Goal: Task Accomplishment & Management: Use online tool/utility

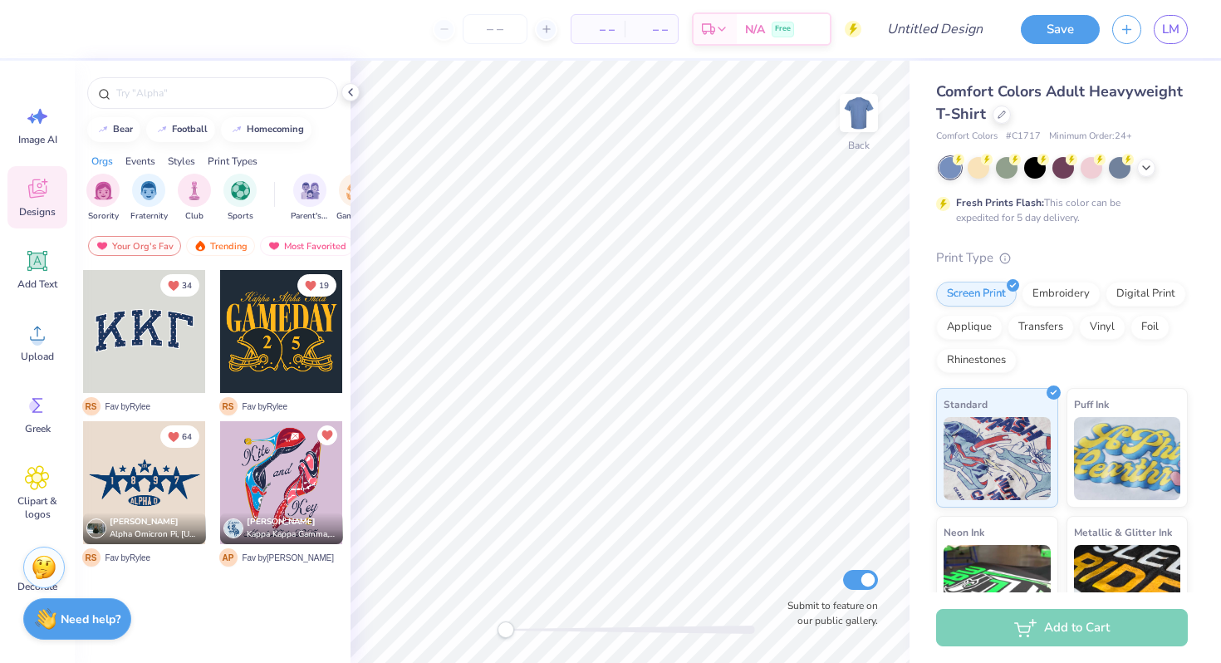
click at [989, 97] on span "Comfort Colors Adult Heavyweight T-Shirt" at bounding box center [1059, 102] width 247 height 42
click at [1002, 117] on div at bounding box center [1002, 113] width 18 height 18
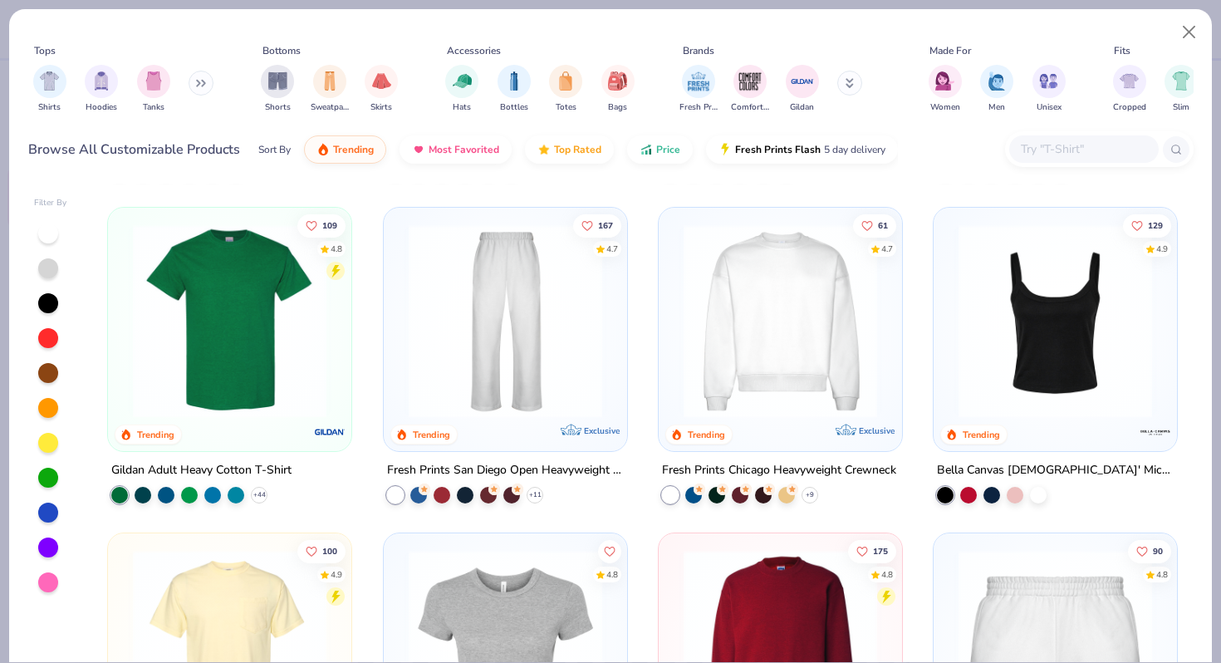
scroll to position [616, 0]
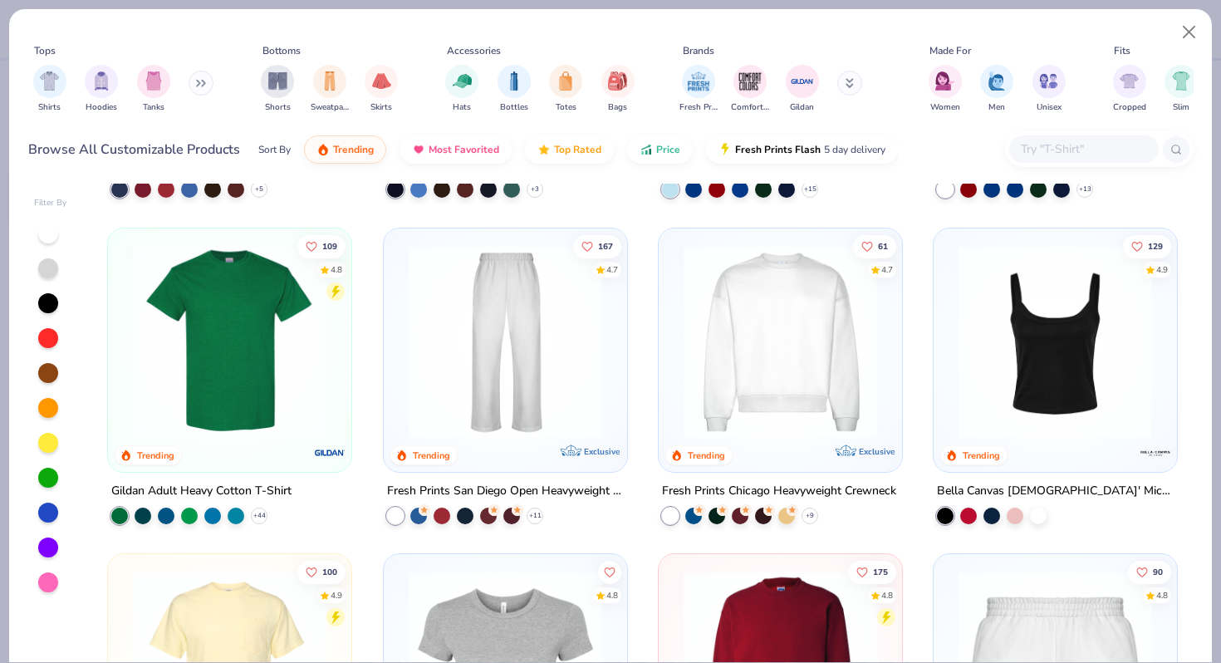
click at [763, 376] on img at bounding box center [780, 341] width 210 height 194
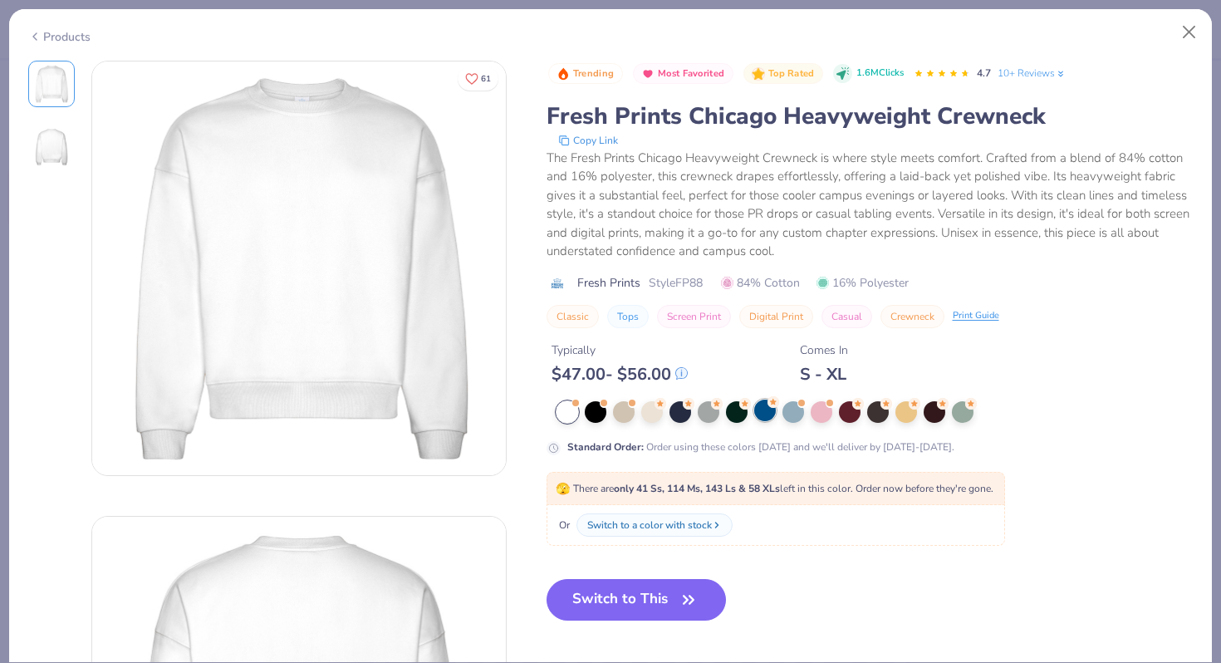
click at [762, 413] on div at bounding box center [765, 411] width 22 height 22
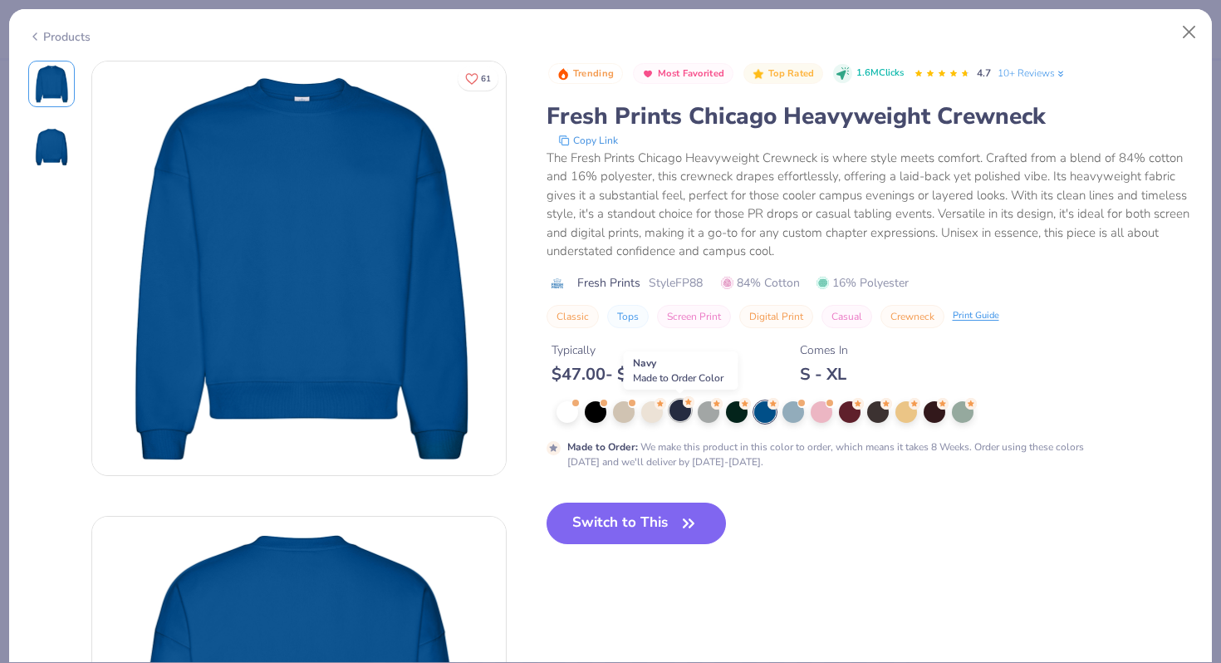
click at [683, 410] on div at bounding box center [681, 411] width 22 height 22
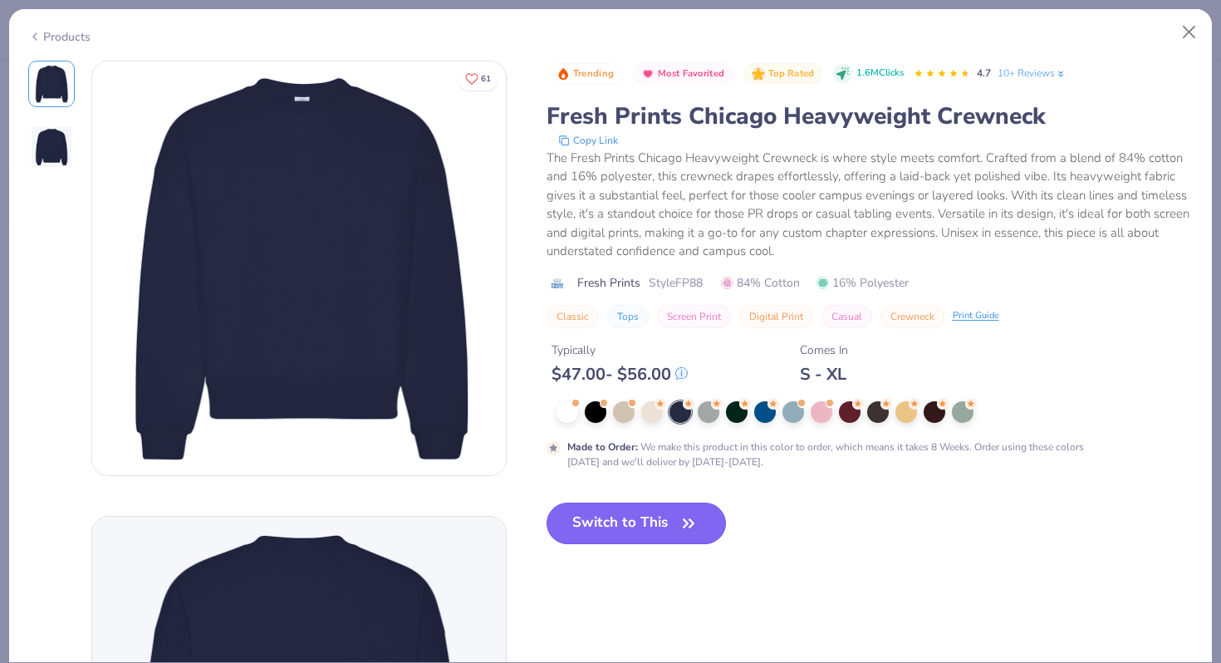
click at [637, 535] on button "Switch to This" at bounding box center [637, 524] width 180 height 42
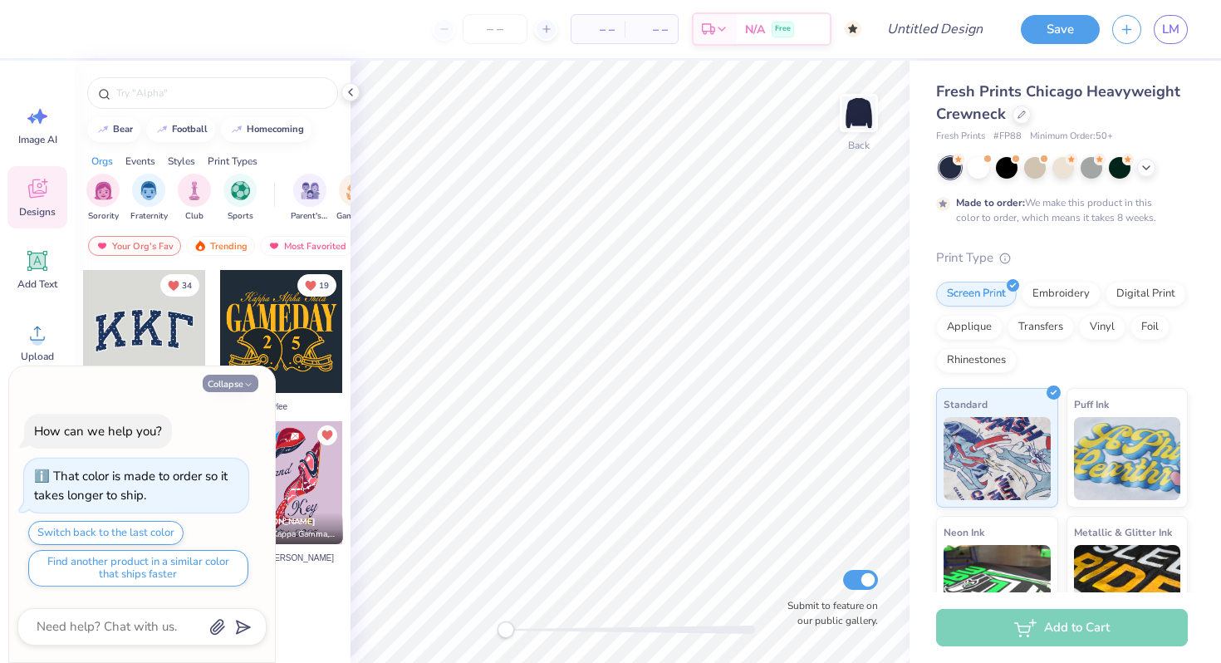
click at [229, 383] on button "Collapse" at bounding box center [231, 383] width 56 height 17
type textarea "x"
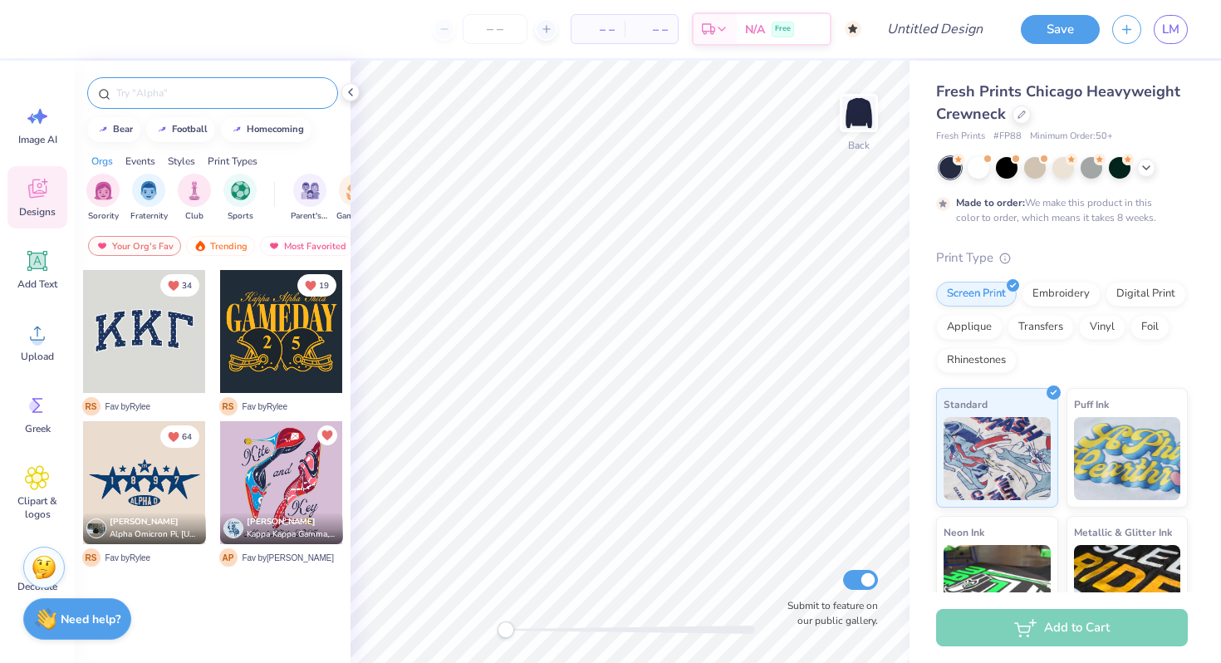
click at [232, 95] on input "text" at bounding box center [221, 93] width 213 height 17
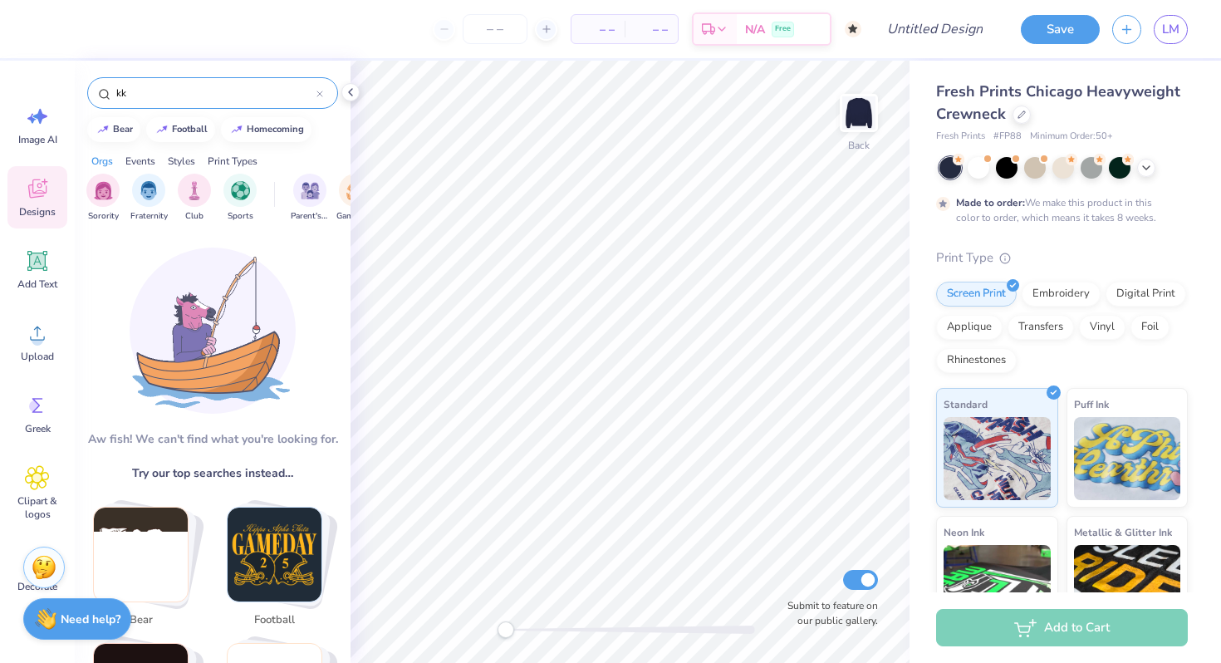
type input "k"
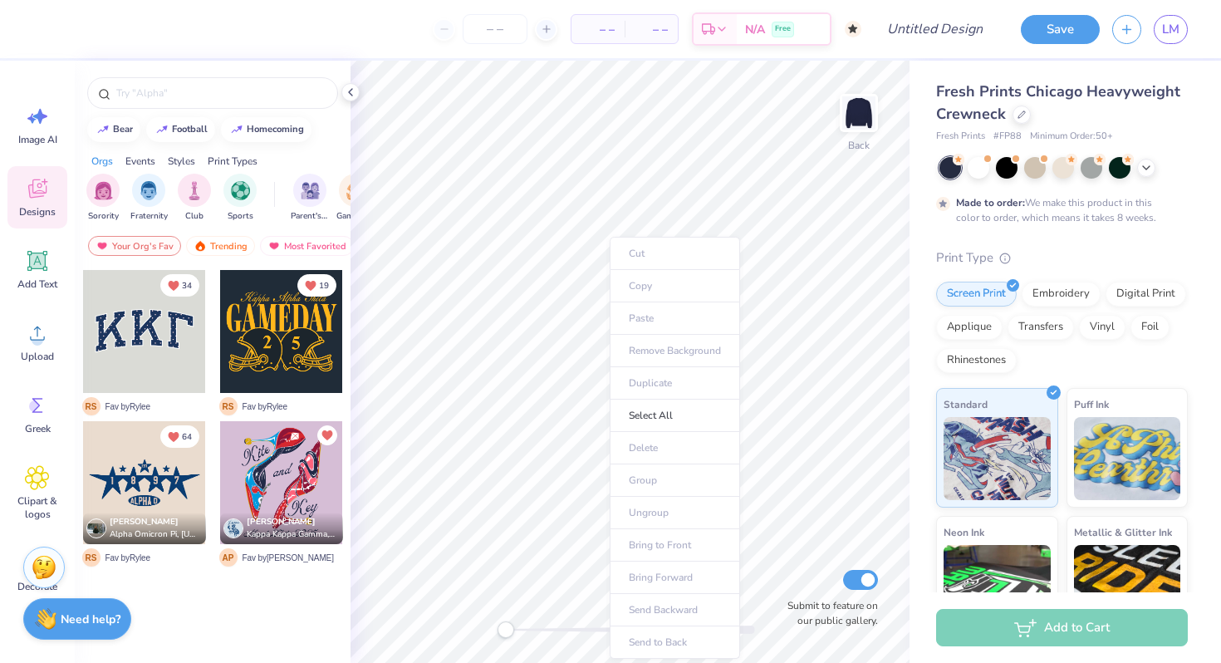
click at [319, 142] on div "bear football homecoming Orgs Events Styles Print Types Sorority Fraternity Clu…" at bounding box center [213, 393] width 276 height 664
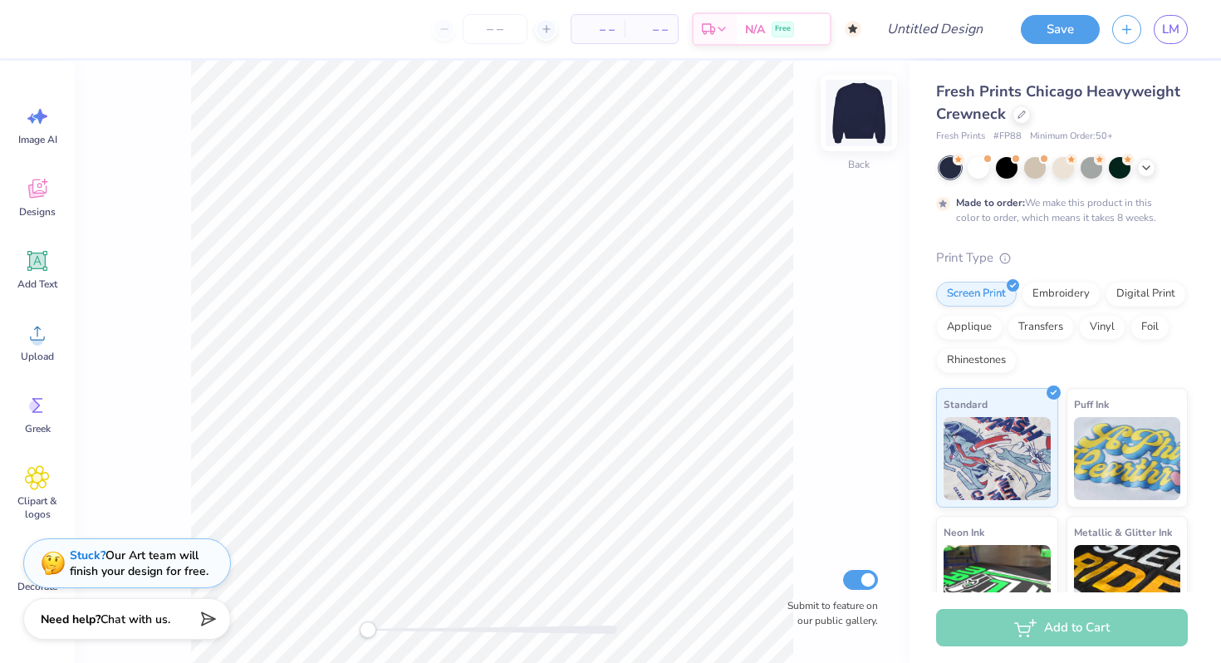
click at [884, 101] on img at bounding box center [859, 113] width 66 height 66
click at [882, 102] on div "Front Submit to feature on our public gallery." at bounding box center [492, 362] width 835 height 602
click at [856, 104] on img at bounding box center [859, 113] width 66 height 66
click at [1075, 287] on div "Embroidery" at bounding box center [1061, 291] width 79 height 25
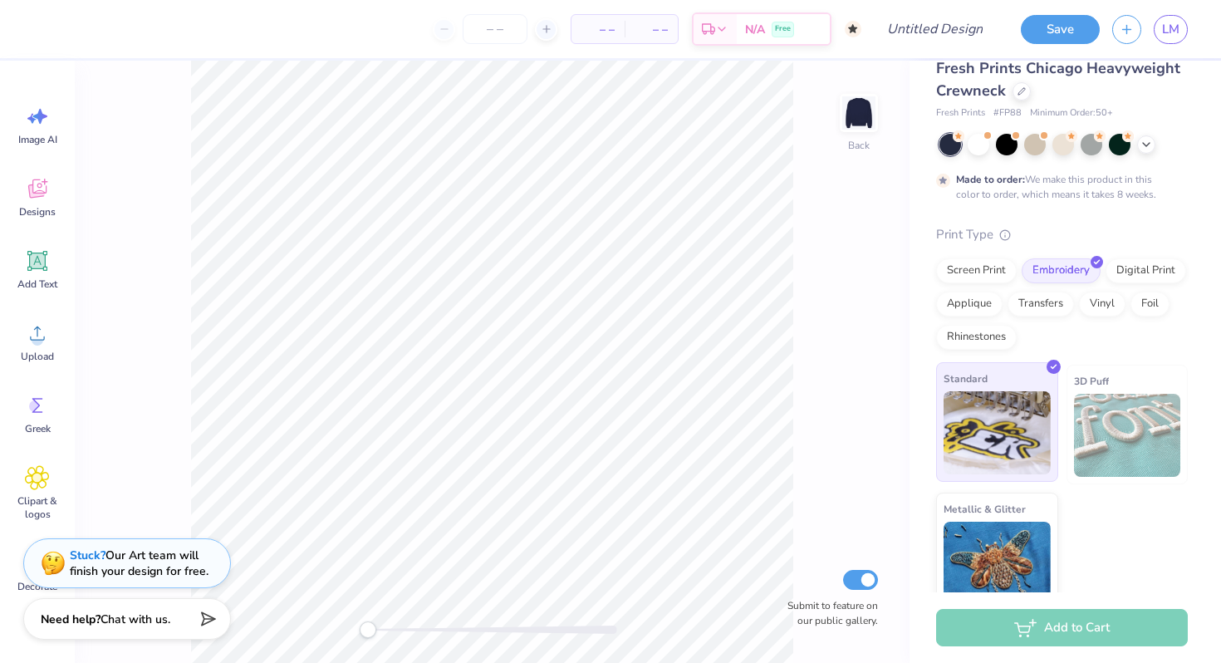
scroll to position [43, 0]
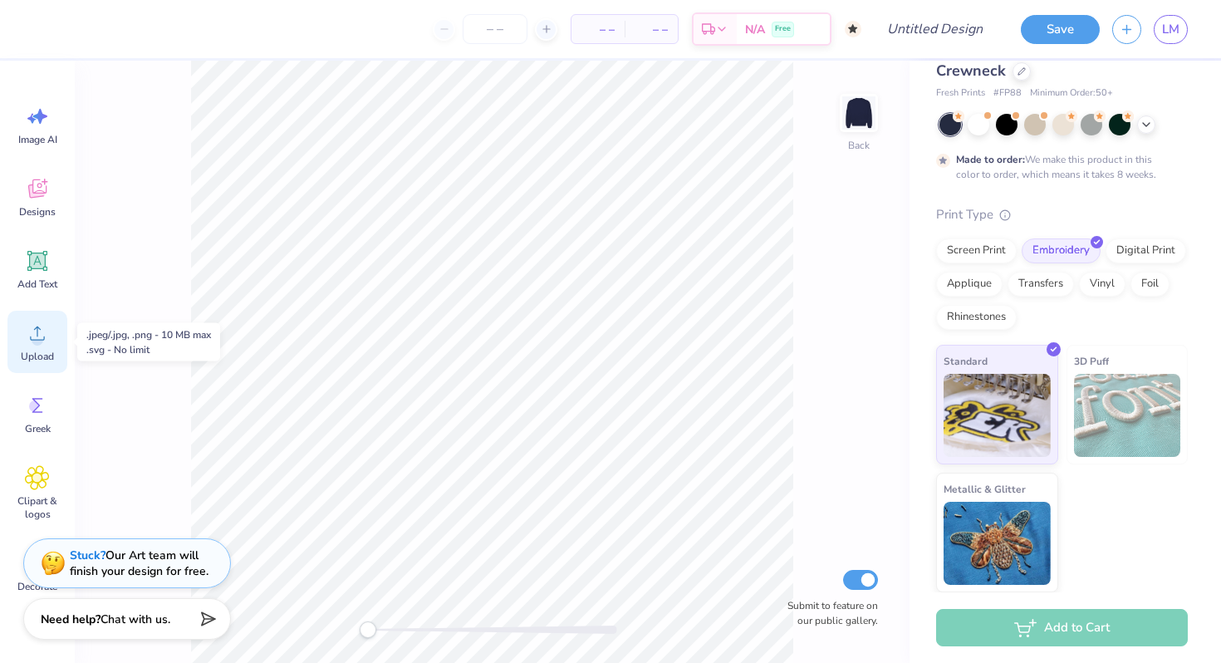
click at [41, 326] on icon at bounding box center [37, 333] width 25 height 25
click at [44, 342] on icon at bounding box center [37, 333] width 25 height 25
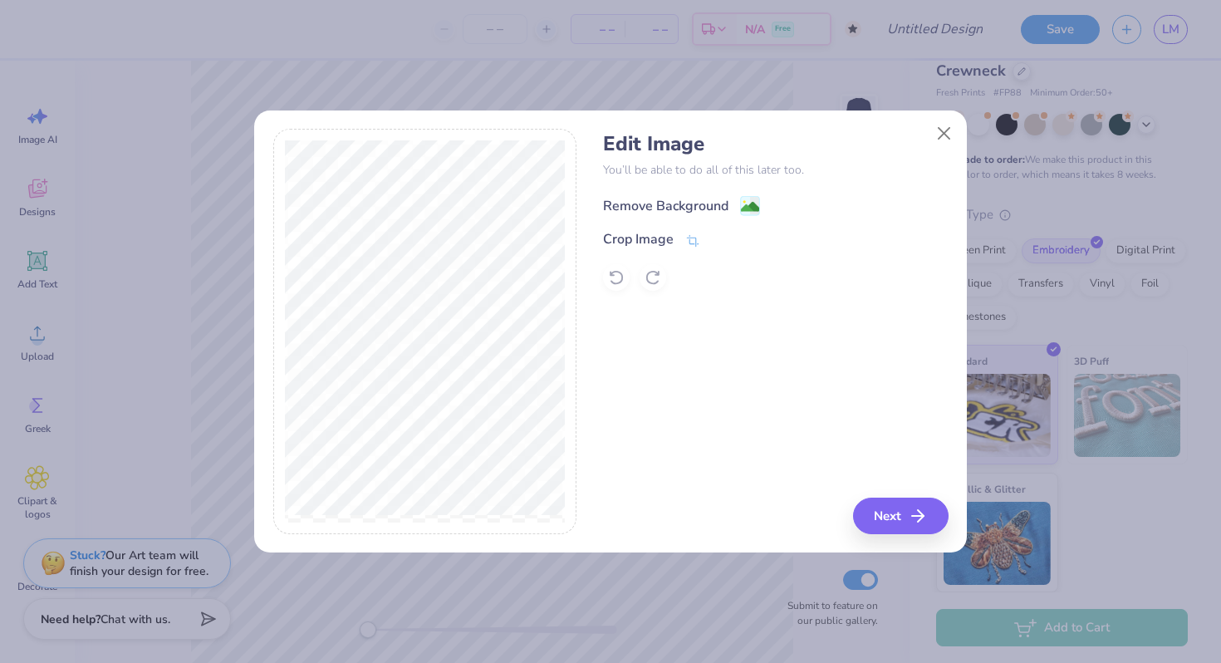
click at [709, 209] on div "Remove Background" at bounding box center [665, 206] width 125 height 20
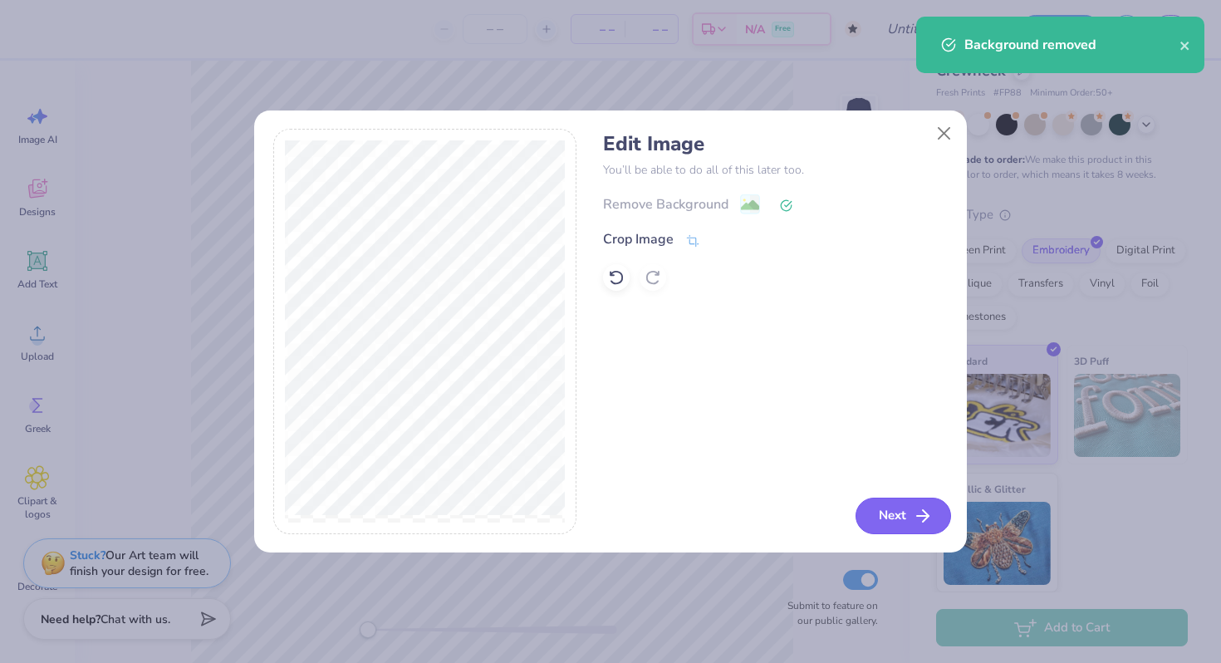
click at [892, 501] on button "Next" at bounding box center [904, 516] width 96 height 37
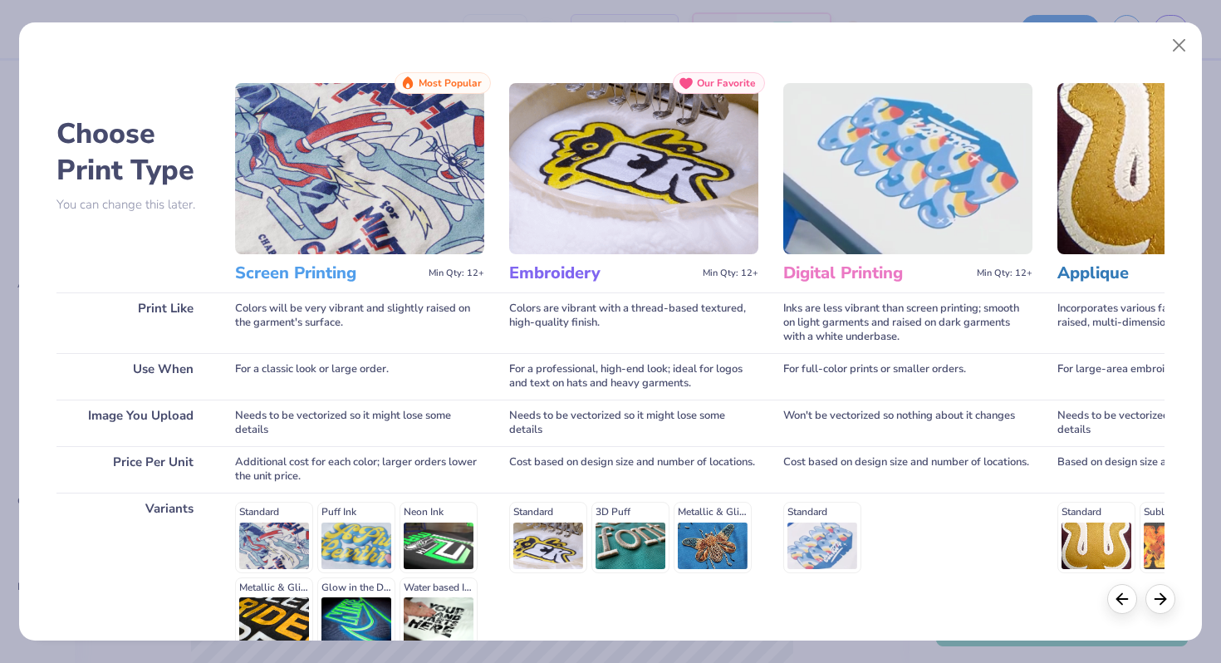
click at [574, 272] on h3 "Embroidery" at bounding box center [602, 274] width 187 height 22
click at [606, 164] on img at bounding box center [633, 168] width 249 height 171
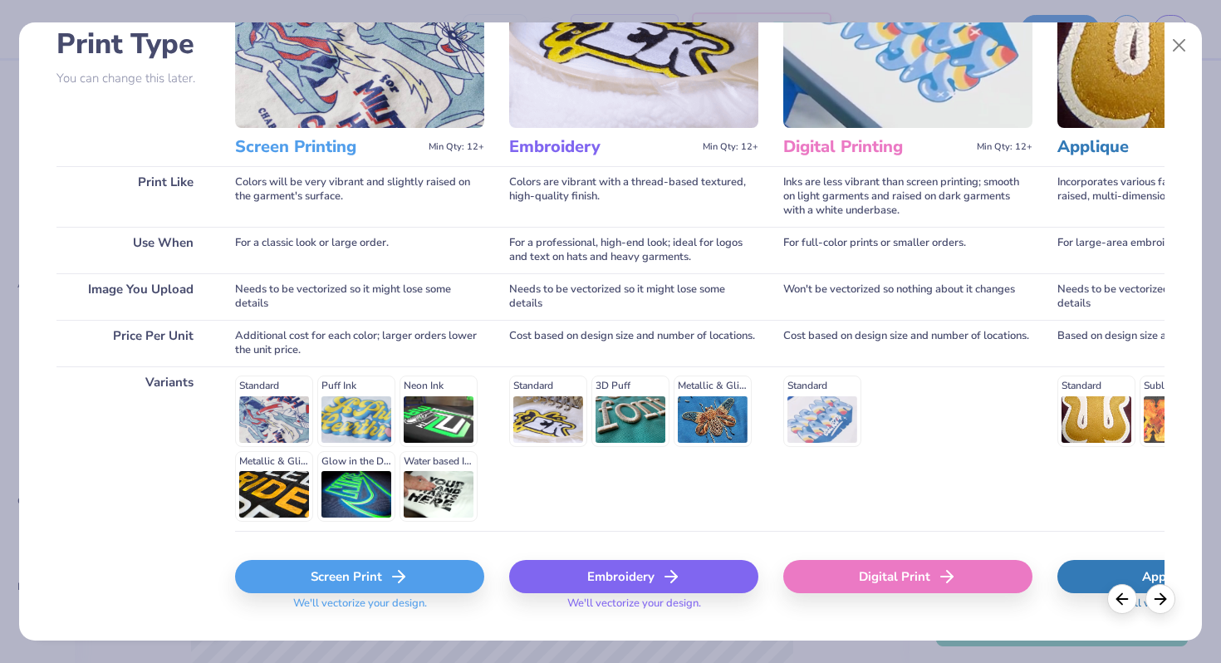
scroll to position [165, 0]
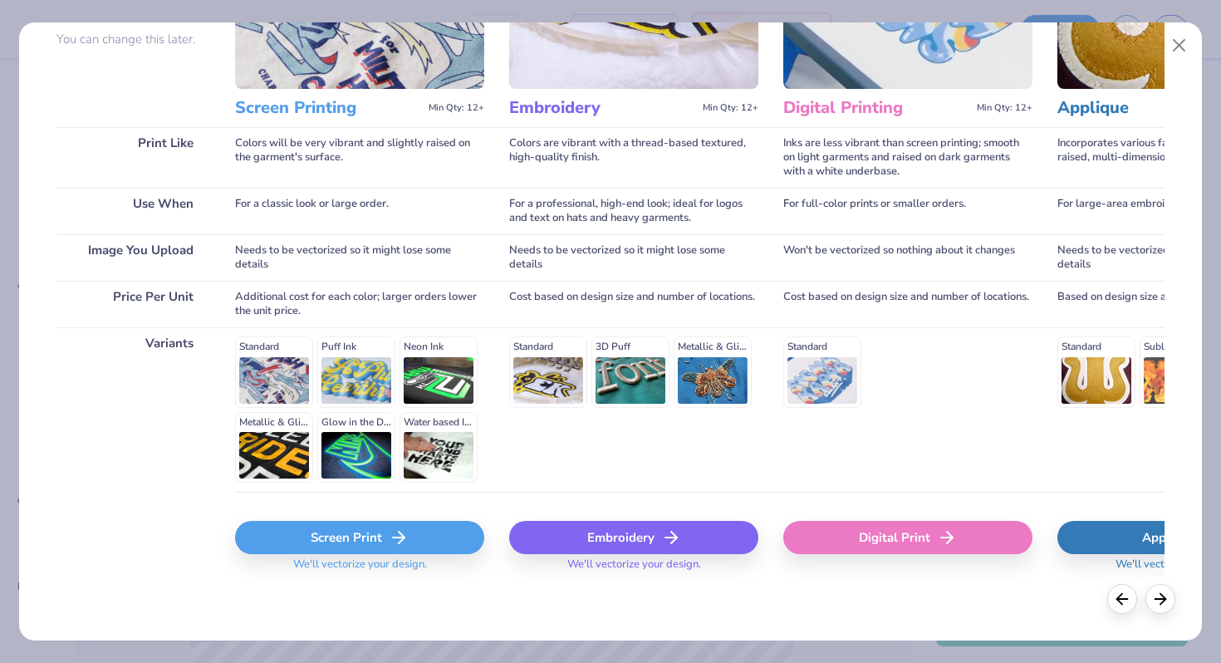
click at [635, 529] on div "Embroidery" at bounding box center [633, 537] width 249 height 33
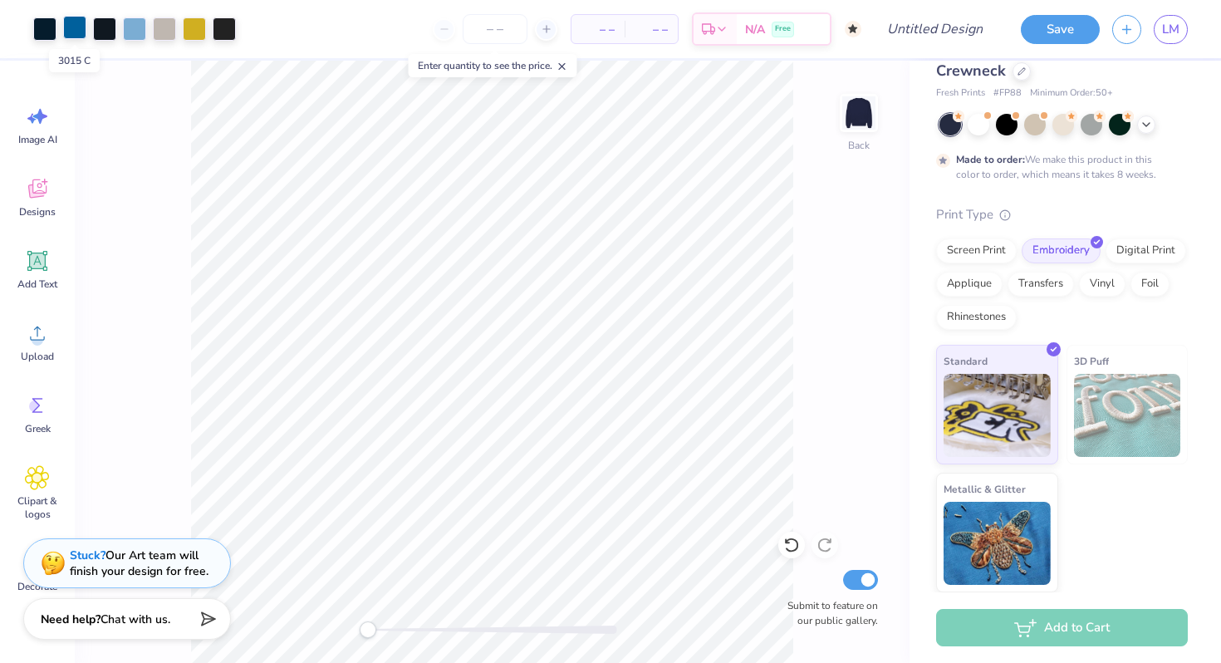
click at [72, 33] on div at bounding box center [74, 27] width 23 height 23
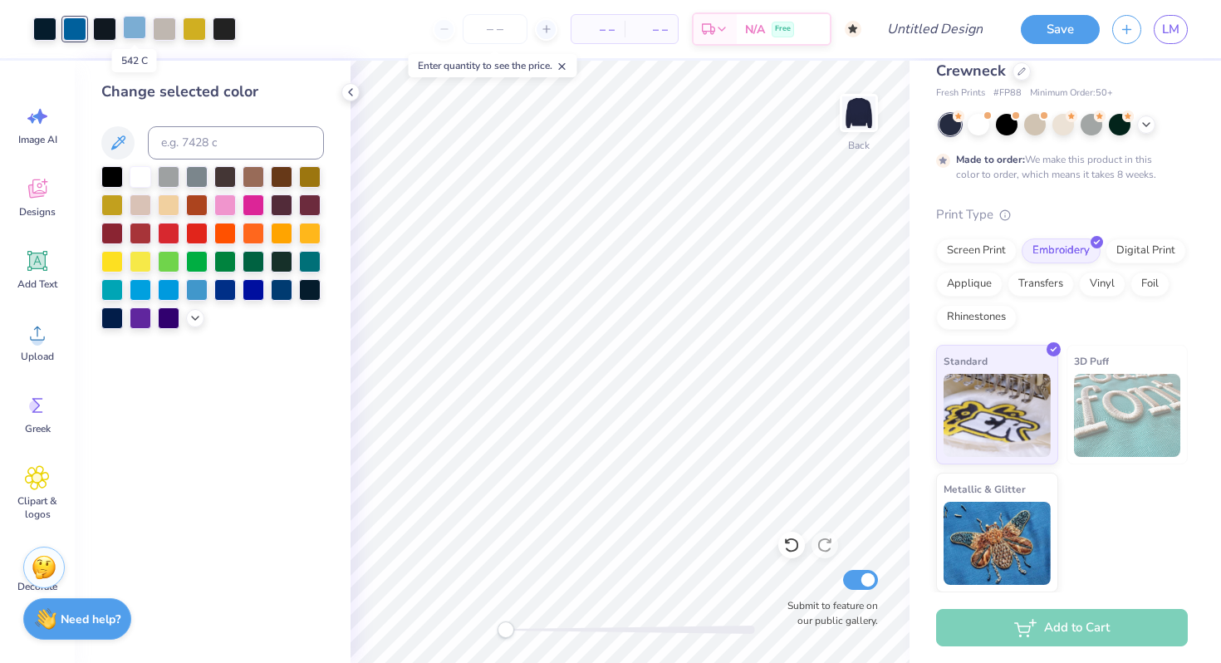
click at [132, 33] on div at bounding box center [134, 27] width 23 height 23
click at [48, 27] on div at bounding box center [44, 27] width 23 height 23
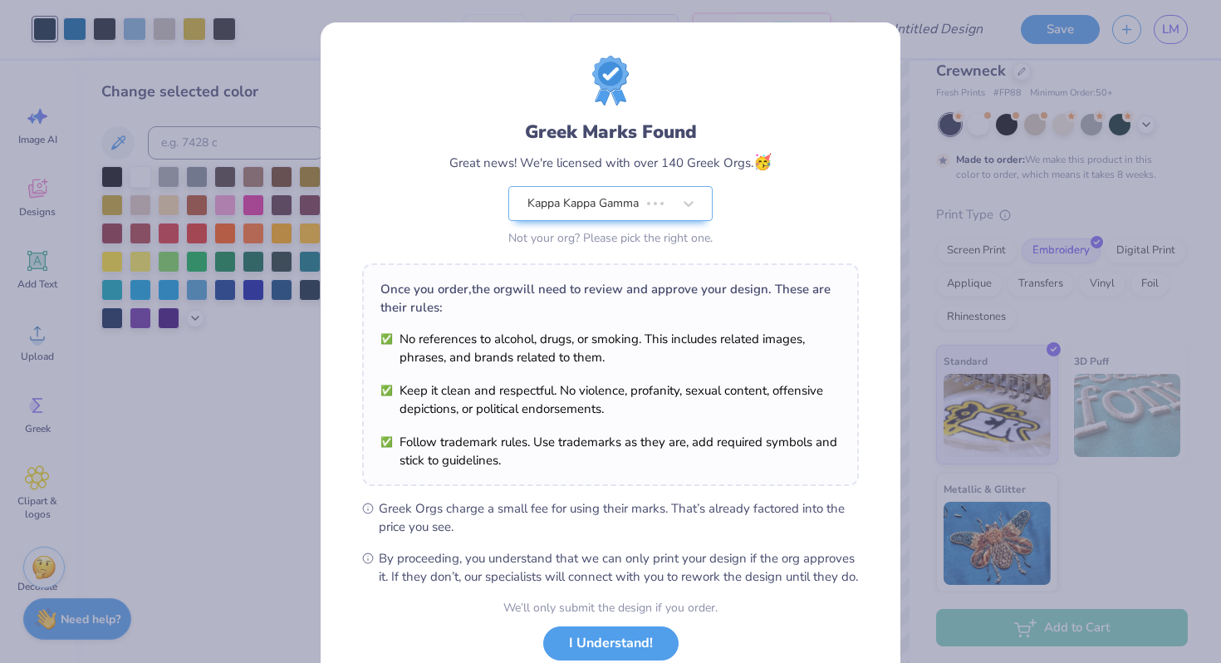
drag, startPoint x: 350, startPoint y: 223, endPoint x: 441, endPoint y: 185, distance: 99.0
click at [441, 185] on div "Greek Marks Found Great news! We're licensed with over 140 Greek Orgs. 🥳 Kappa …" at bounding box center [610, 153] width 497 height 194
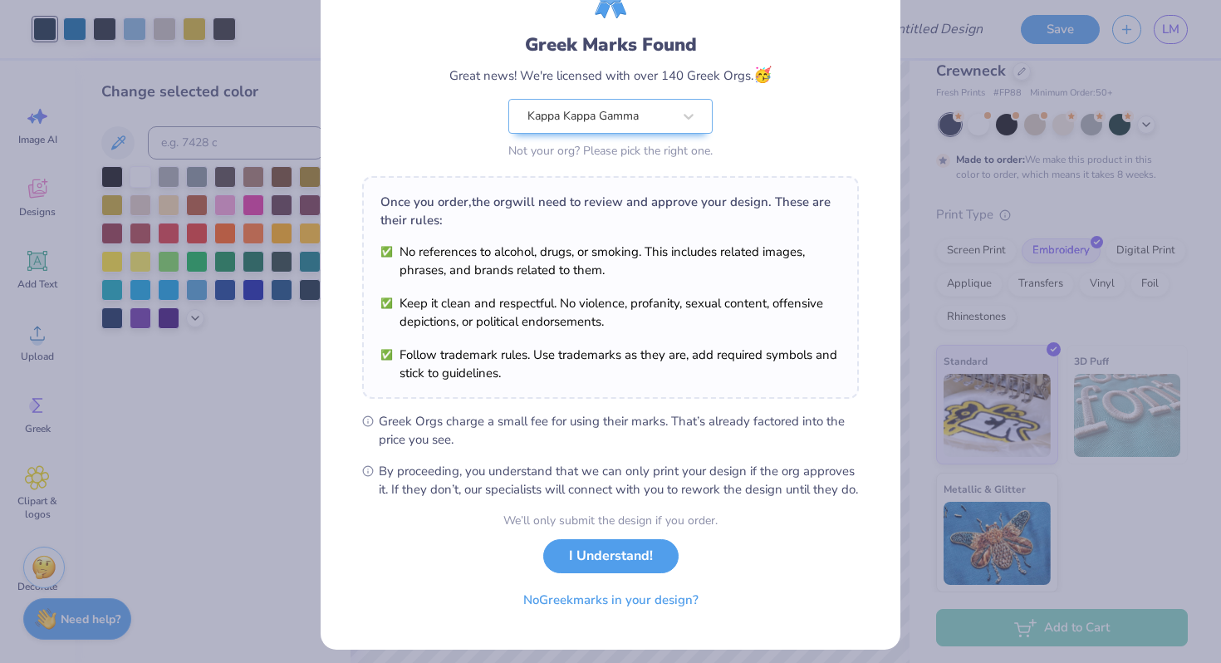
scroll to position [100, 0]
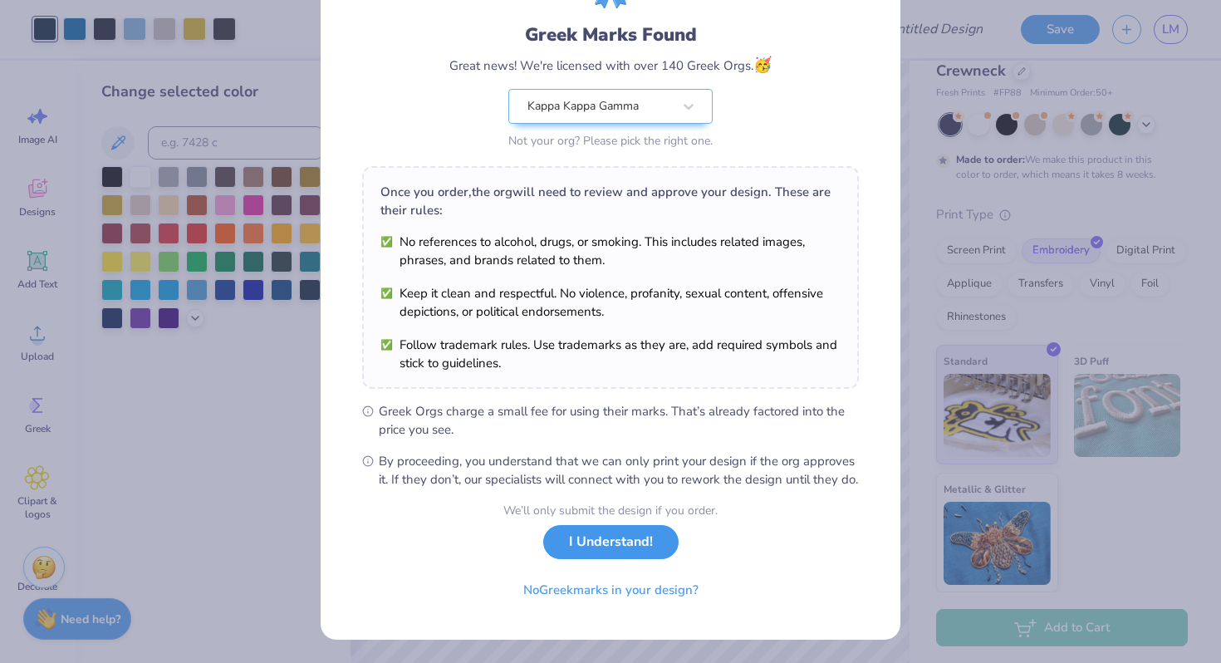
click at [614, 553] on button "I Understand!" at bounding box center [610, 542] width 135 height 34
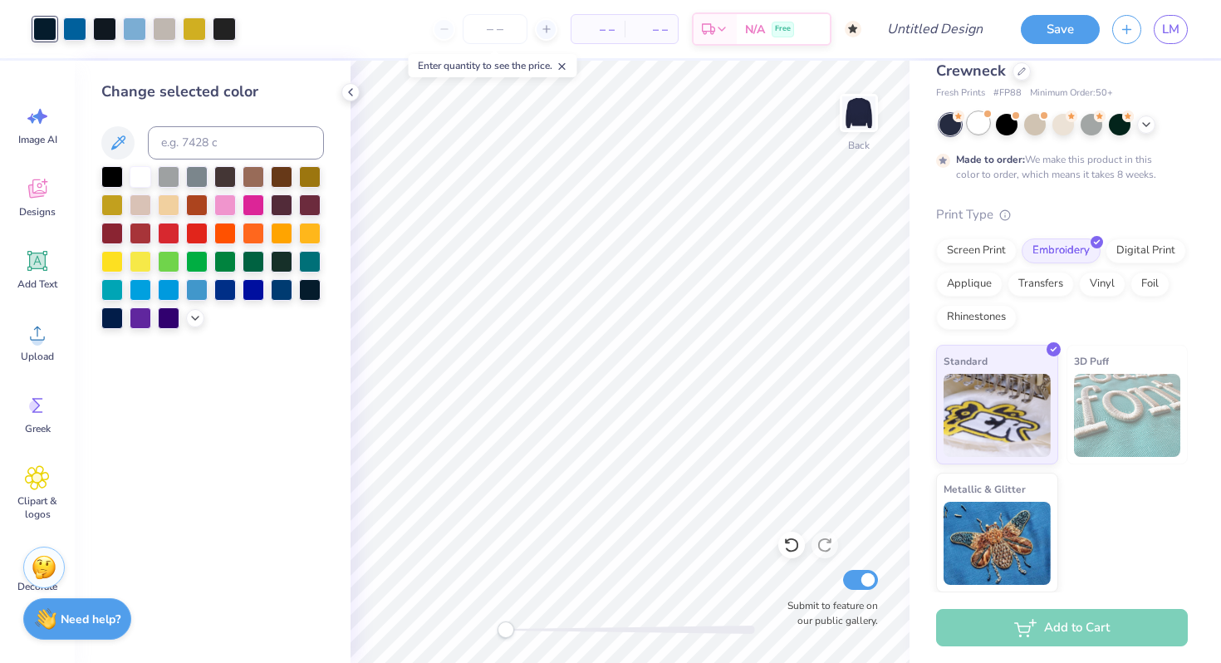
click at [988, 125] on div at bounding box center [979, 123] width 22 height 22
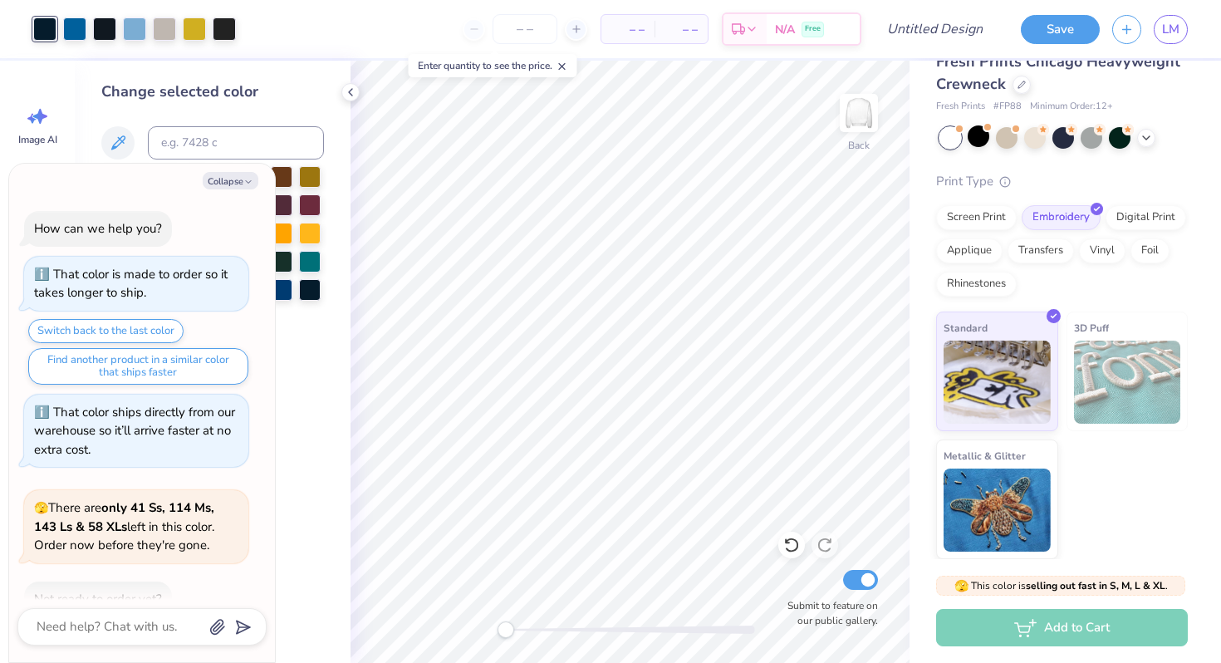
scroll to position [249, 0]
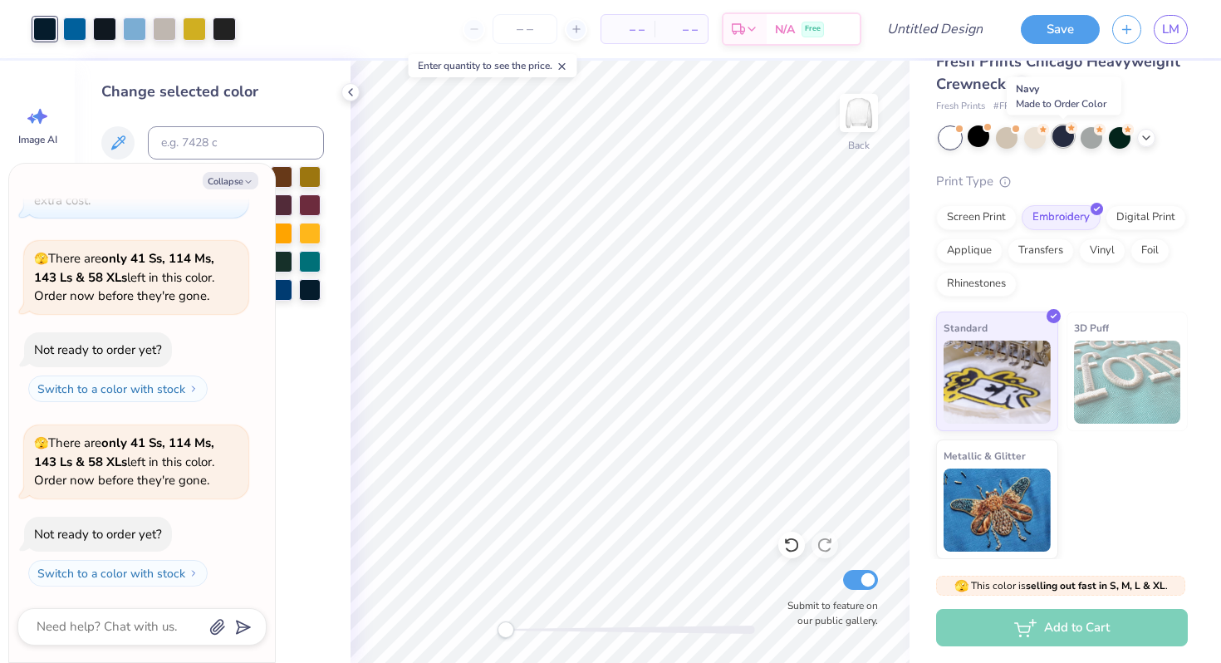
click at [1062, 140] on div at bounding box center [1064, 136] width 22 height 22
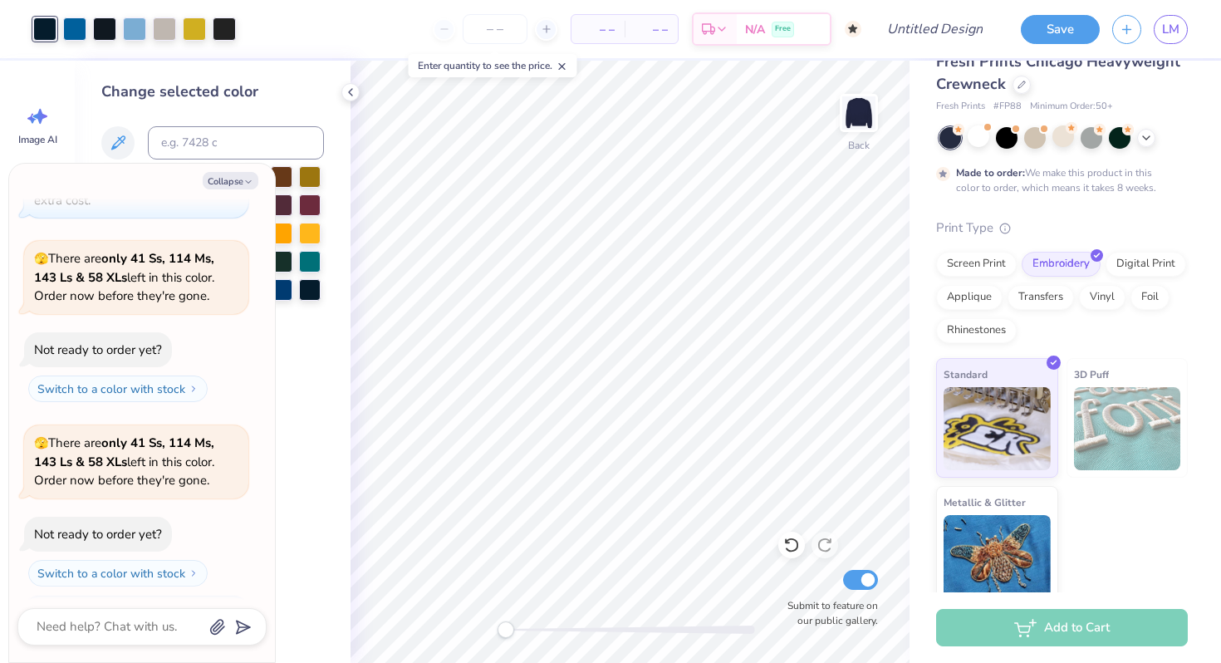
scroll to position [387, 0]
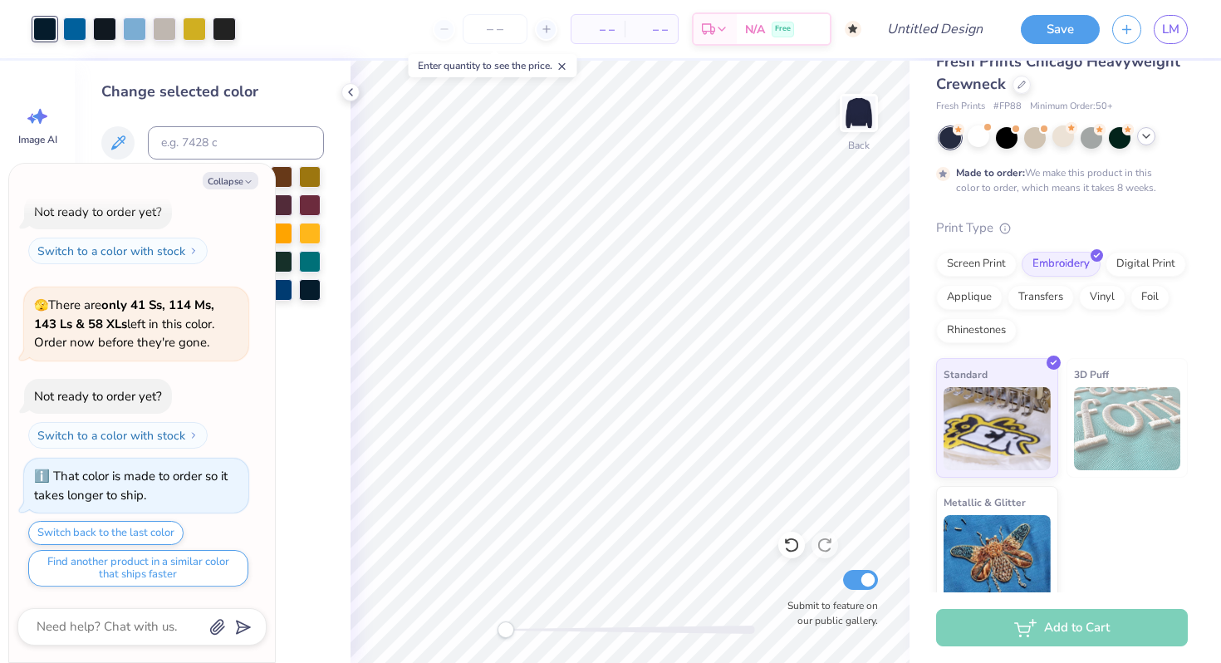
click at [1151, 138] on icon at bounding box center [1146, 136] width 13 height 13
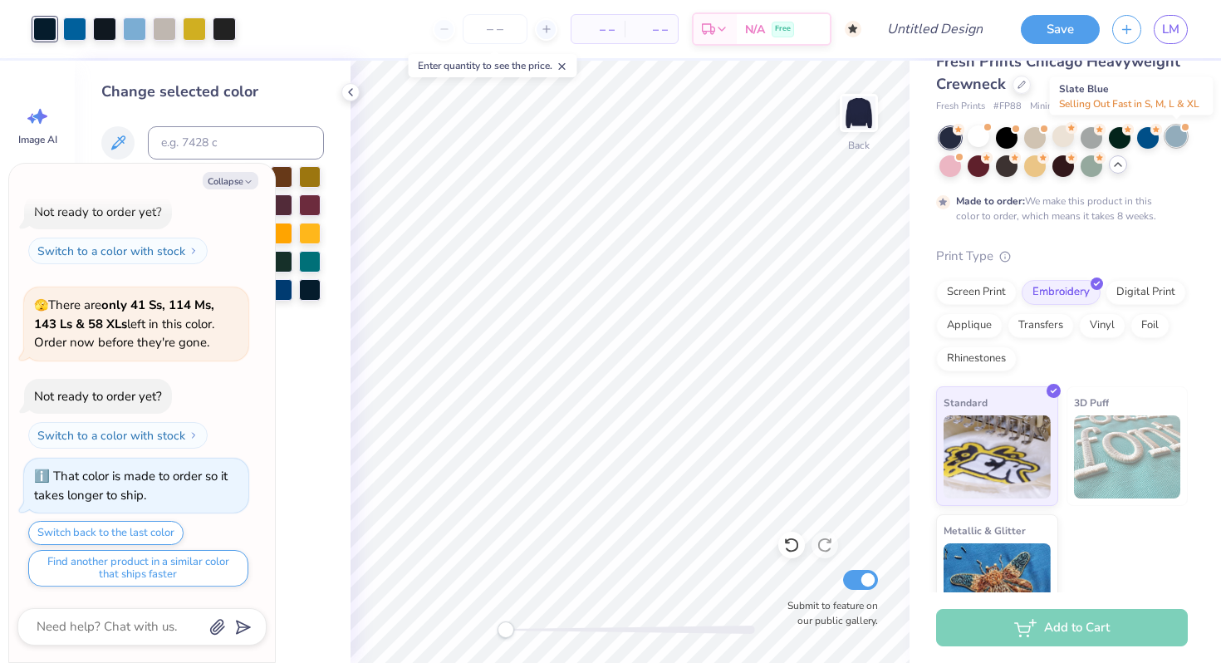
click at [1176, 136] on div at bounding box center [1177, 136] width 22 height 22
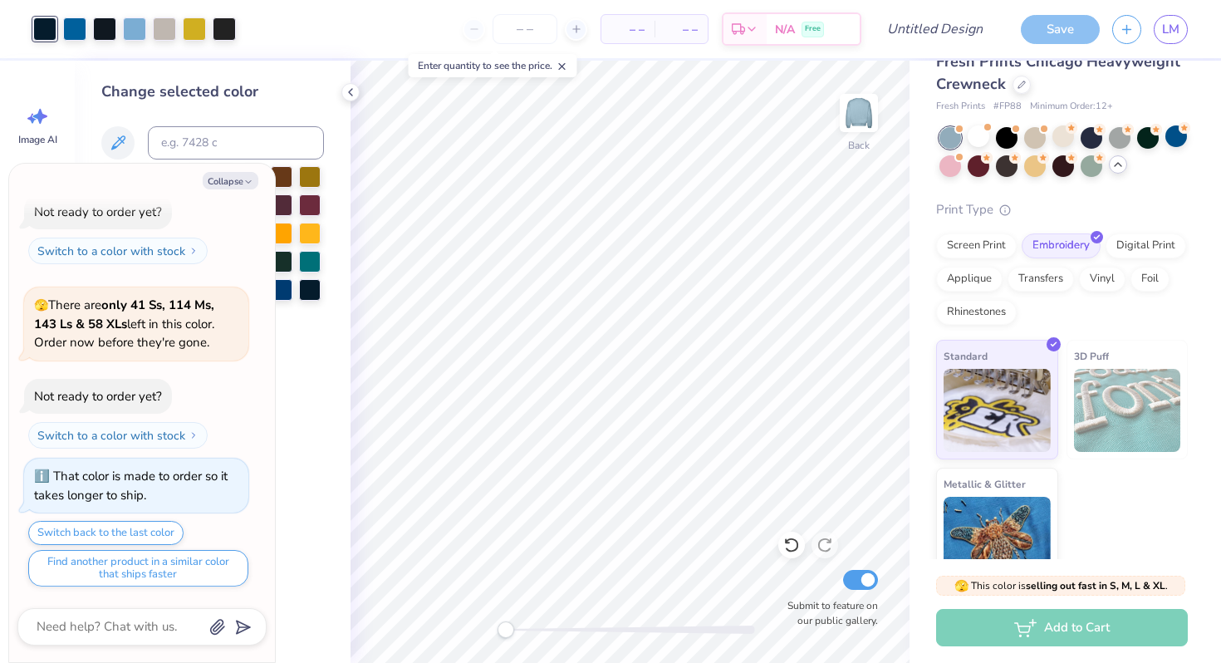
scroll to position [654, 0]
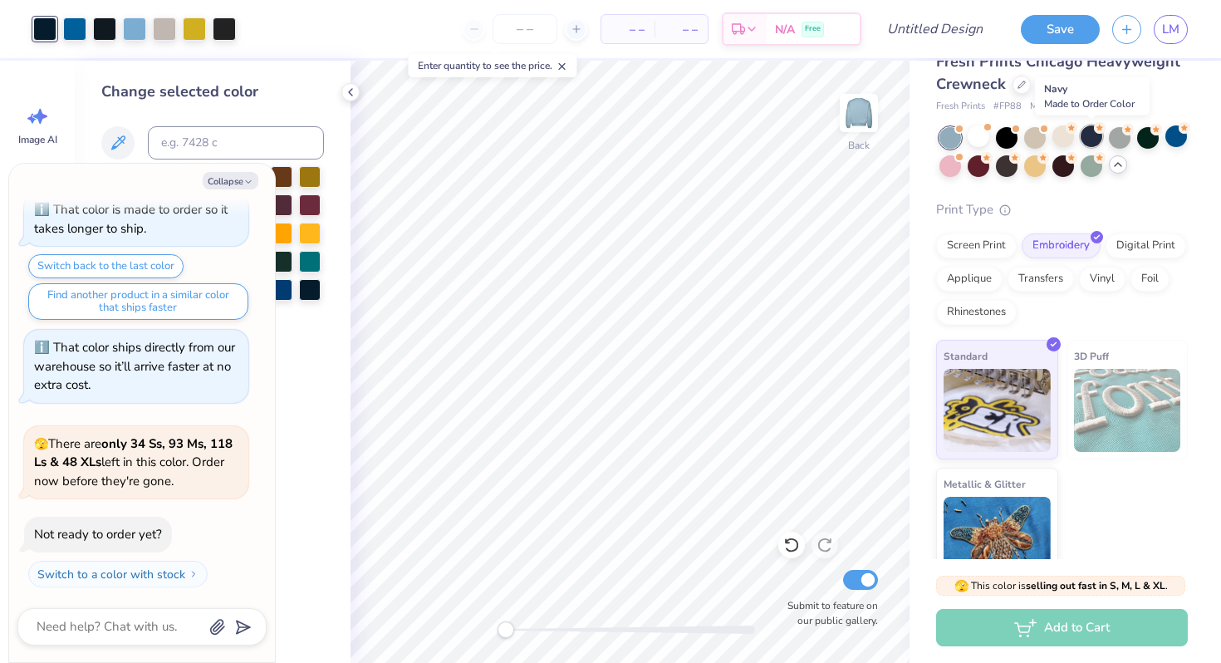
click at [1094, 138] on div at bounding box center [1092, 136] width 22 height 22
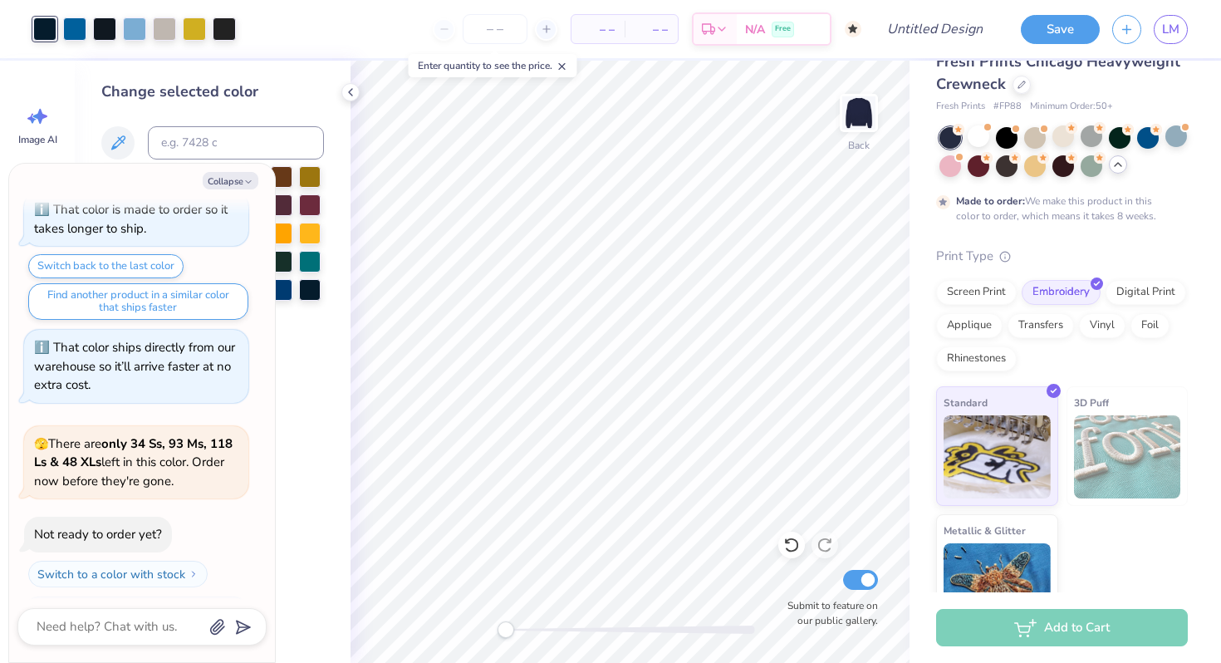
scroll to position [792, 0]
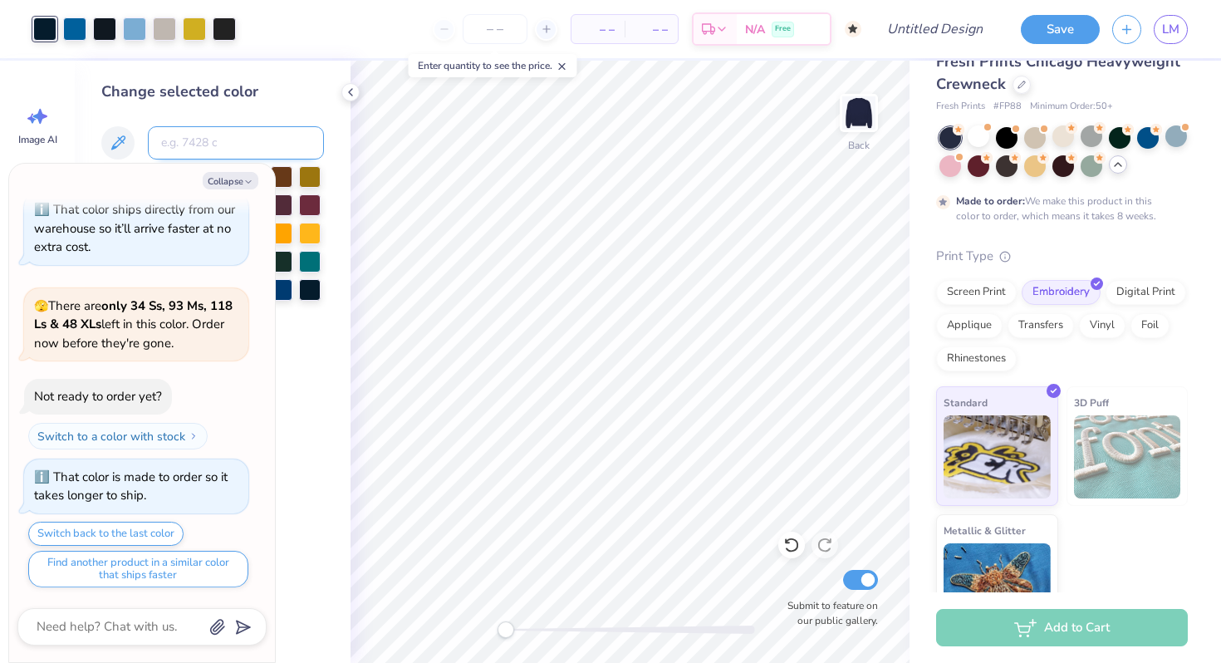
click at [261, 144] on input at bounding box center [236, 142] width 176 height 33
click at [243, 179] on icon "button" at bounding box center [248, 182] width 10 height 10
type textarea "x"
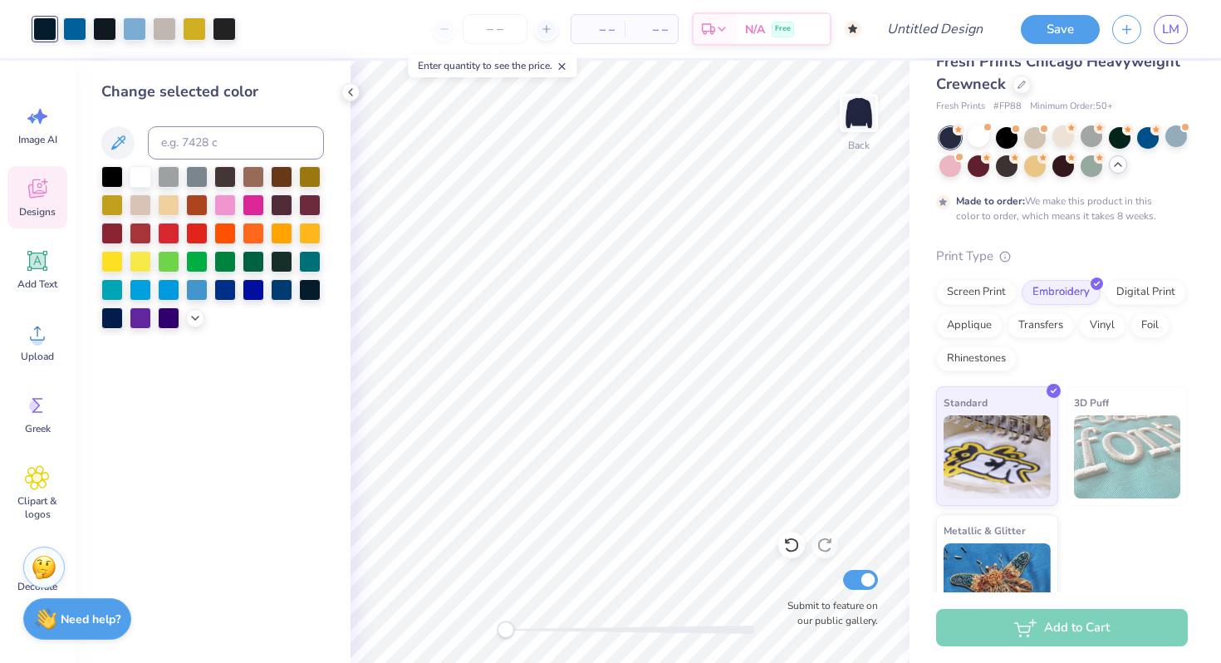
click at [49, 187] on div "Designs" at bounding box center [37, 197] width 60 height 62
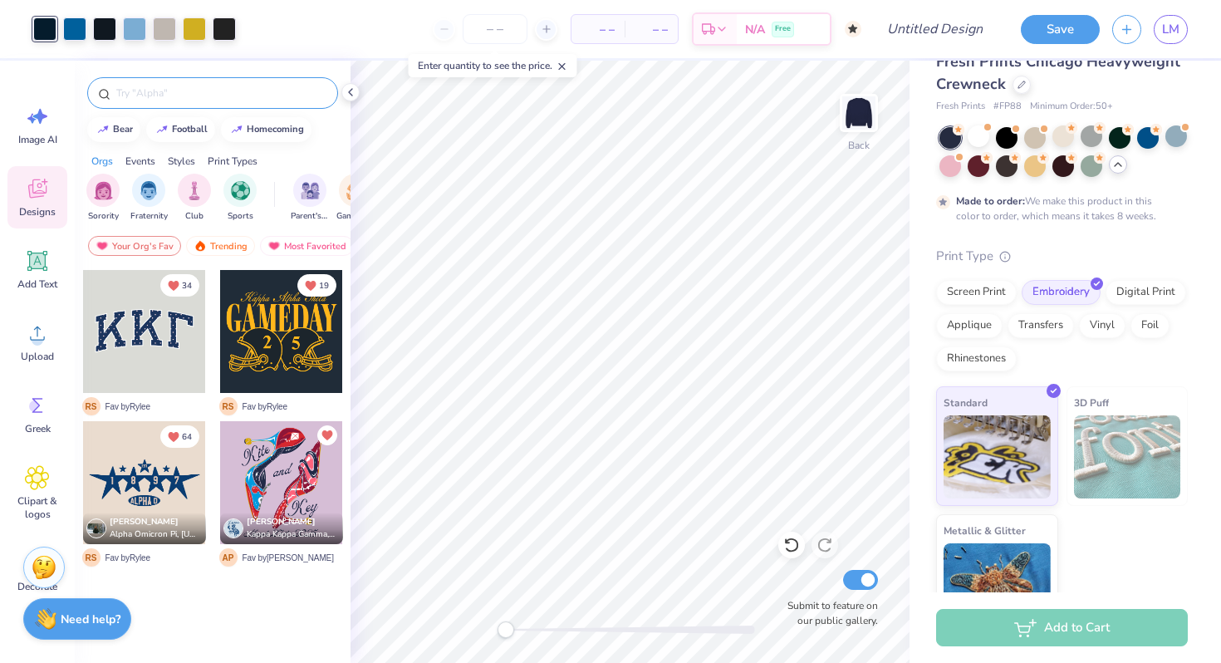
click at [159, 99] on input "text" at bounding box center [221, 93] width 213 height 17
type input "key"
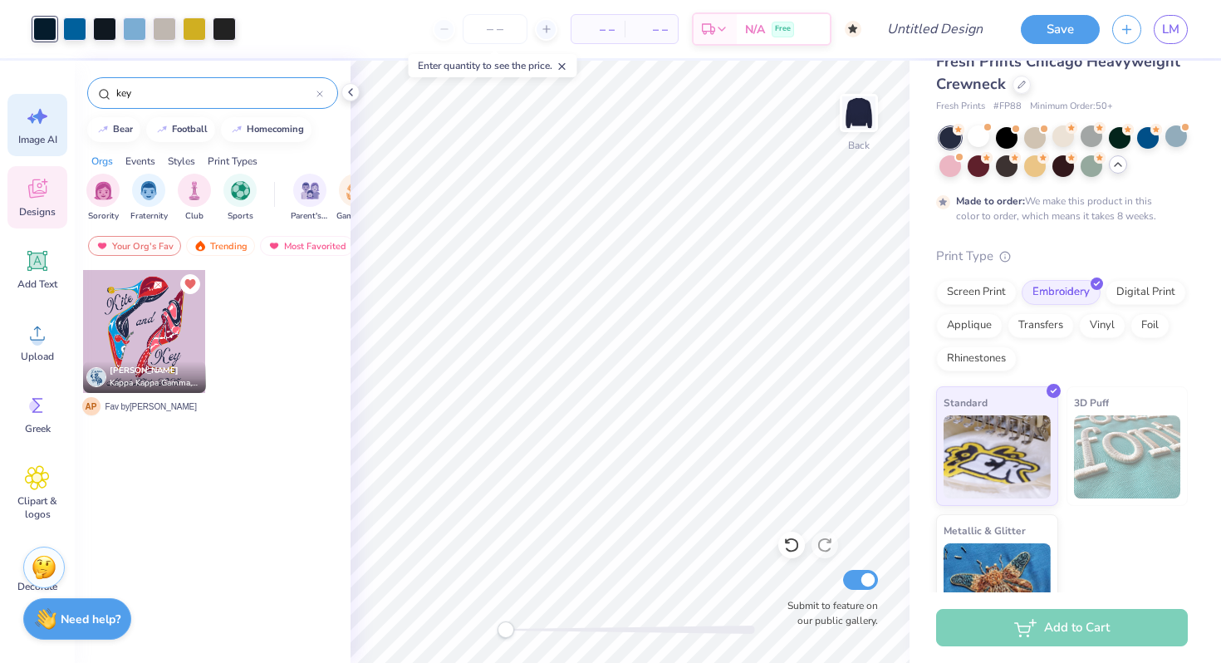
click at [33, 118] on icon at bounding box center [31, 119] width 9 height 10
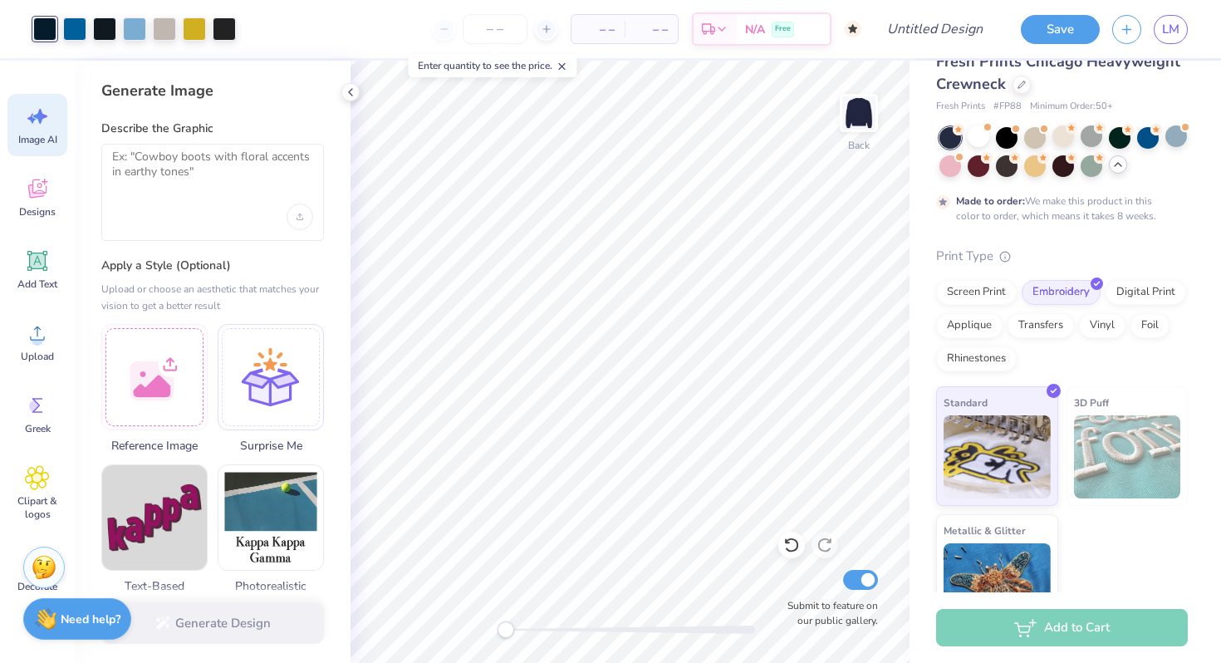
click at [228, 198] on div at bounding box center [212, 192] width 223 height 97
click at [191, 158] on textarea at bounding box center [212, 171] width 201 height 42
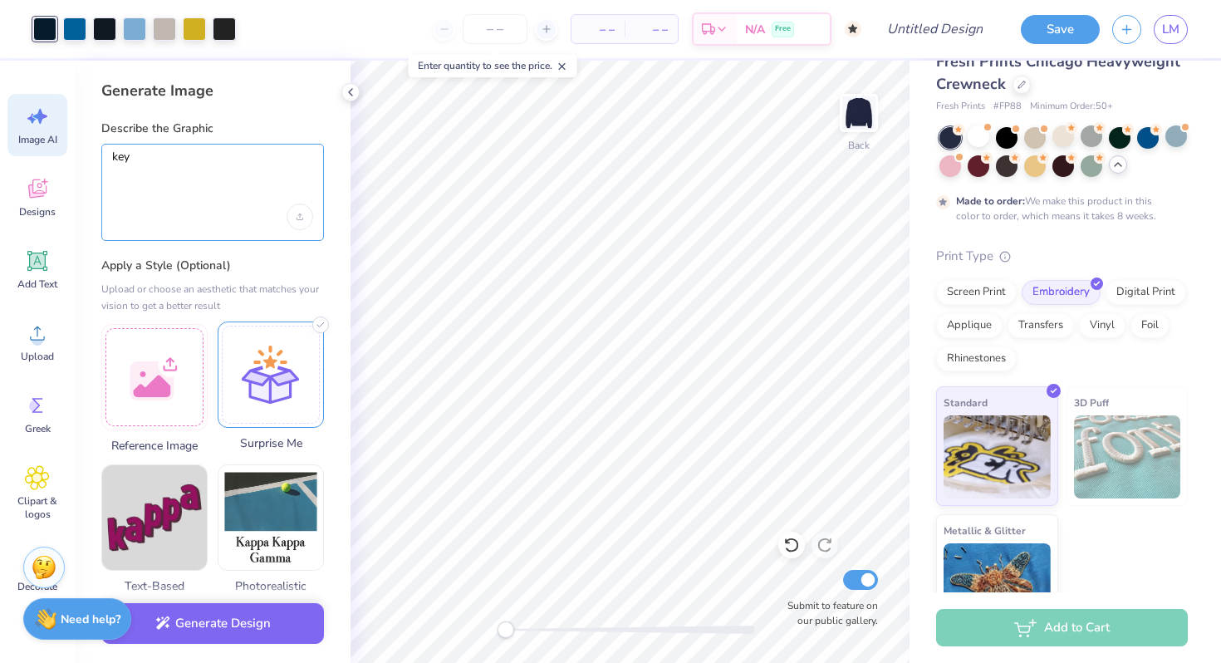
type textarea "key"
click at [249, 374] on div at bounding box center [271, 374] width 106 height 106
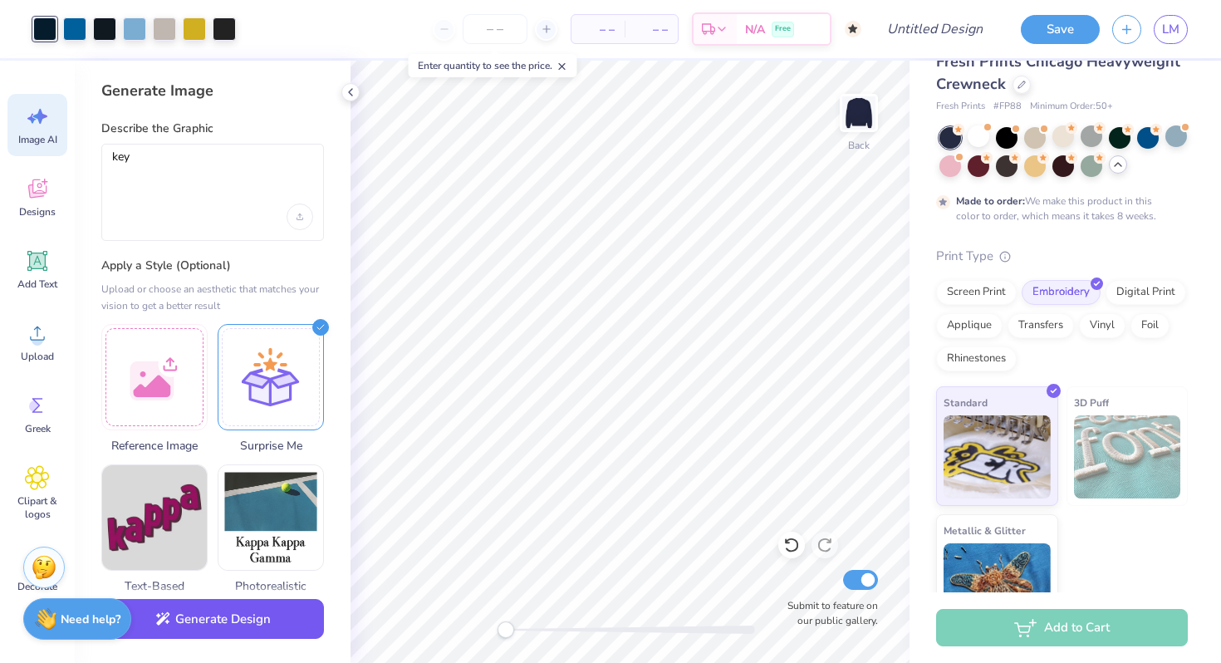
click at [217, 611] on button "Generate Design" at bounding box center [212, 619] width 223 height 41
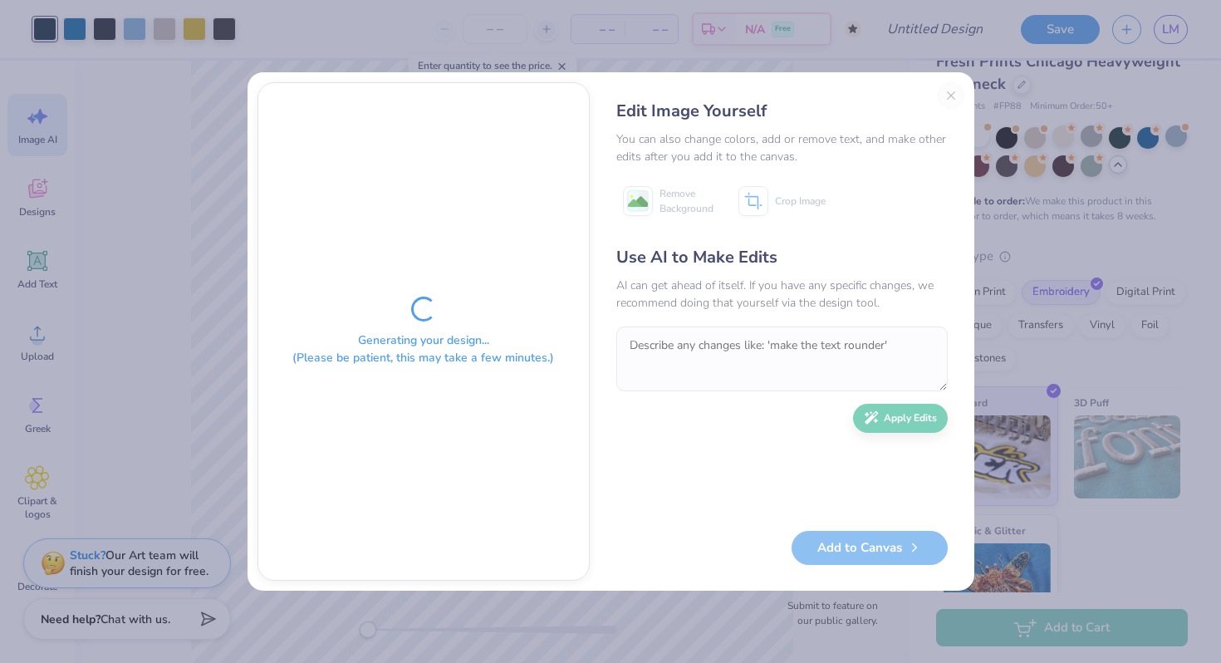
click at [950, 104] on div "Edit Image Yourself You can also change colors, add or remove text, and make ot…" at bounding box center [782, 331] width 365 height 498
click at [951, 99] on div "Edit Image Yourself You can also change colors, add or remove text, and make ot…" at bounding box center [782, 331] width 365 height 498
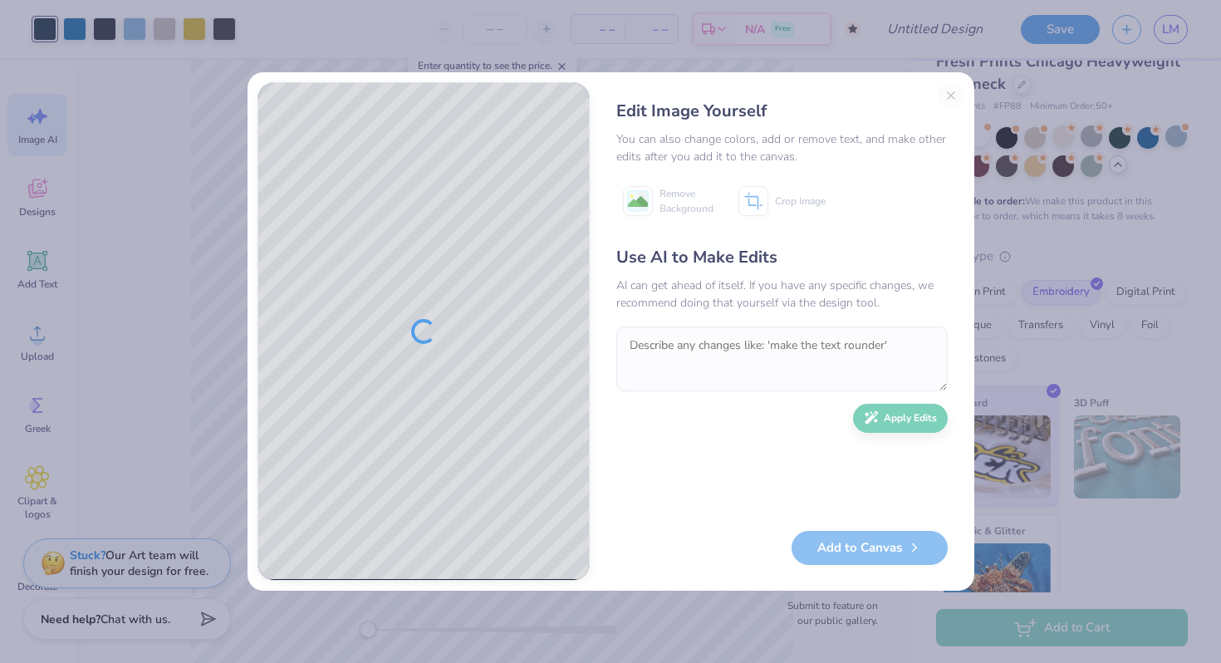
click at [950, 93] on div "Edit Image Yourself You can also change colors, add or remove text, and make ot…" at bounding box center [782, 331] width 365 height 498
click at [950, 95] on div "Edit Image Yourself You can also change colors, add or remove text, and make ot…" at bounding box center [782, 331] width 365 height 498
click at [955, 96] on div "Edit Image Yourself You can also change colors, add or remove text, and make ot…" at bounding box center [782, 331] width 365 height 498
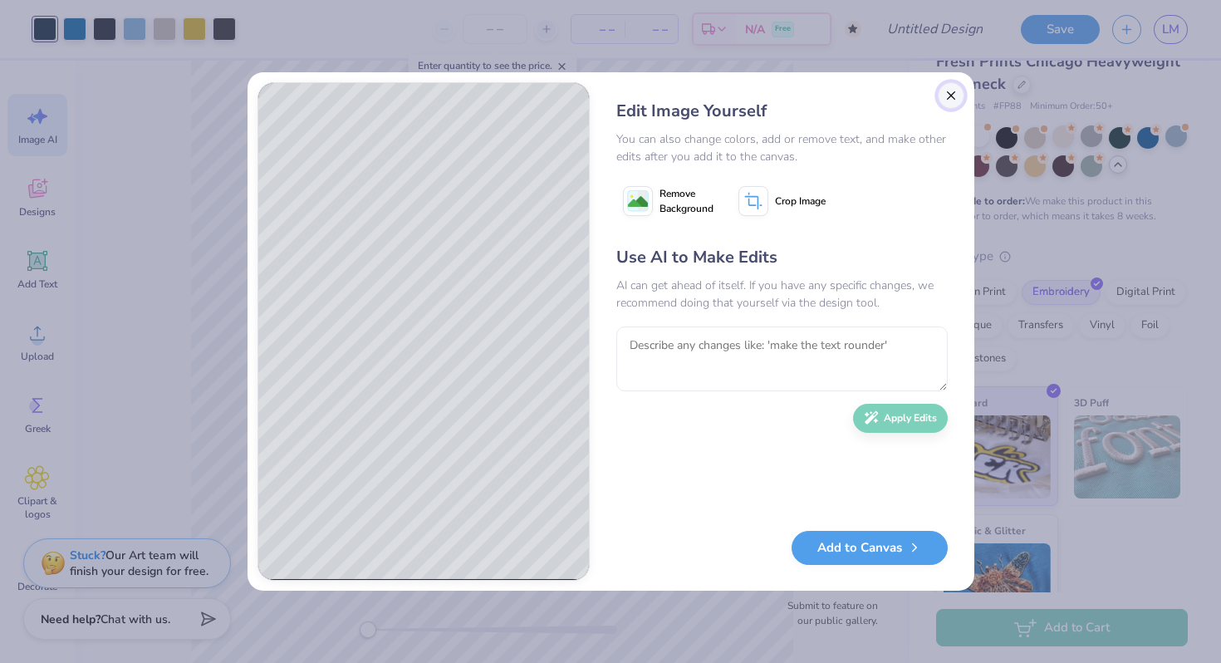
click at [949, 99] on button "Close" at bounding box center [951, 95] width 27 height 27
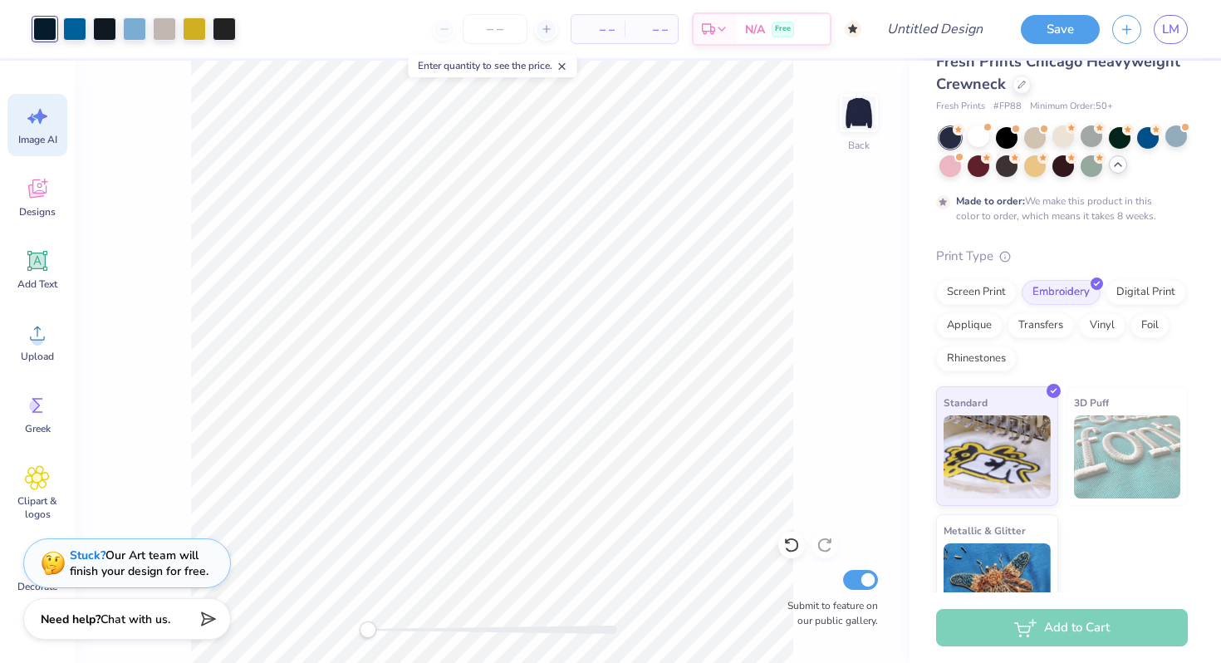
scroll to position [0, 37]
click at [35, 274] on div "Add Text" at bounding box center [37, 269] width 60 height 62
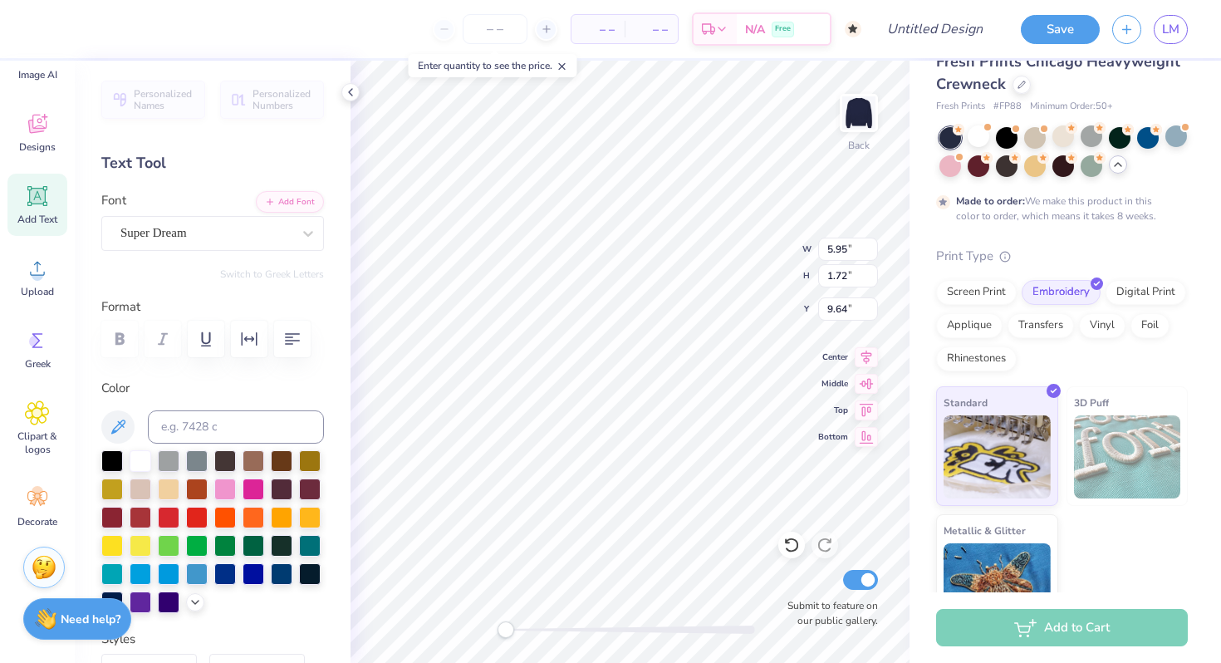
scroll to position [0, 5]
type textarea "Kappa kappa Gama"
click at [869, 351] on icon at bounding box center [866, 355] width 23 height 20
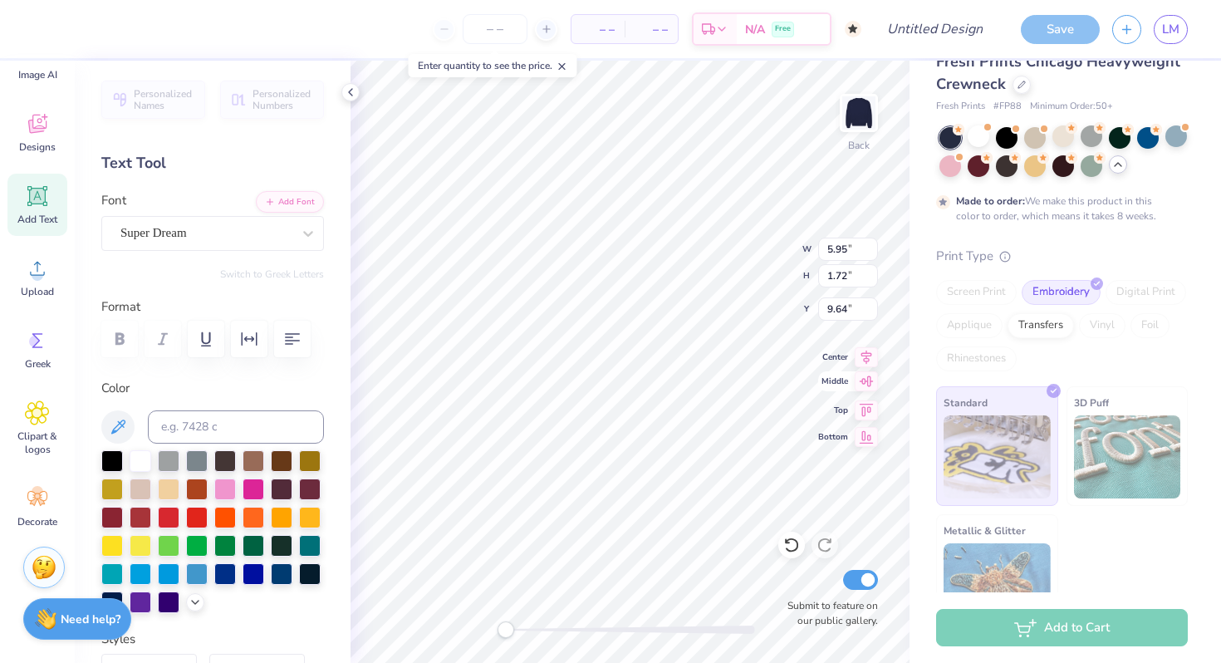
click at [863, 385] on icon at bounding box center [866, 381] width 23 height 20
click at [865, 409] on icon at bounding box center [867, 407] width 14 height 12
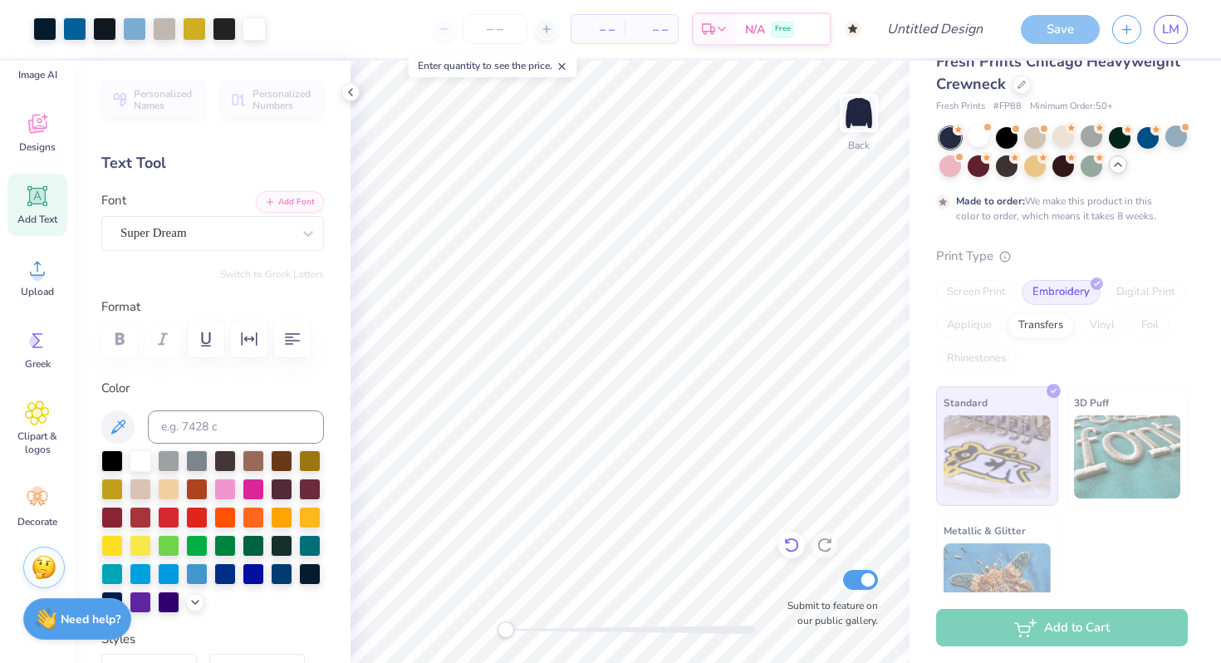
click at [797, 544] on icon at bounding box center [791, 545] width 14 height 15
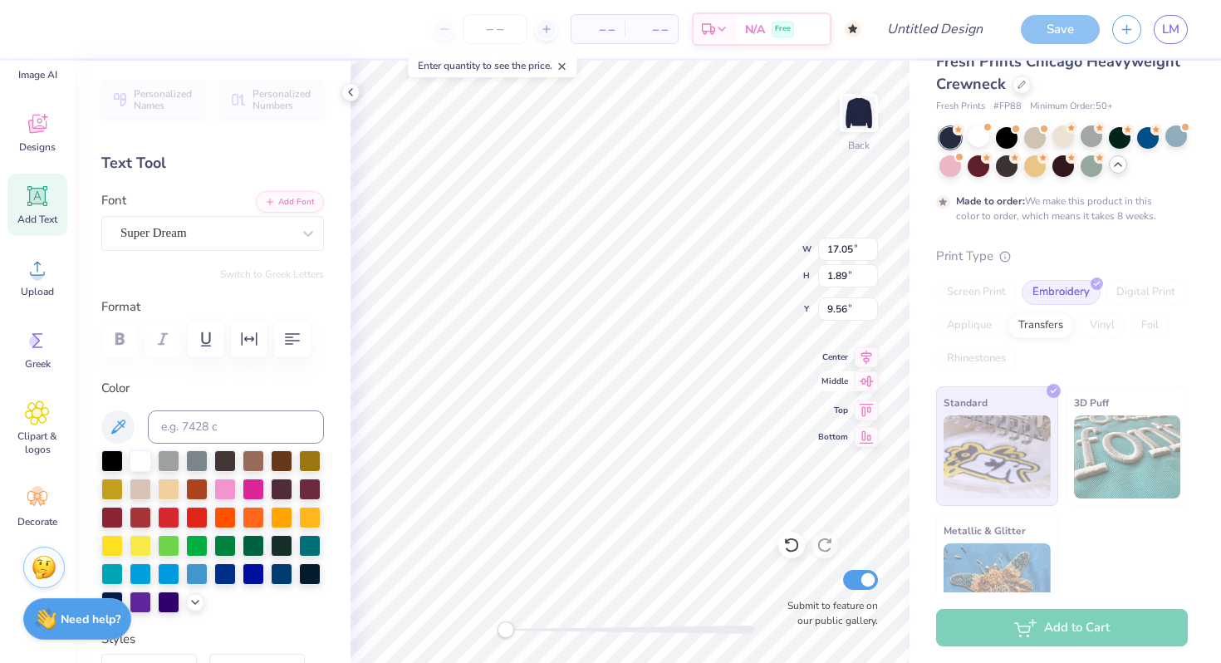
type textarea "Kappa kappa Gamma"
click at [950, 24] on input "Design Title" at bounding box center [955, 28] width 81 height 33
type input "K"
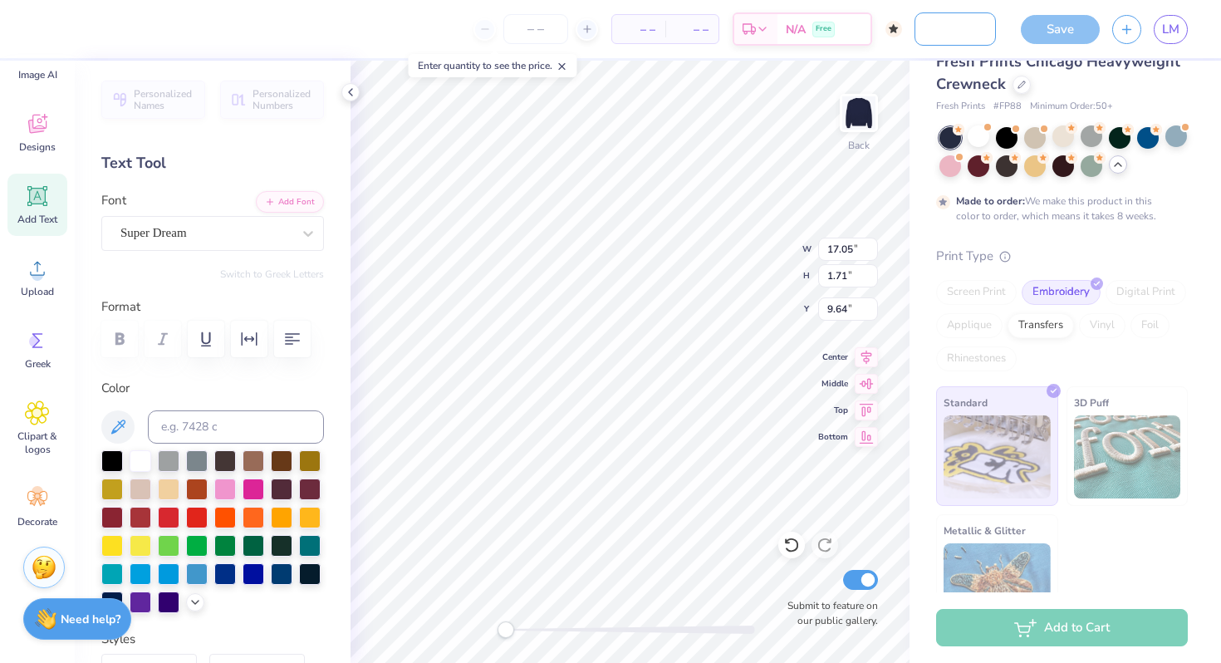
type input "T-Shirt Order Fall 2025"
click at [1012, 32] on div "Save LM" at bounding box center [1115, 29] width 213 height 58
click at [245, 334] on icon "button" at bounding box center [249, 339] width 20 height 20
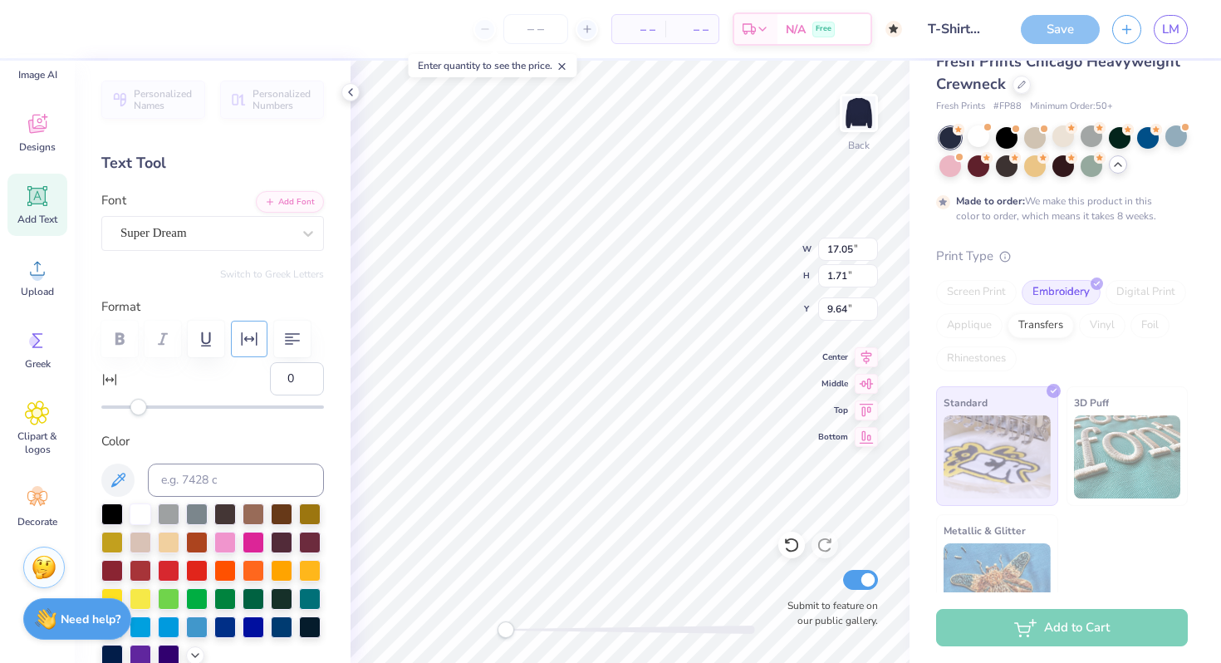
click at [245, 334] on icon "button" at bounding box center [249, 339] width 20 height 20
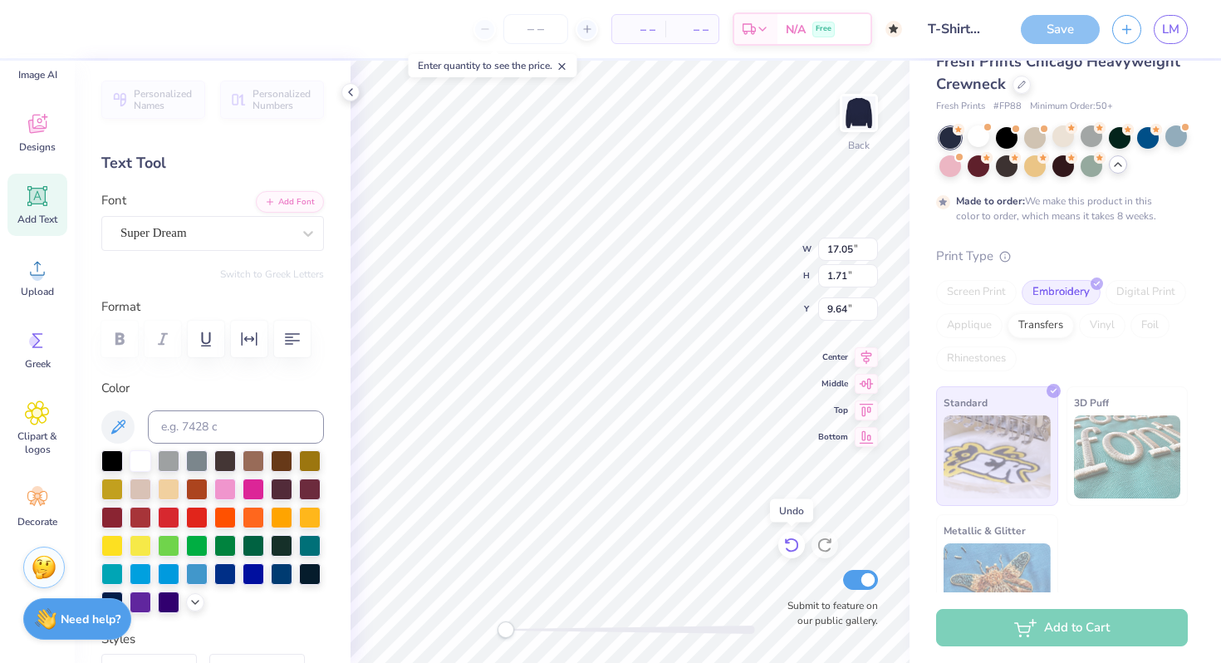
click at [798, 543] on icon at bounding box center [791, 545] width 14 height 15
click at [817, 546] on icon at bounding box center [825, 545] width 17 height 17
click at [178, 233] on div "Super Dream" at bounding box center [206, 233] width 174 height 26
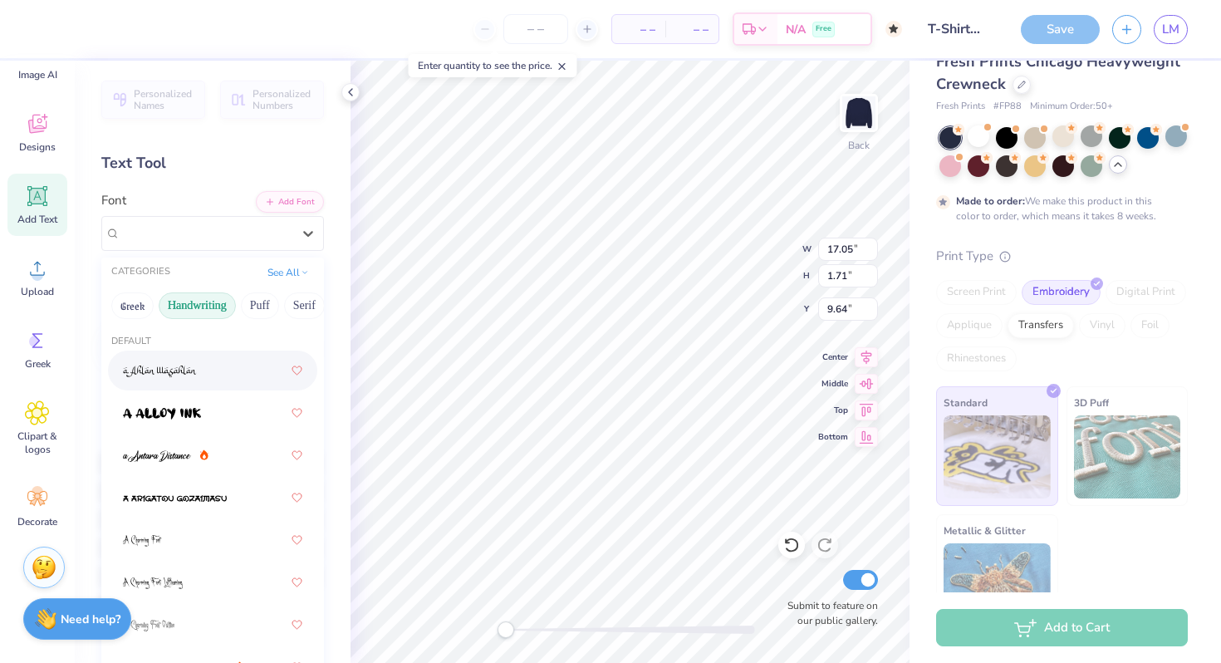
click at [188, 303] on button "Handwriting" at bounding box center [197, 305] width 77 height 27
click at [135, 298] on button "Greek" at bounding box center [132, 305] width 42 height 27
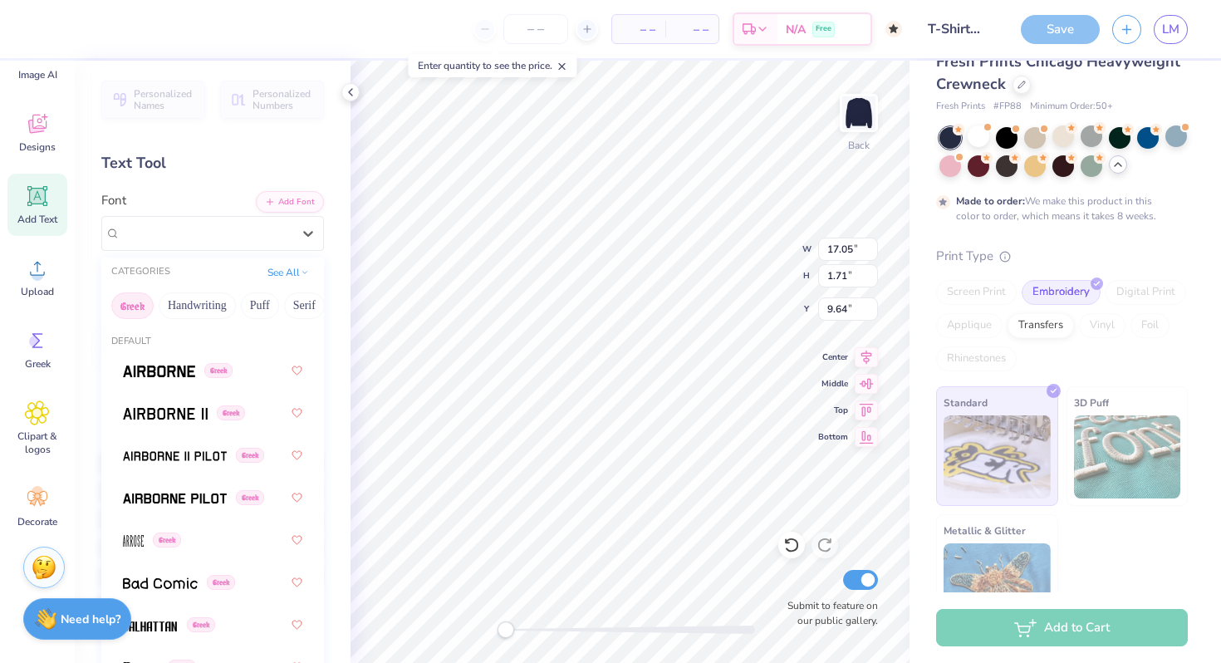
click at [135, 299] on button "Greek" at bounding box center [132, 305] width 42 height 27
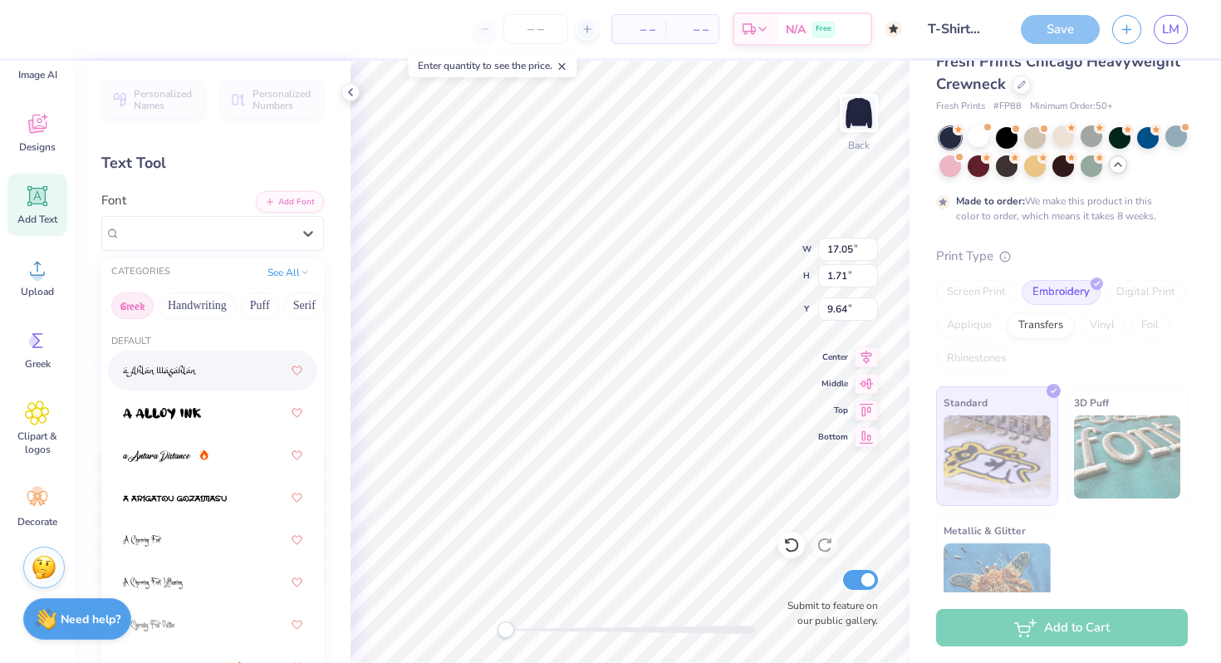
click at [134, 299] on button "Greek" at bounding box center [132, 305] width 42 height 27
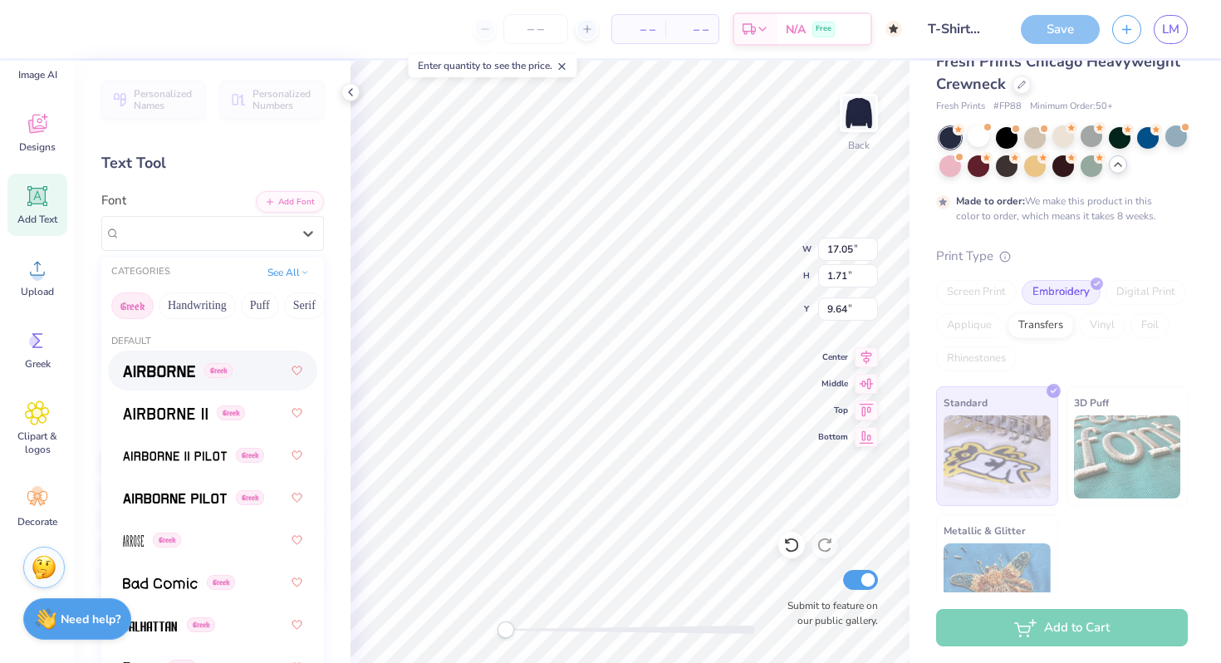
click at [155, 368] on img at bounding box center [159, 372] width 72 height 12
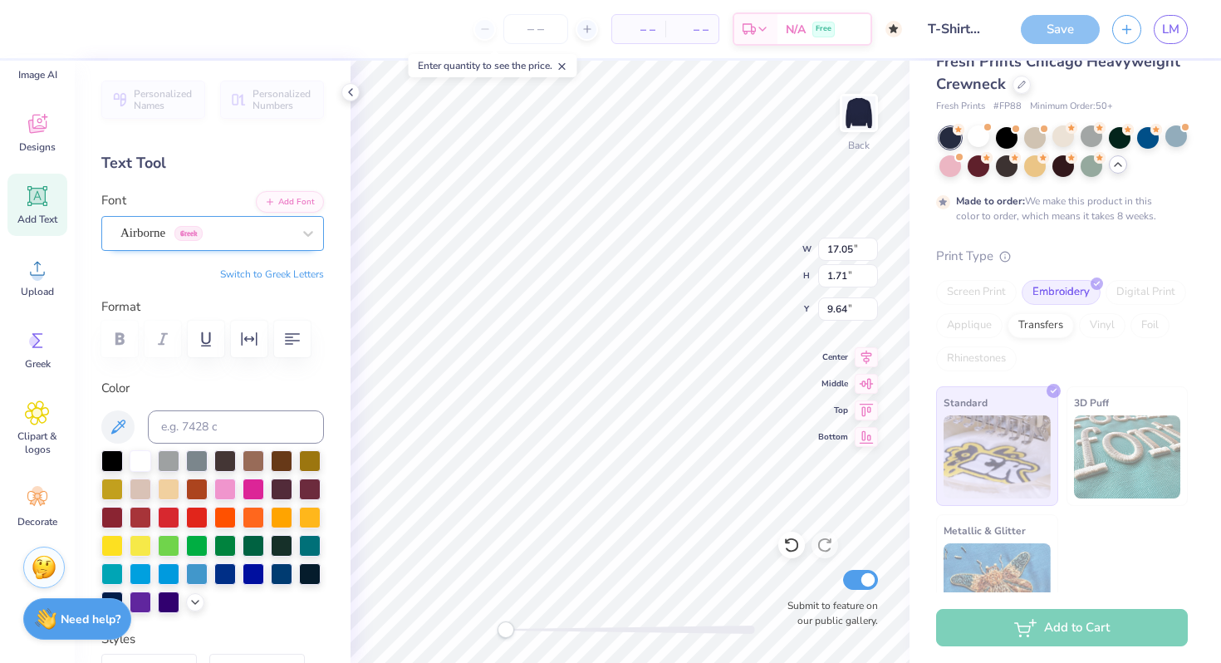
click at [158, 234] on div "Airborne Greek" at bounding box center [206, 233] width 174 height 26
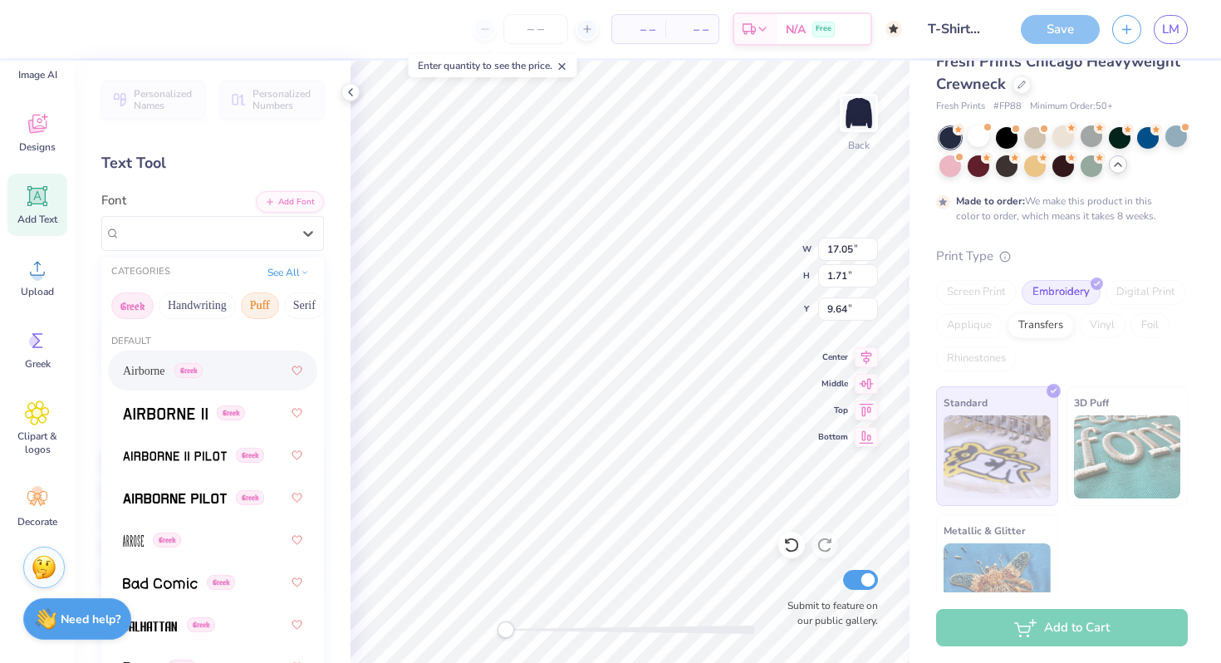
click at [254, 303] on button "Puff" at bounding box center [260, 305] width 38 height 27
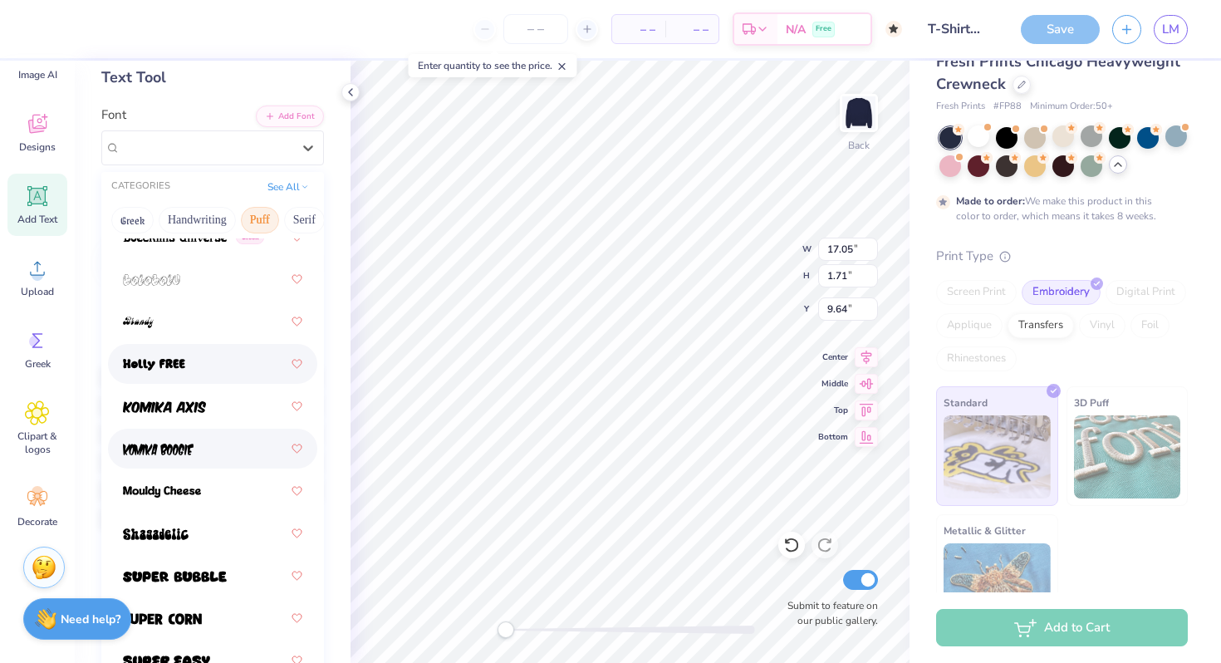
scroll to position [85, 0]
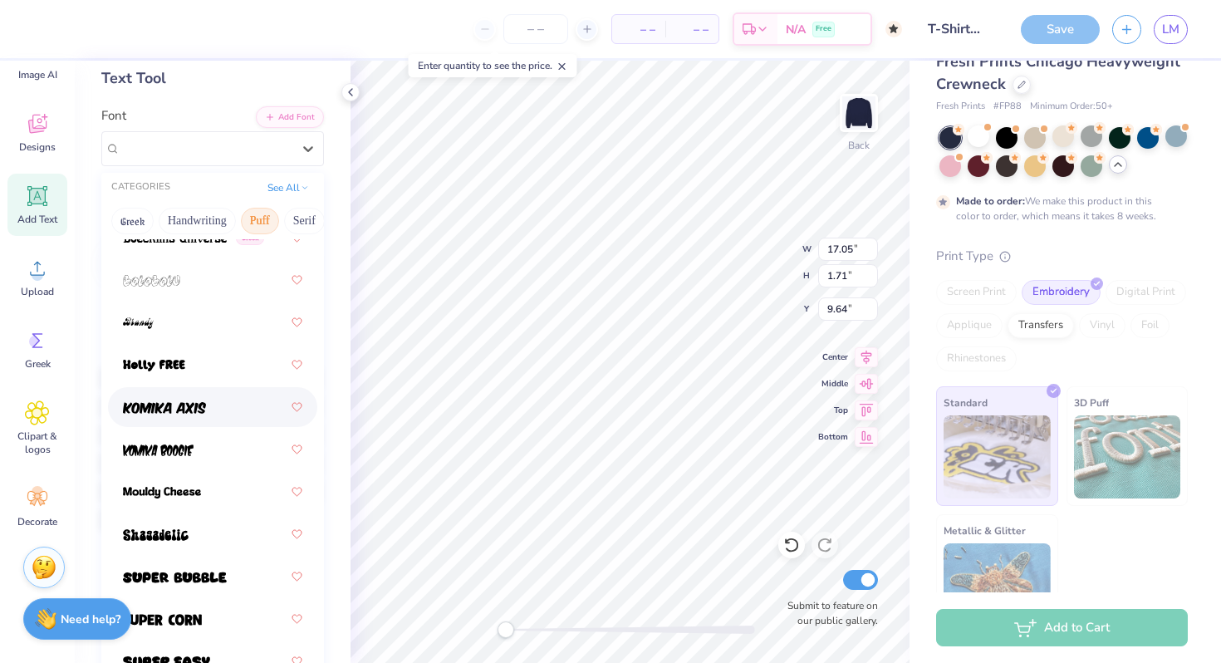
click at [211, 415] on div at bounding box center [212, 407] width 179 height 30
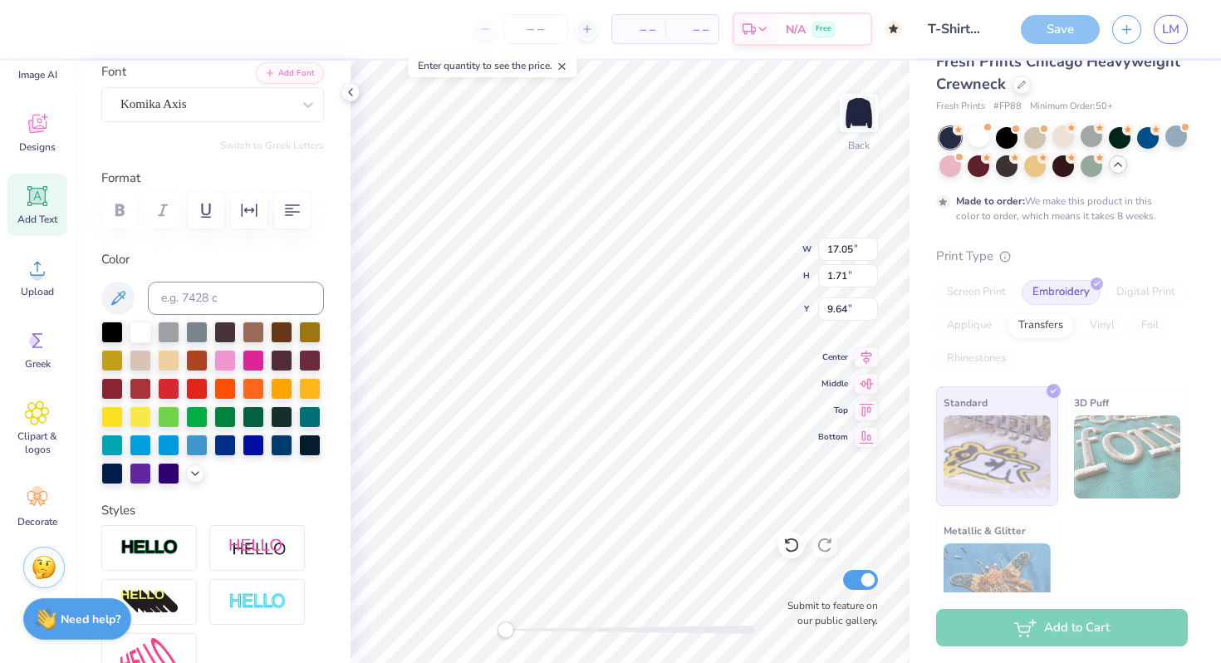
scroll to position [134, 0]
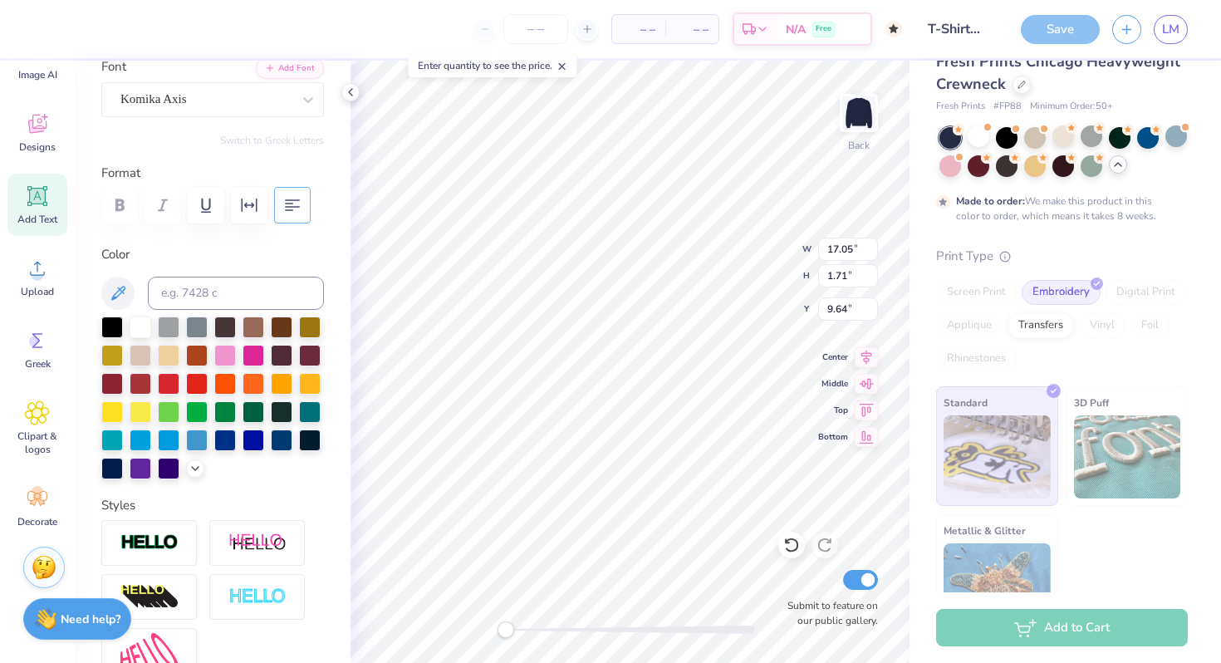
click at [278, 205] on button "button" at bounding box center [292, 205] width 37 height 37
click at [534, 31] on input "number" at bounding box center [535, 29] width 65 height 30
click at [586, 35] on div at bounding box center [587, 29] width 22 height 22
type input "50"
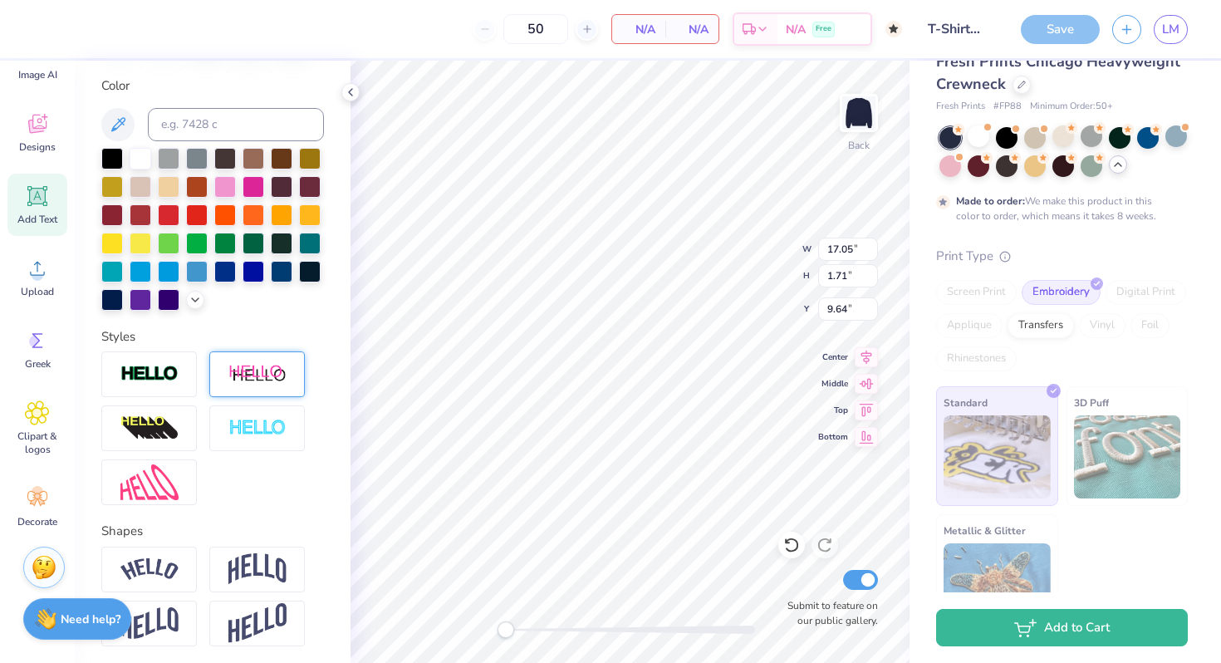
scroll to position [368, 0]
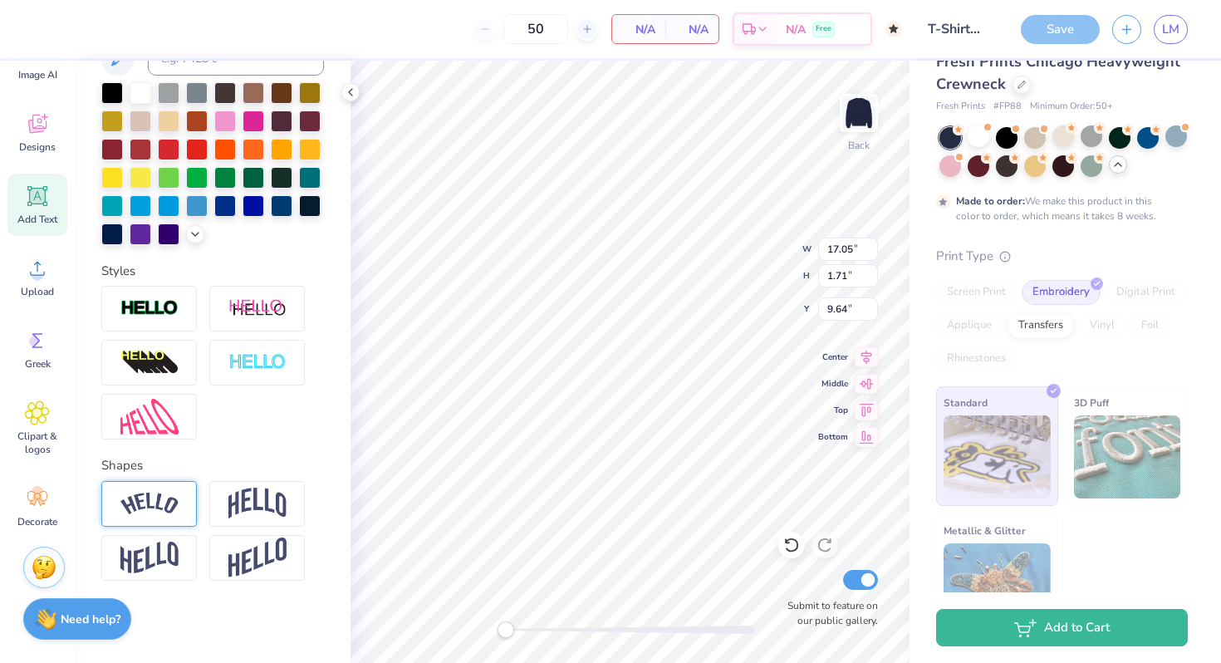
click at [146, 498] on img at bounding box center [149, 504] width 58 height 22
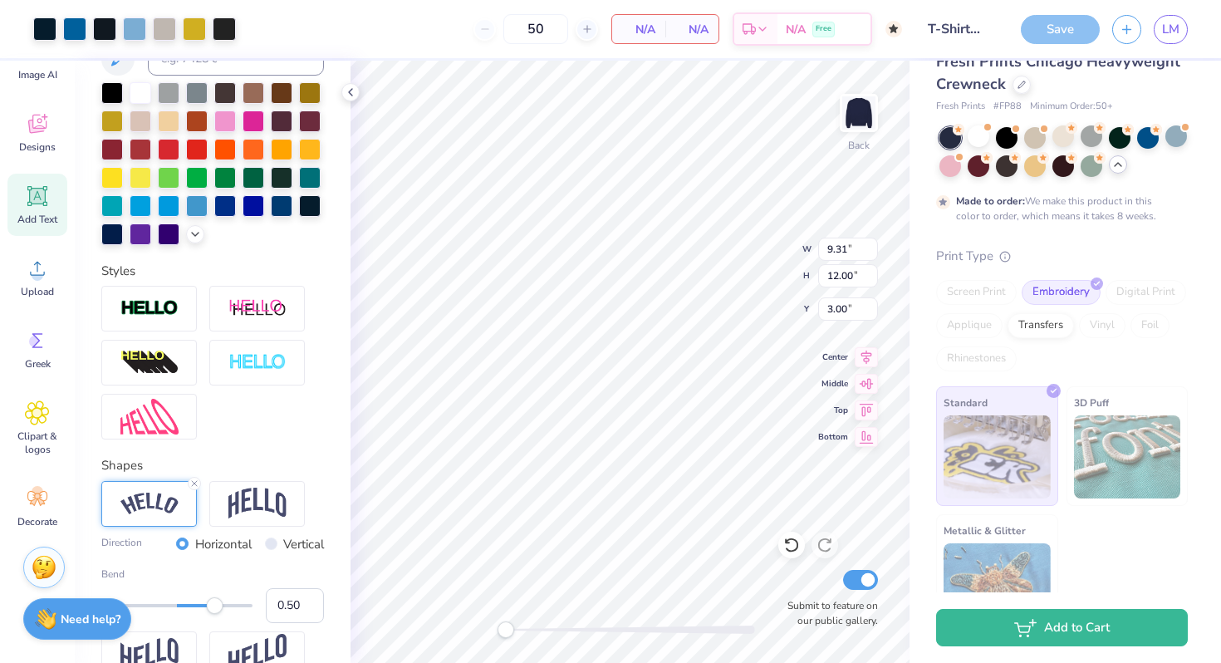
type input "17.05"
type input "3.44"
type input "0.53"
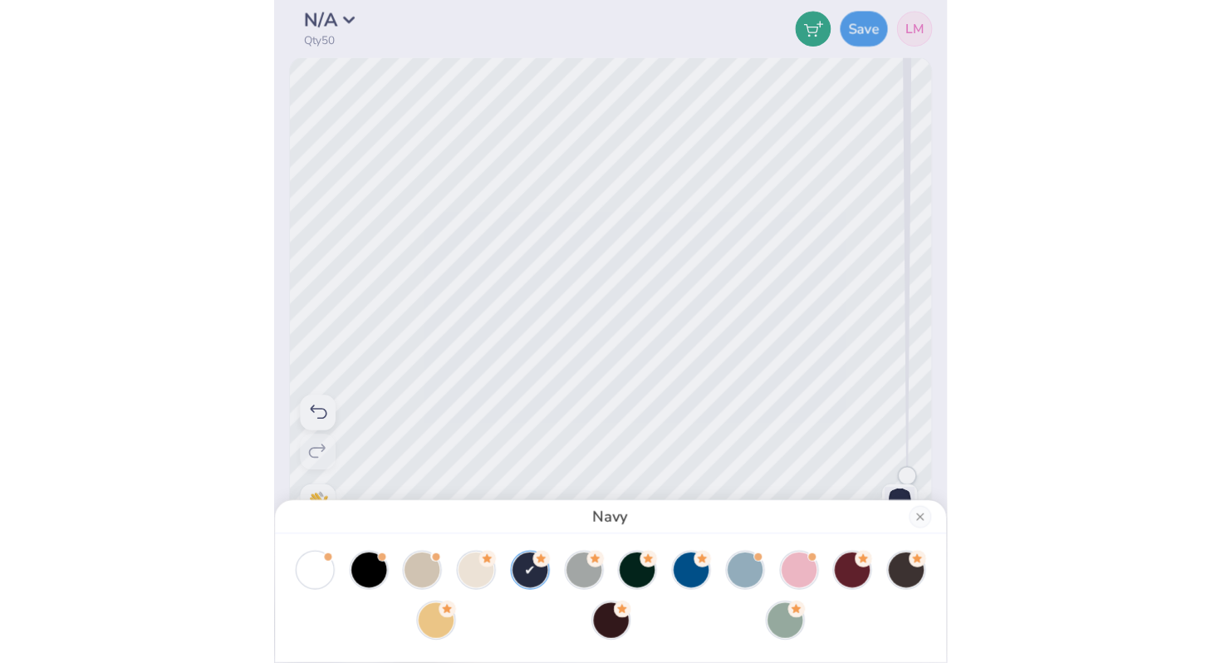
scroll to position [0, 0]
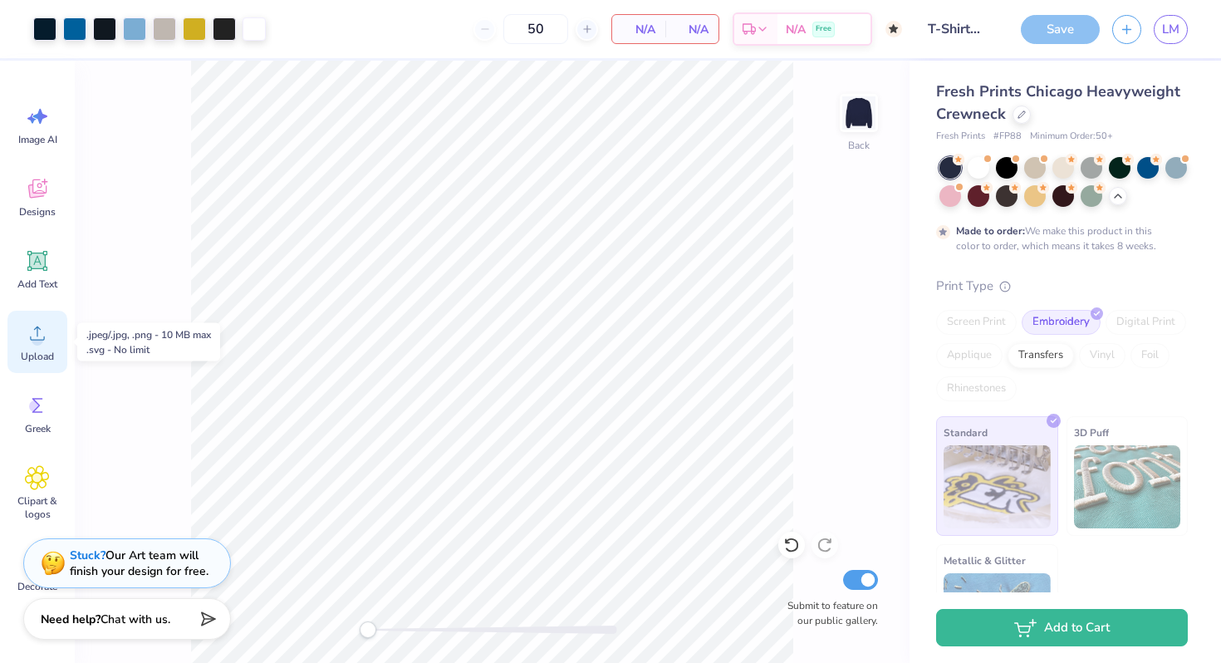
click at [35, 329] on icon at bounding box center [37, 333] width 25 height 25
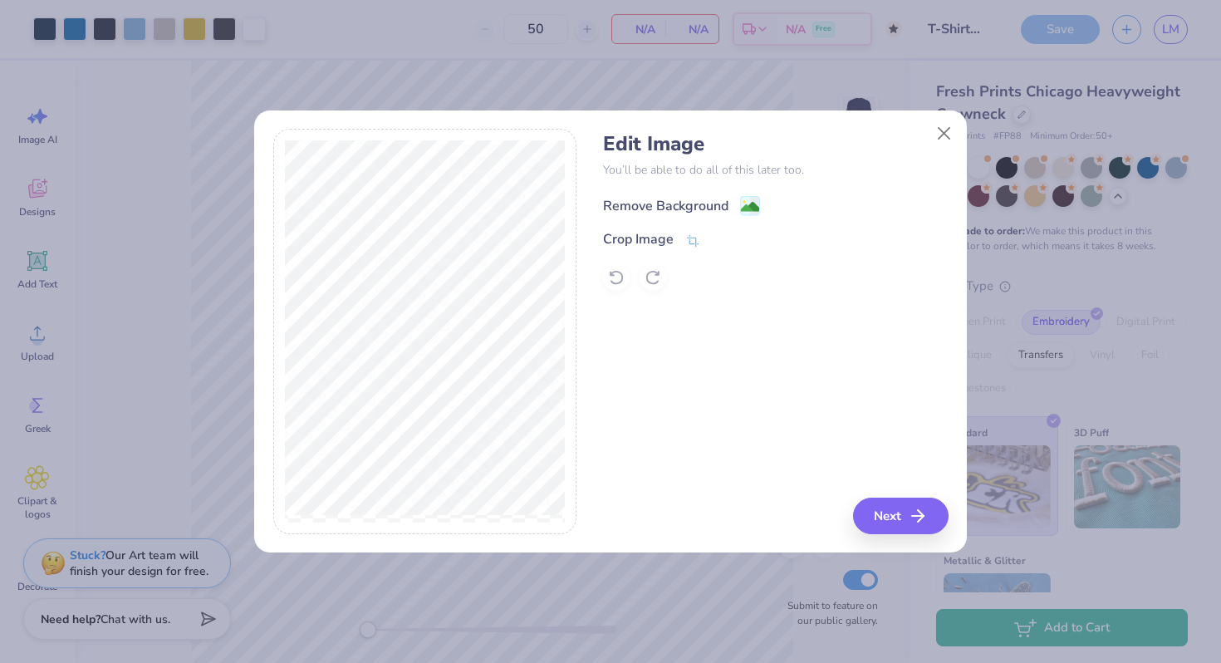
click at [709, 209] on div "Remove Background" at bounding box center [665, 206] width 125 height 20
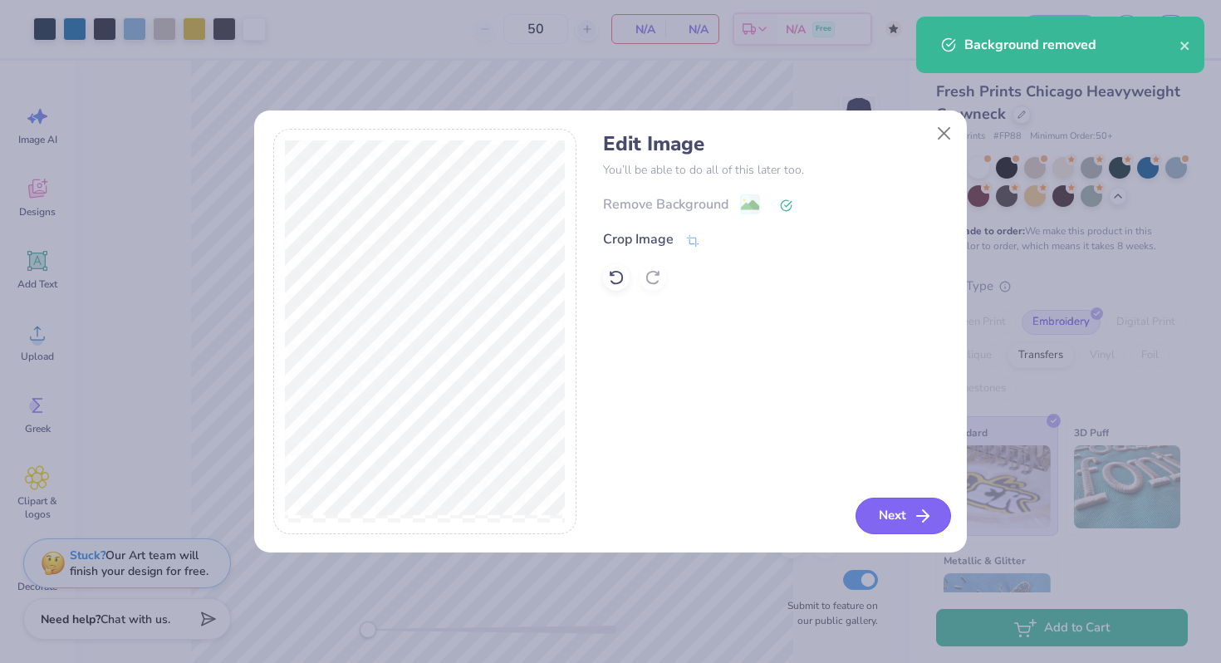
click at [891, 521] on button "Next" at bounding box center [904, 516] width 96 height 37
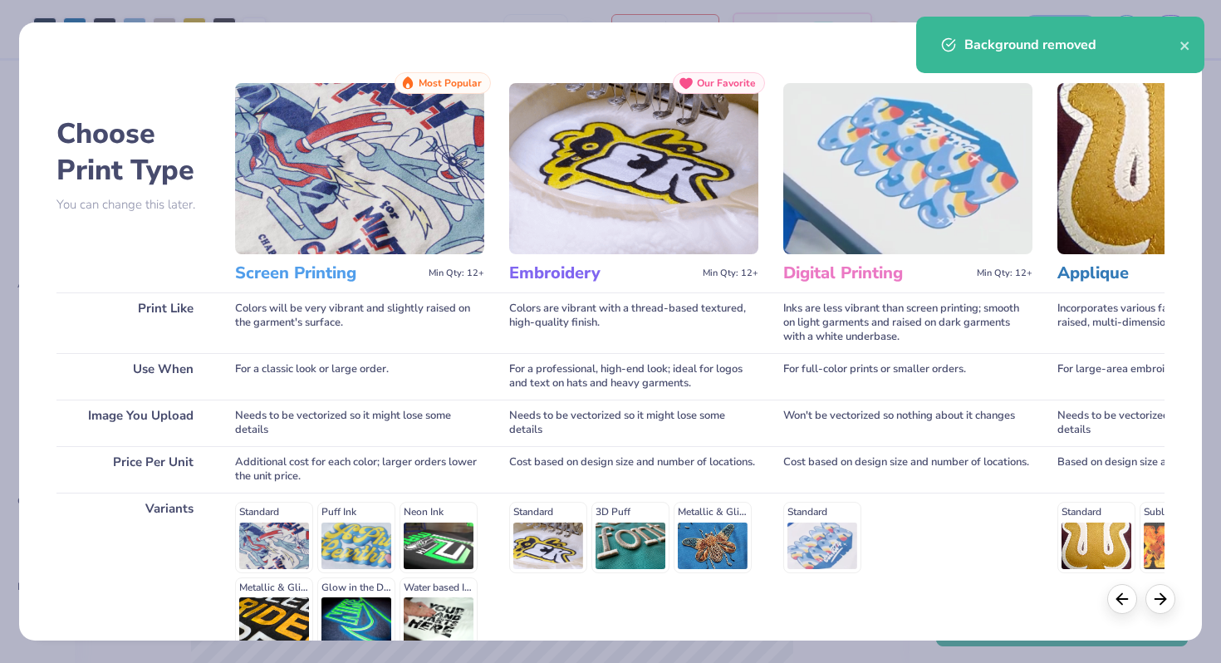
scroll to position [165, 0]
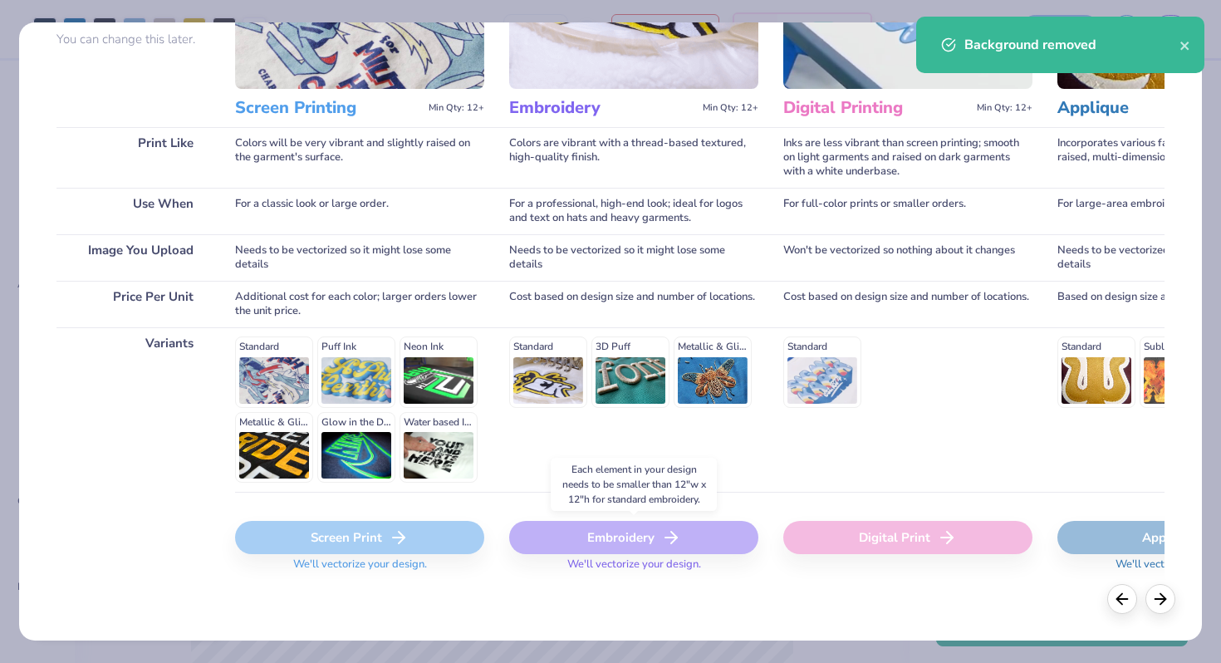
click at [634, 536] on div "Embroidery" at bounding box center [633, 537] width 249 height 33
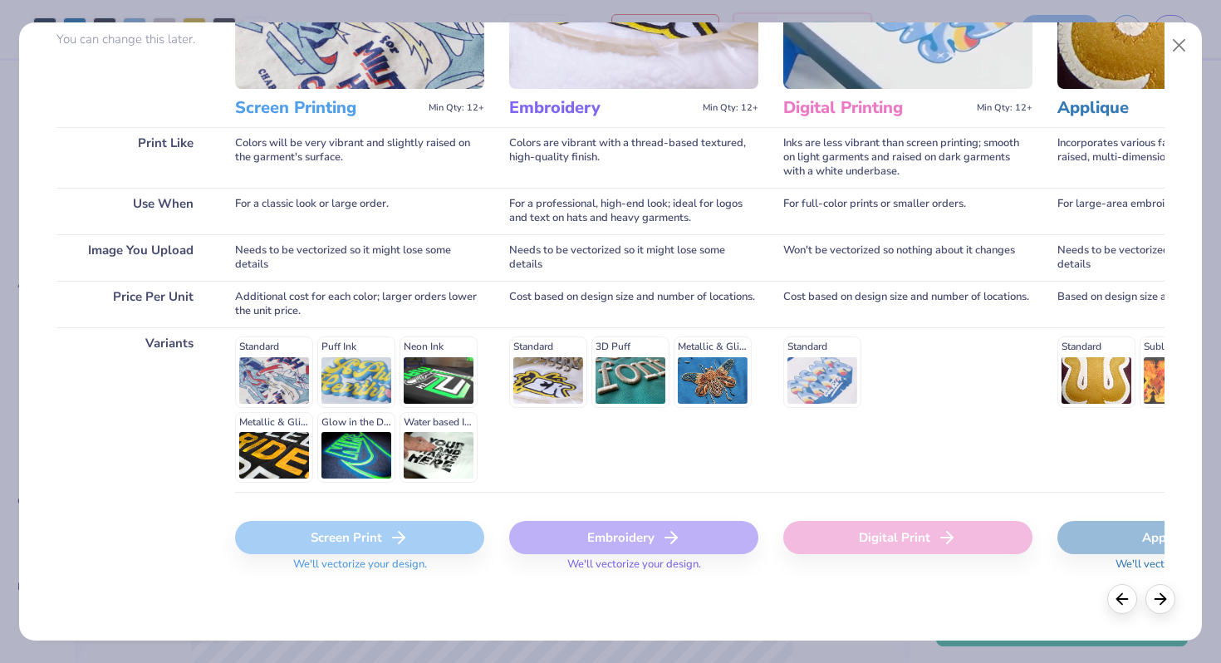
click at [617, 533] on div "Embroidery" at bounding box center [633, 537] width 249 height 33
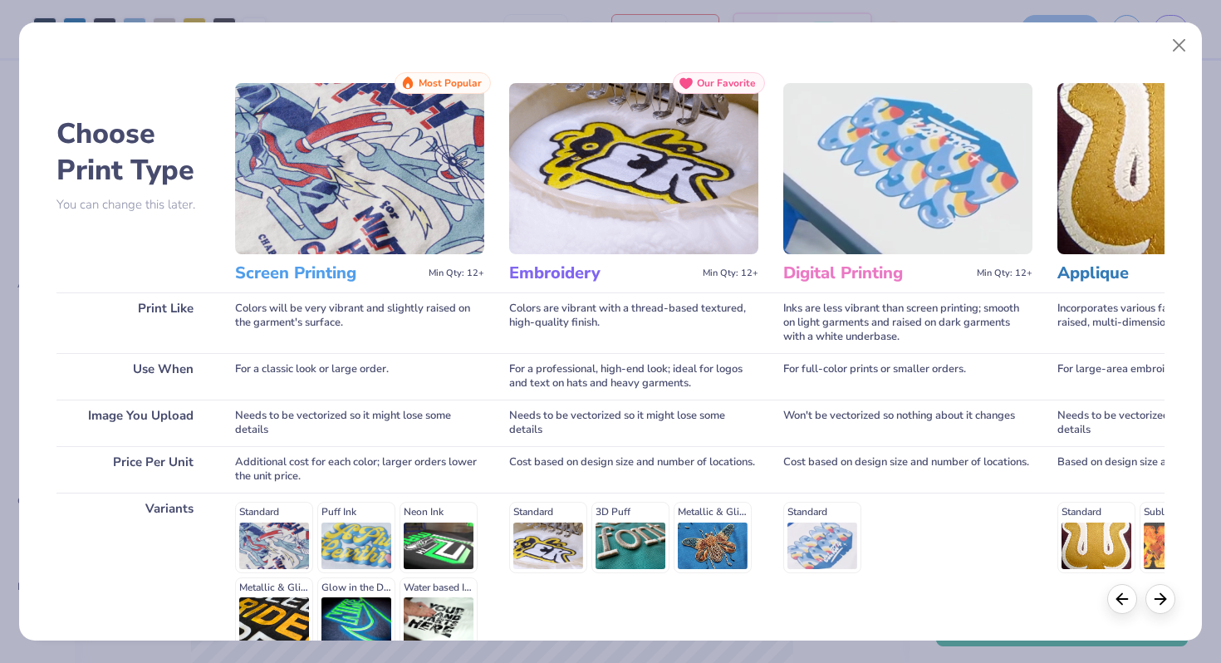
click at [597, 187] on img at bounding box center [633, 168] width 249 height 171
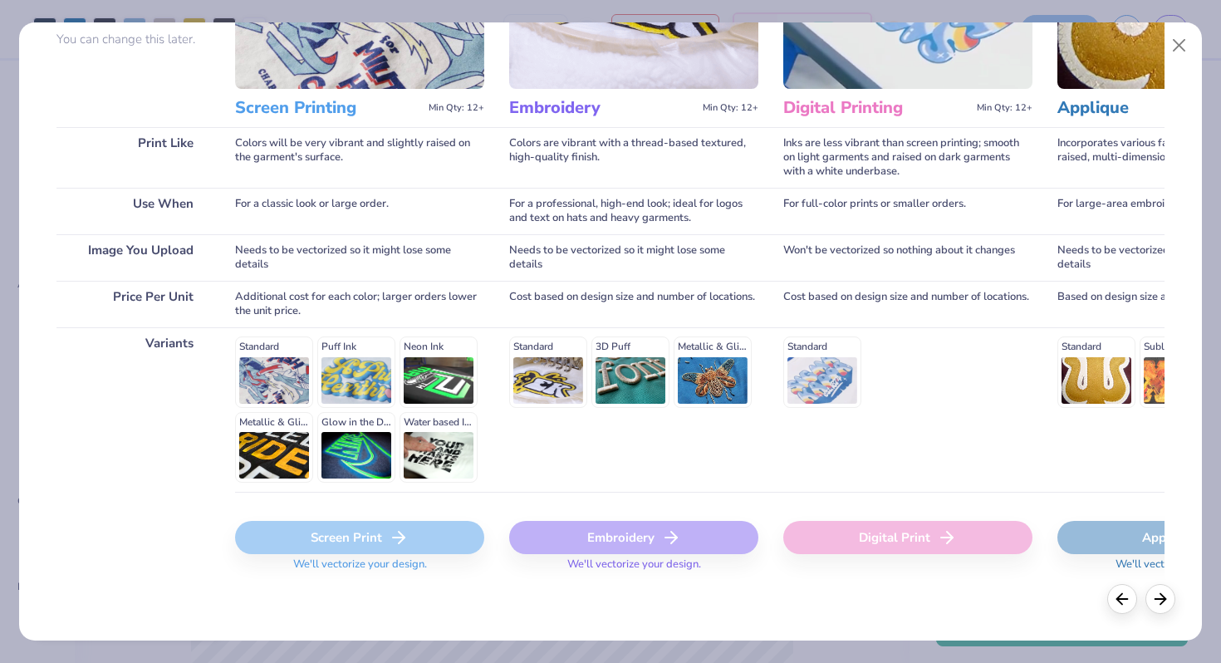
click at [570, 539] on div "Embroidery" at bounding box center [633, 537] width 249 height 33
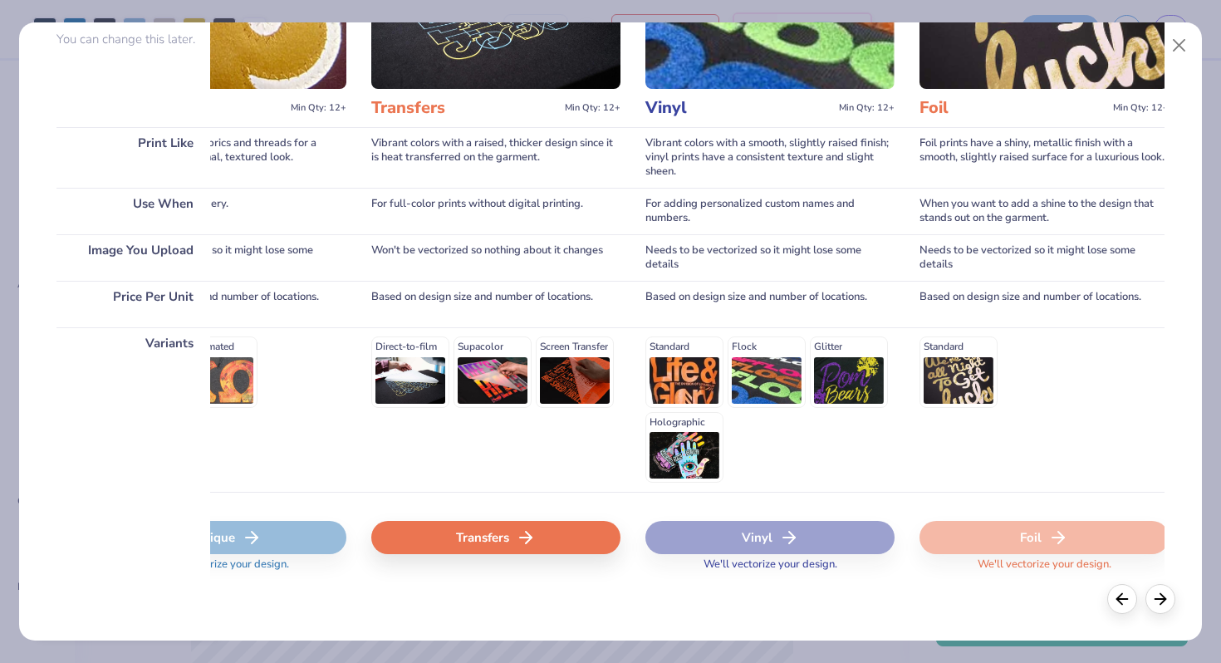
click at [570, 544] on div "Transfers" at bounding box center [495, 537] width 249 height 33
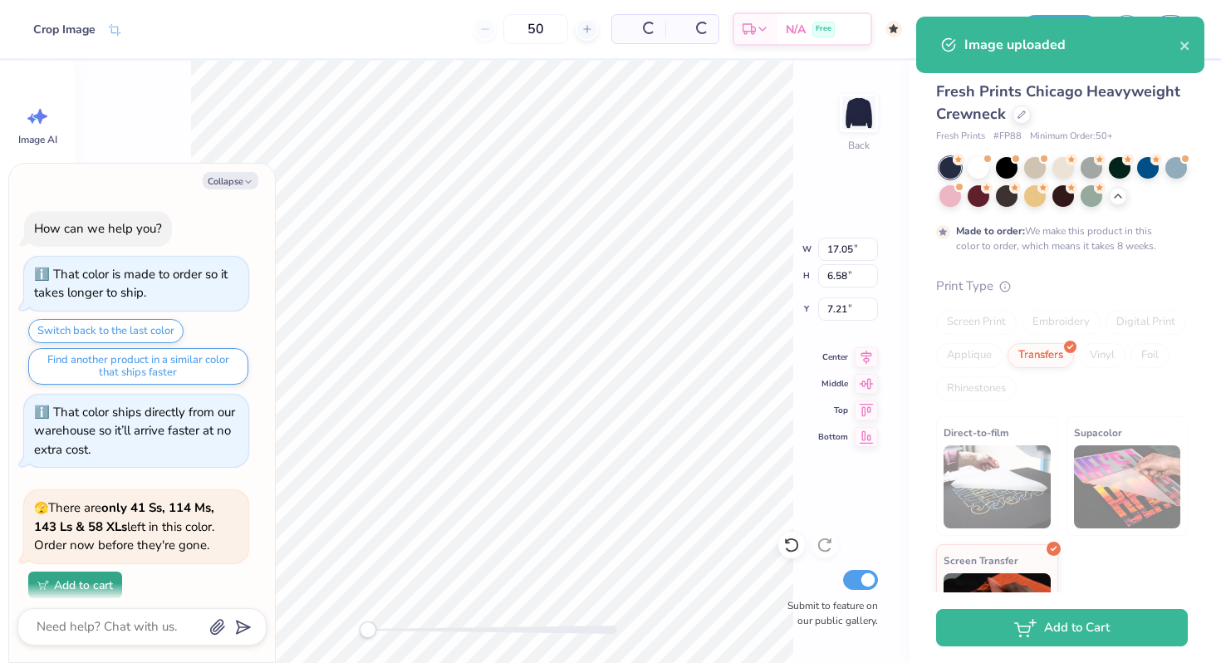
scroll to position [1000, 0]
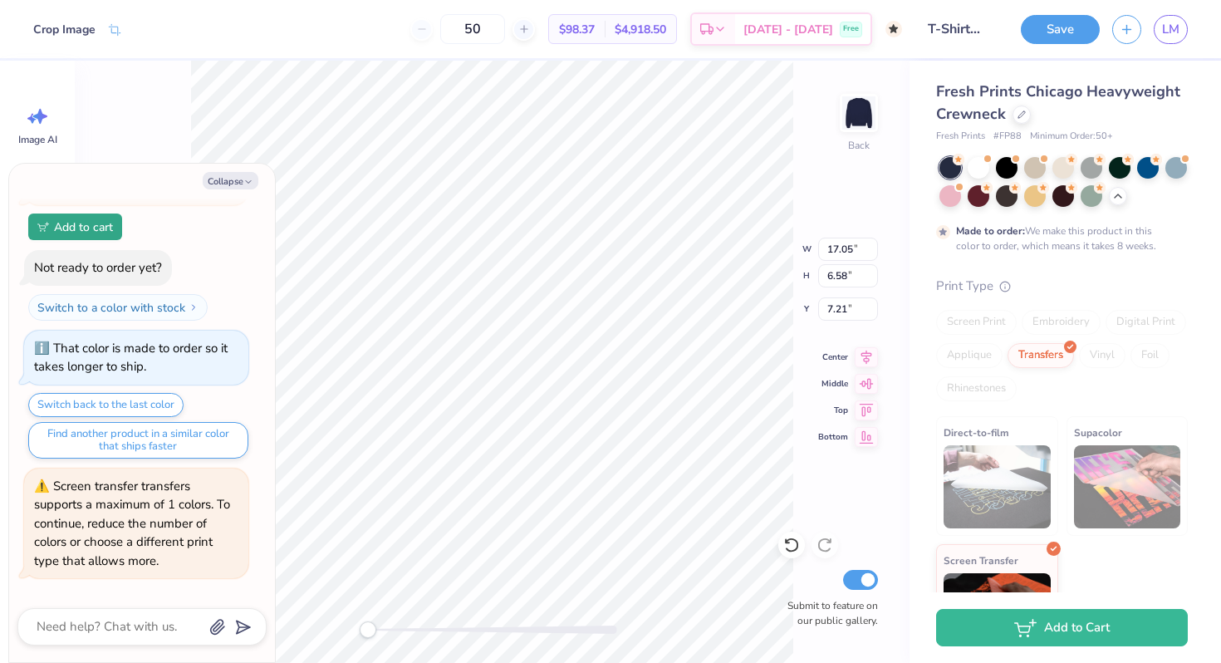
type textarea "x"
type input "4.39"
type input "1.69"
type input "12.10"
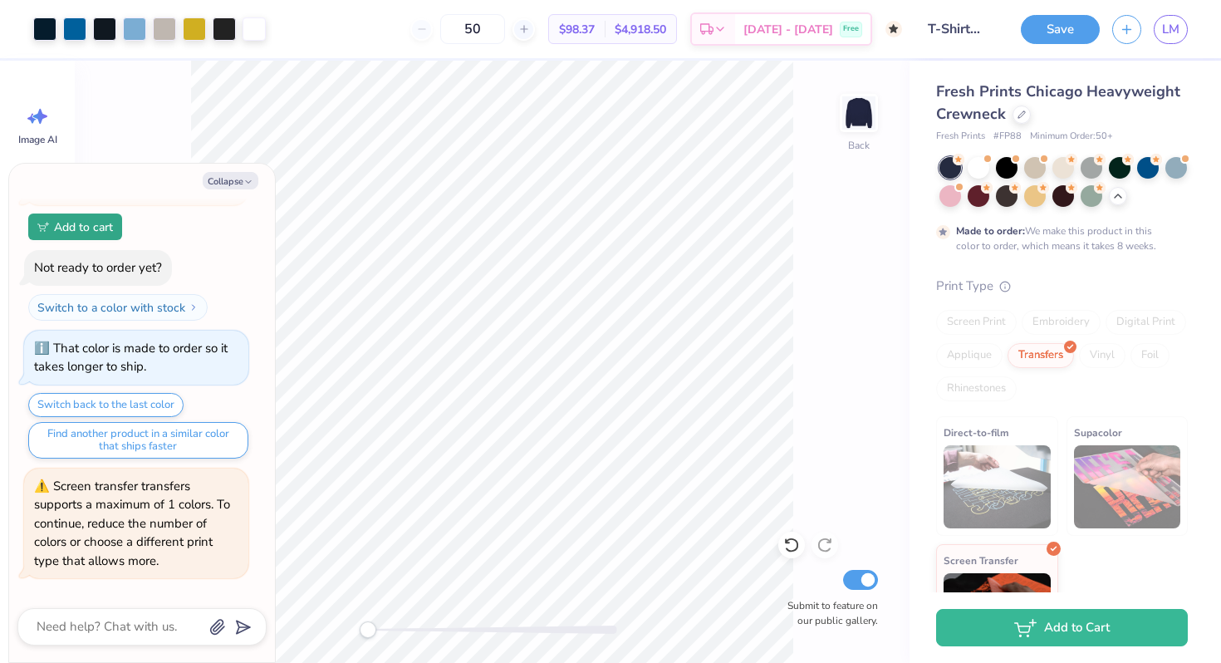
click at [805, 259] on div "Back Submit to feature on our public gallery." at bounding box center [492, 362] width 835 height 602
click at [214, 183] on button "Collapse" at bounding box center [231, 180] width 56 height 17
type textarea "x"
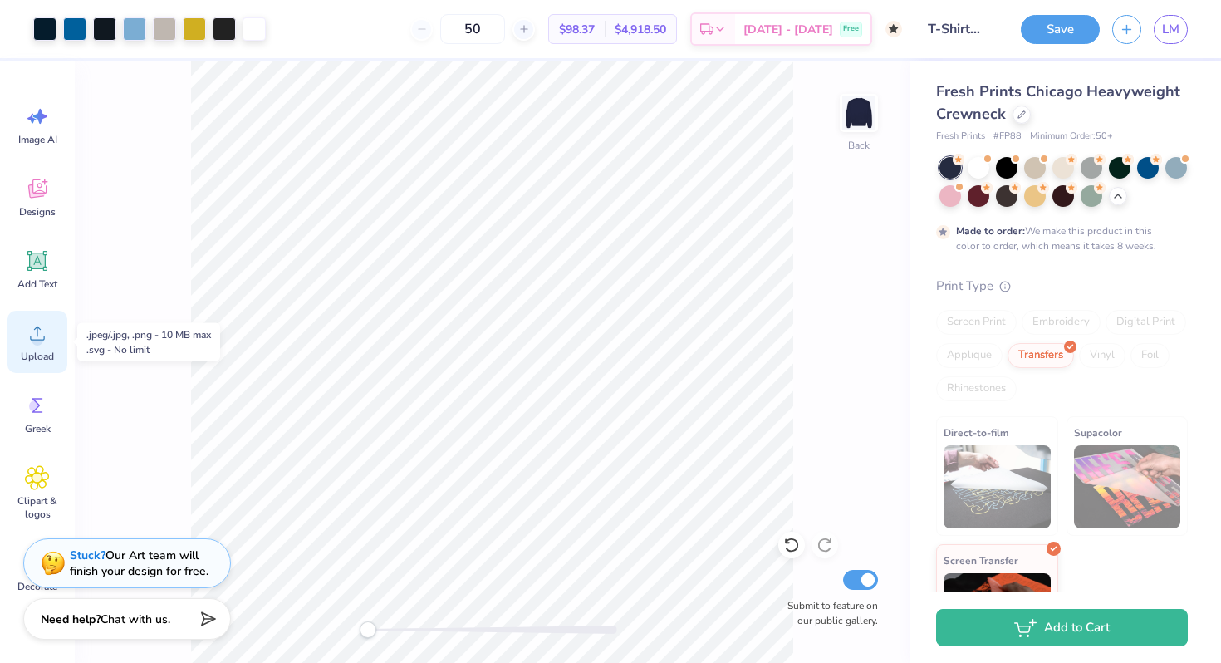
click at [42, 340] on circle at bounding box center [38, 340] width 12 height 12
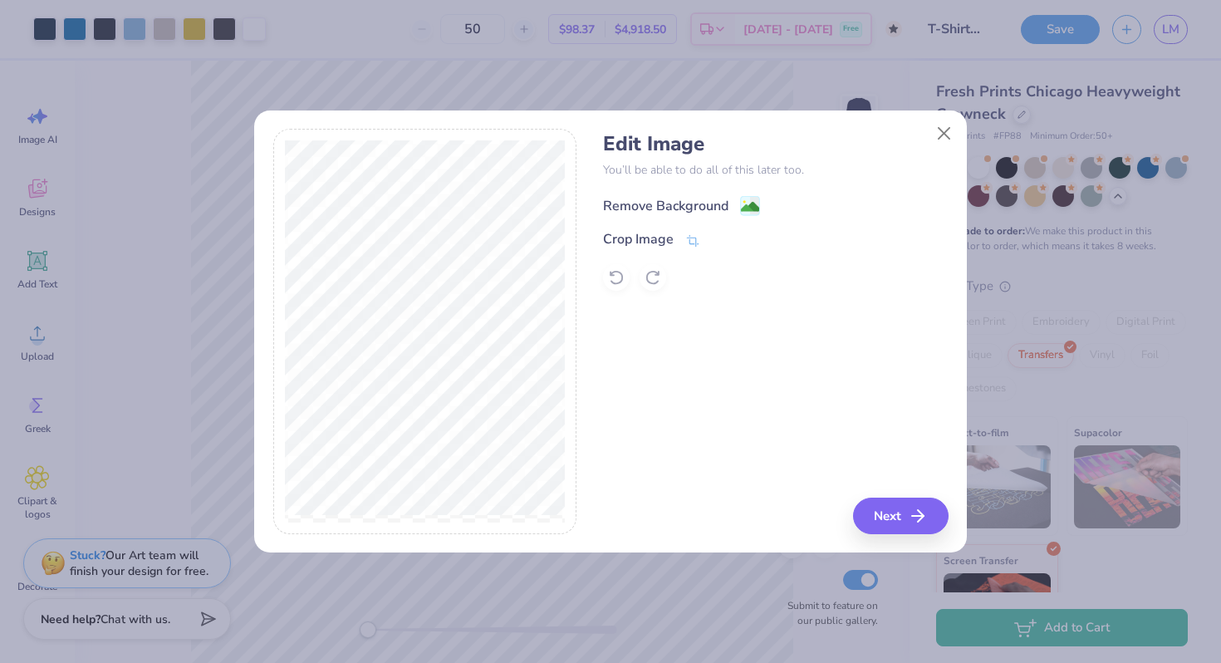
click at [629, 199] on div "Remove Background" at bounding box center [665, 206] width 125 height 20
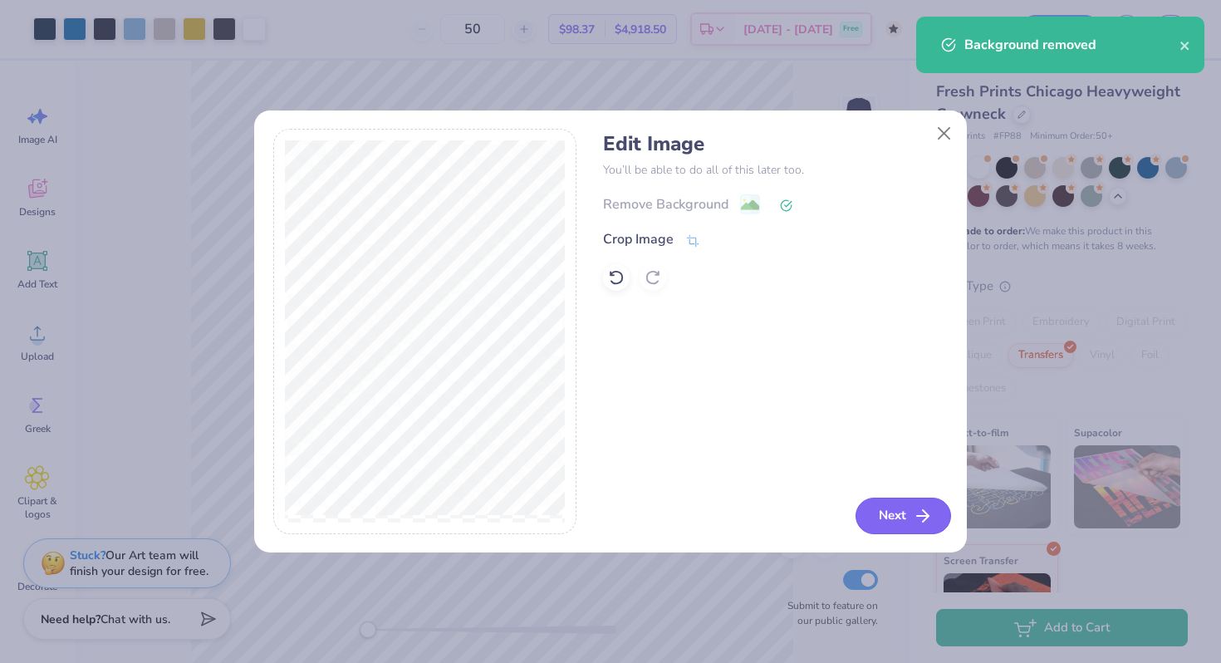
click at [910, 520] on button "Next" at bounding box center [904, 516] width 96 height 37
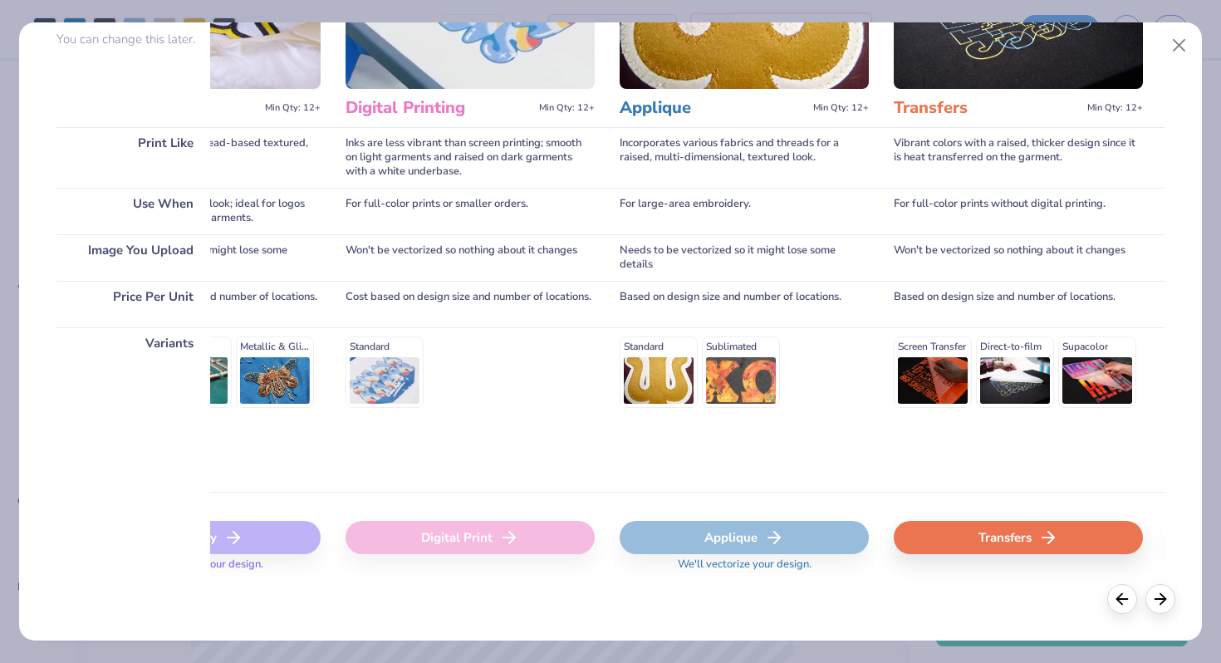
scroll to position [0, 568]
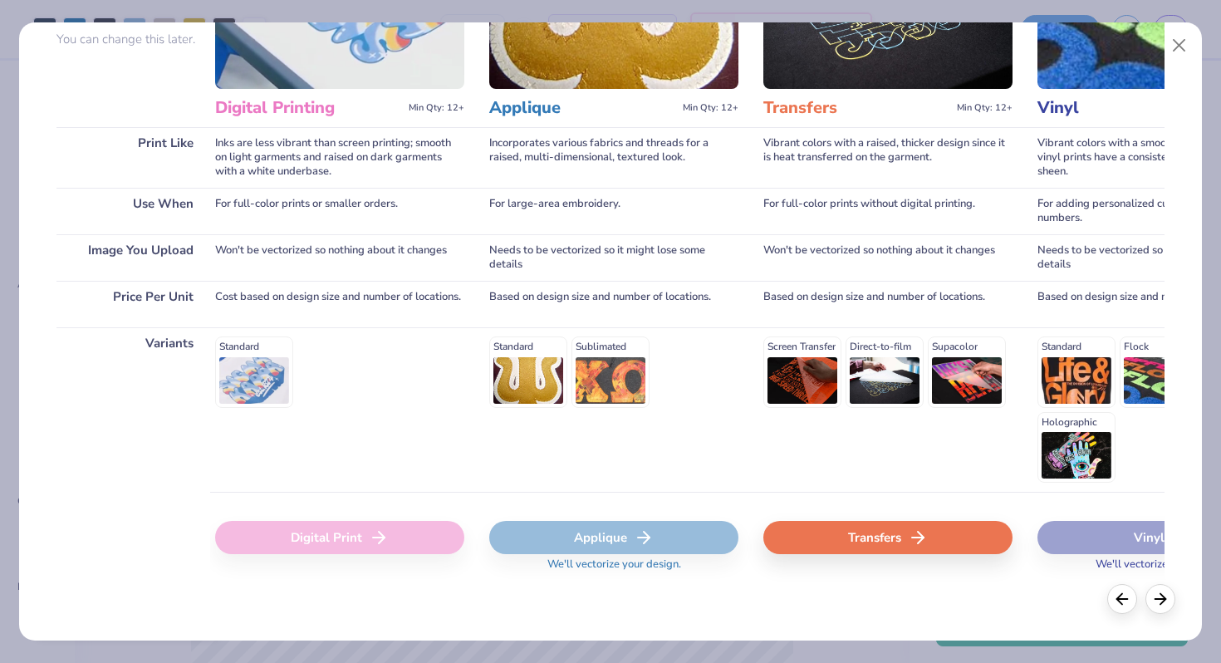
click at [886, 537] on div "Transfers" at bounding box center [887, 537] width 249 height 33
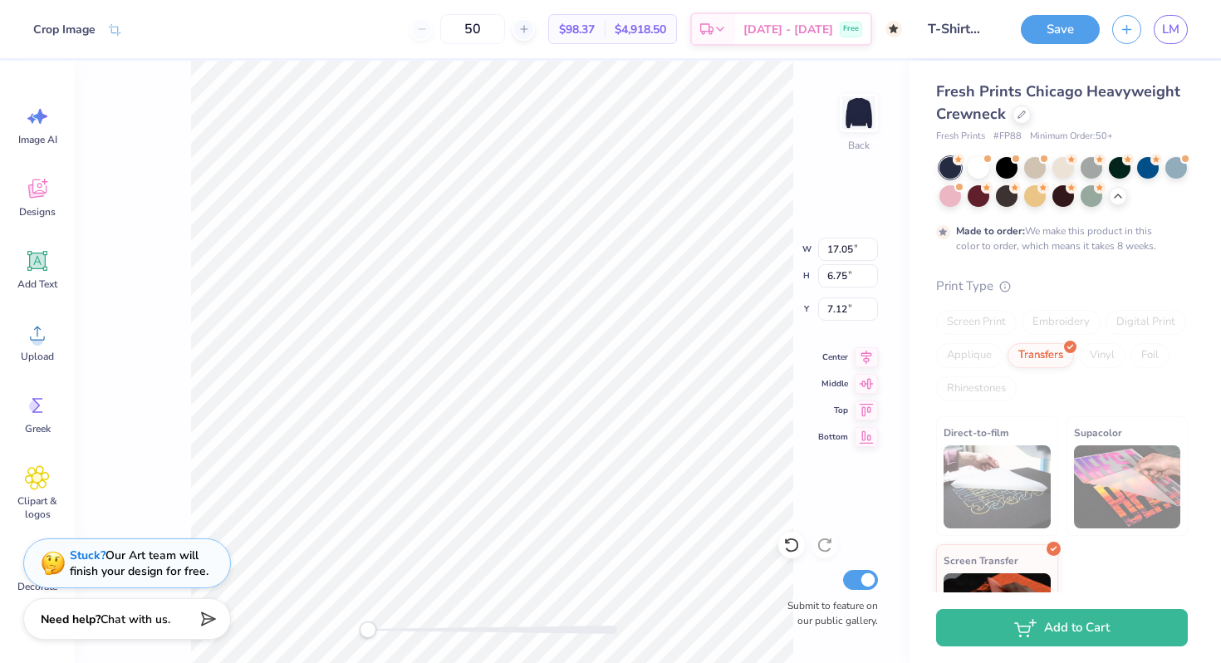
type input "5.23"
type input "2.07"
type input "11.80"
type input "3.02"
type input "1.19"
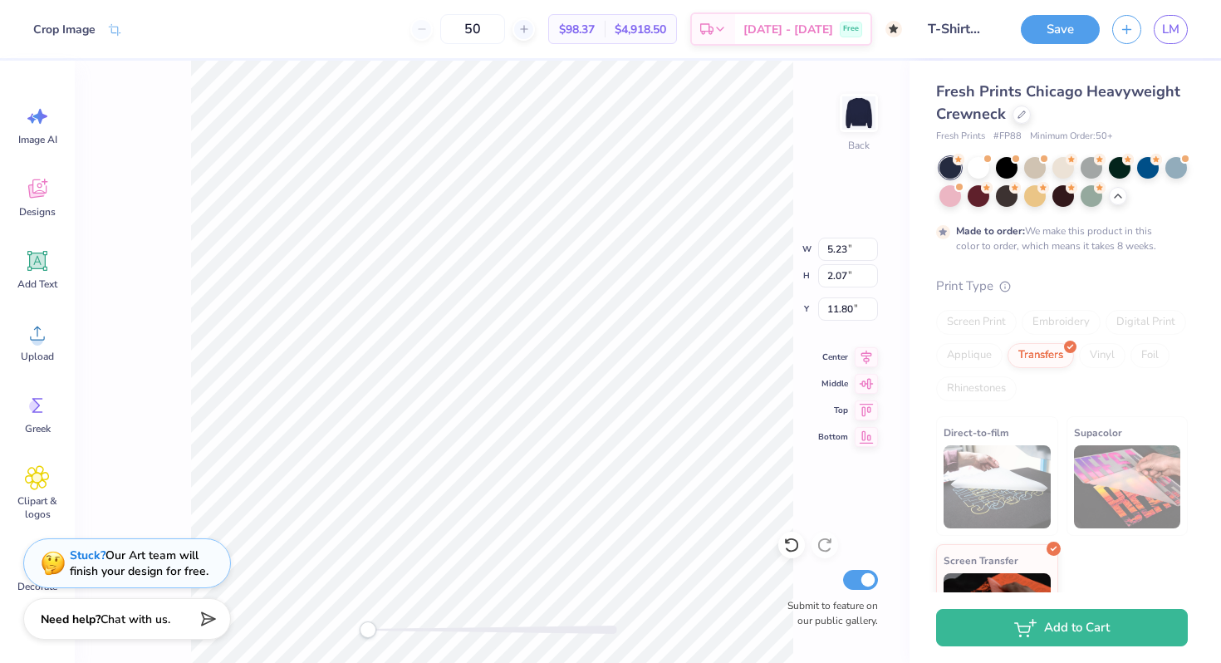
type input "12.67"
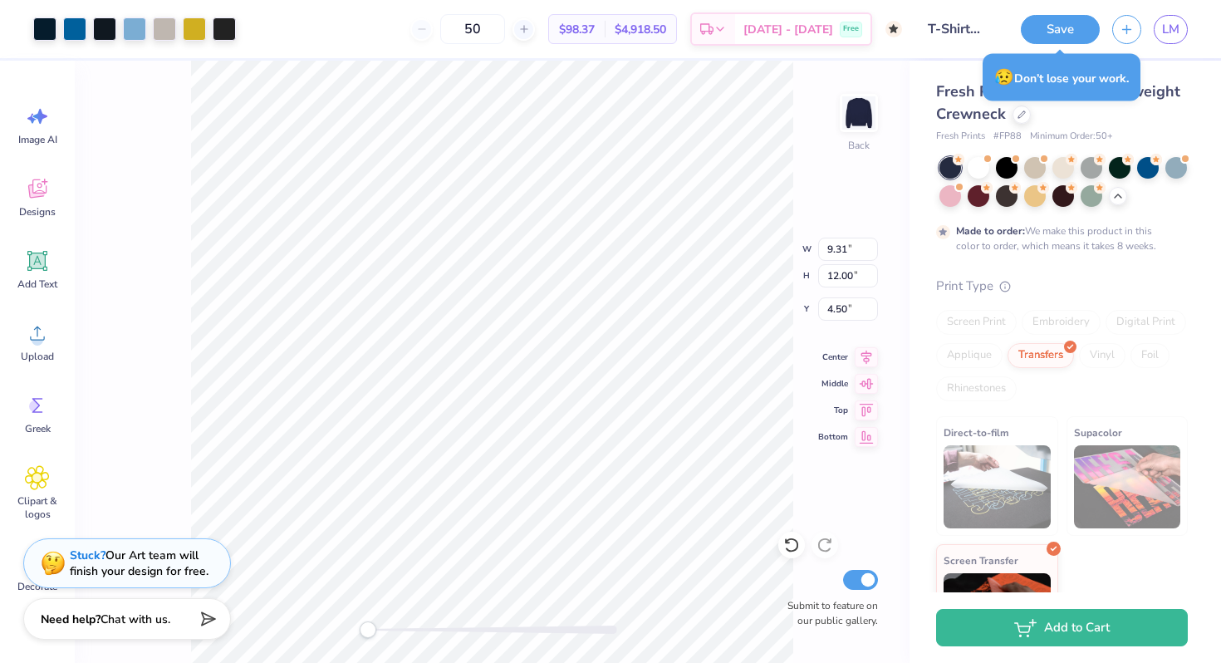
click at [776, 263] on div "Back W 9.31 9.31 " H 12.00 12.00 " Y 4.50 4.50 " Center Middle Top Bottom Submi…" at bounding box center [492, 362] width 835 height 602
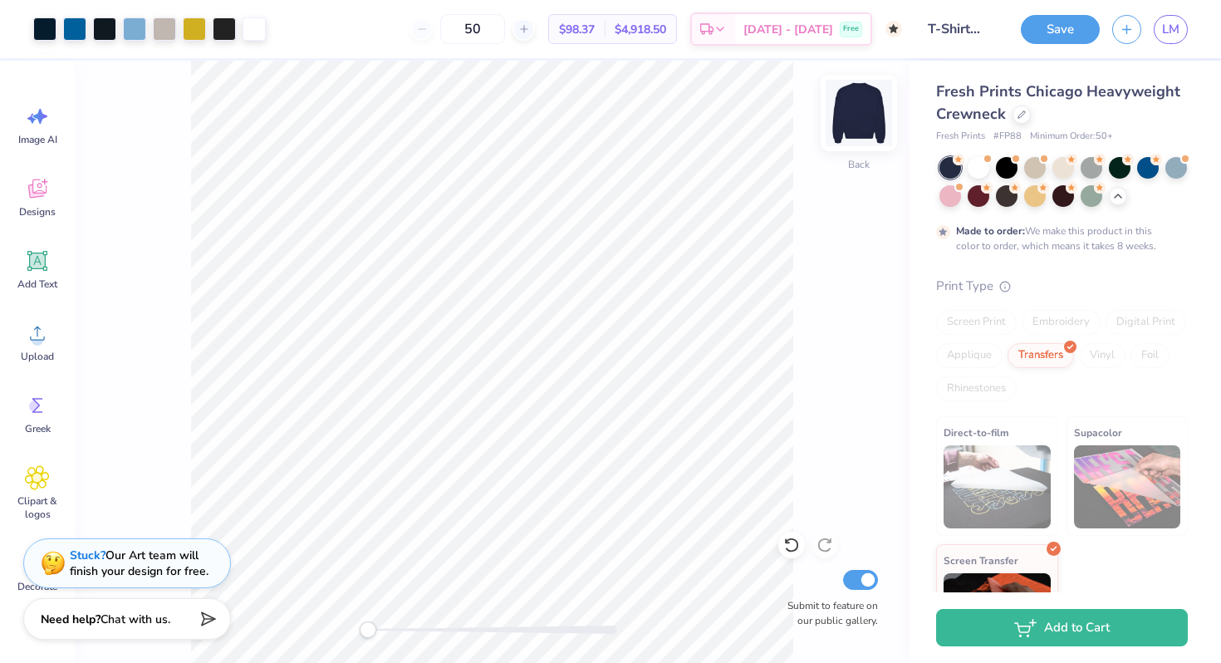
click at [871, 120] on img at bounding box center [859, 113] width 66 height 66
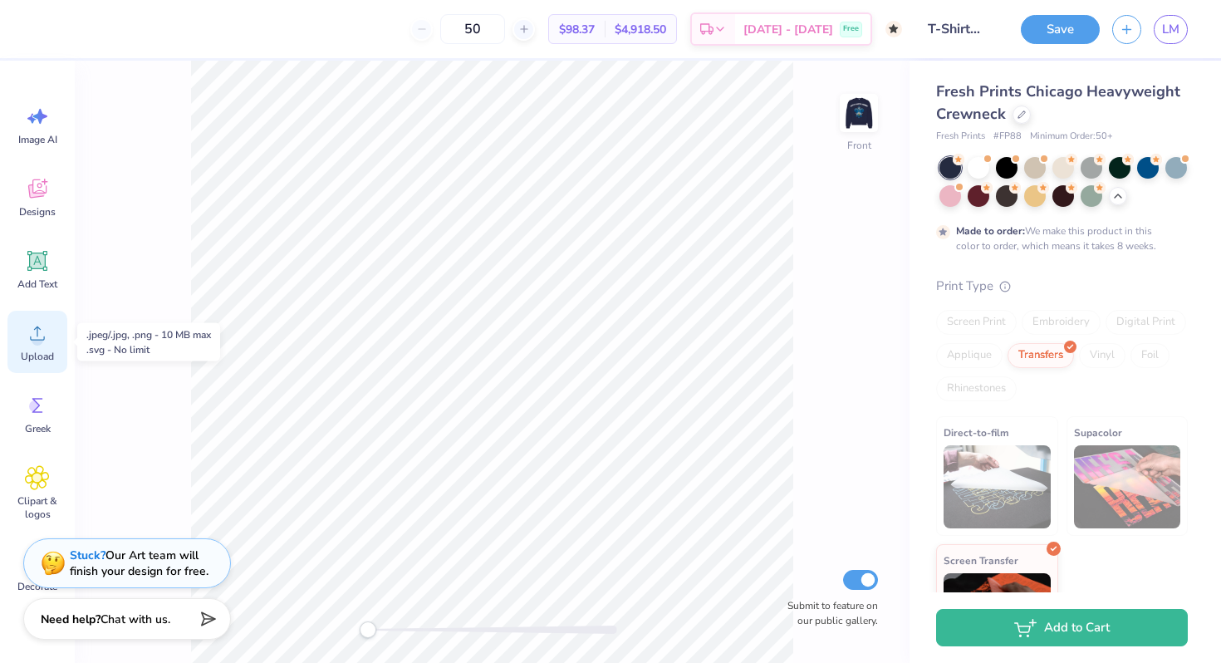
click at [46, 331] on icon at bounding box center [37, 333] width 25 height 25
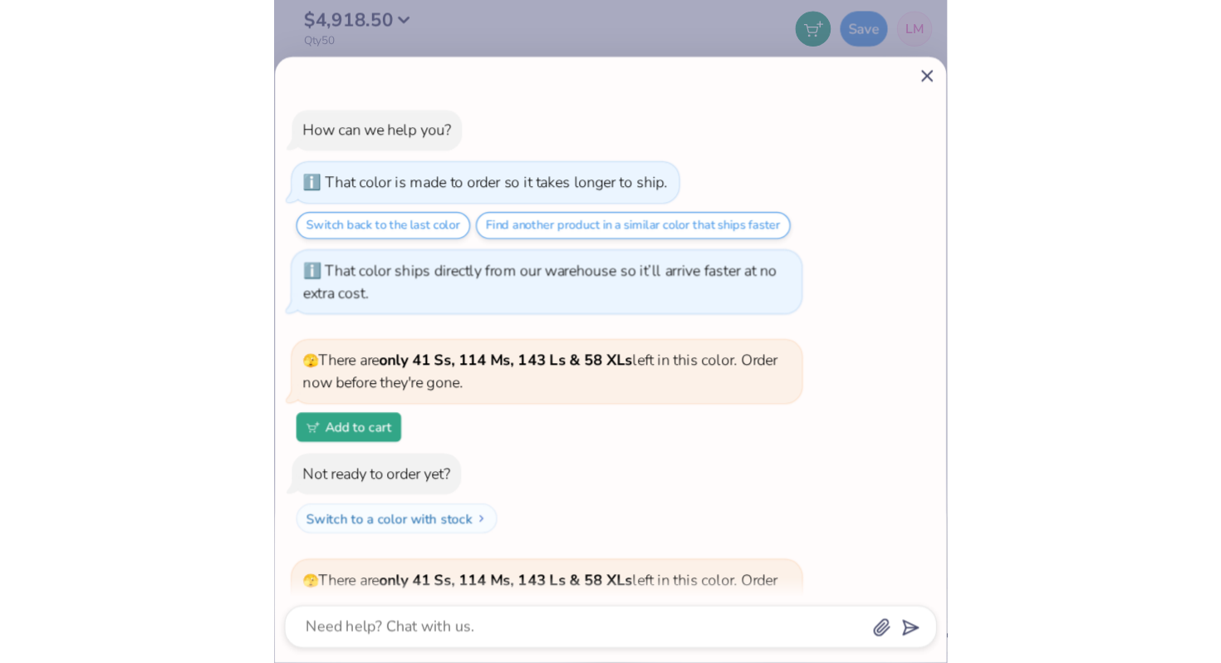
scroll to position [715, 0]
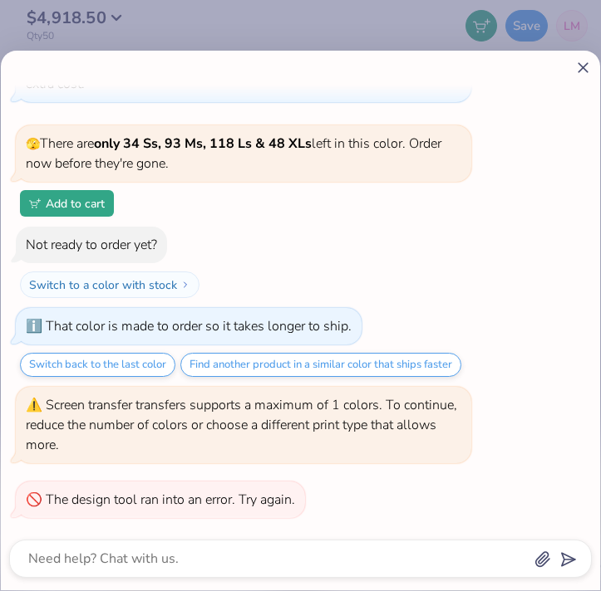
click at [581, 71] on icon at bounding box center [582, 67] width 17 height 17
type textarea "x"
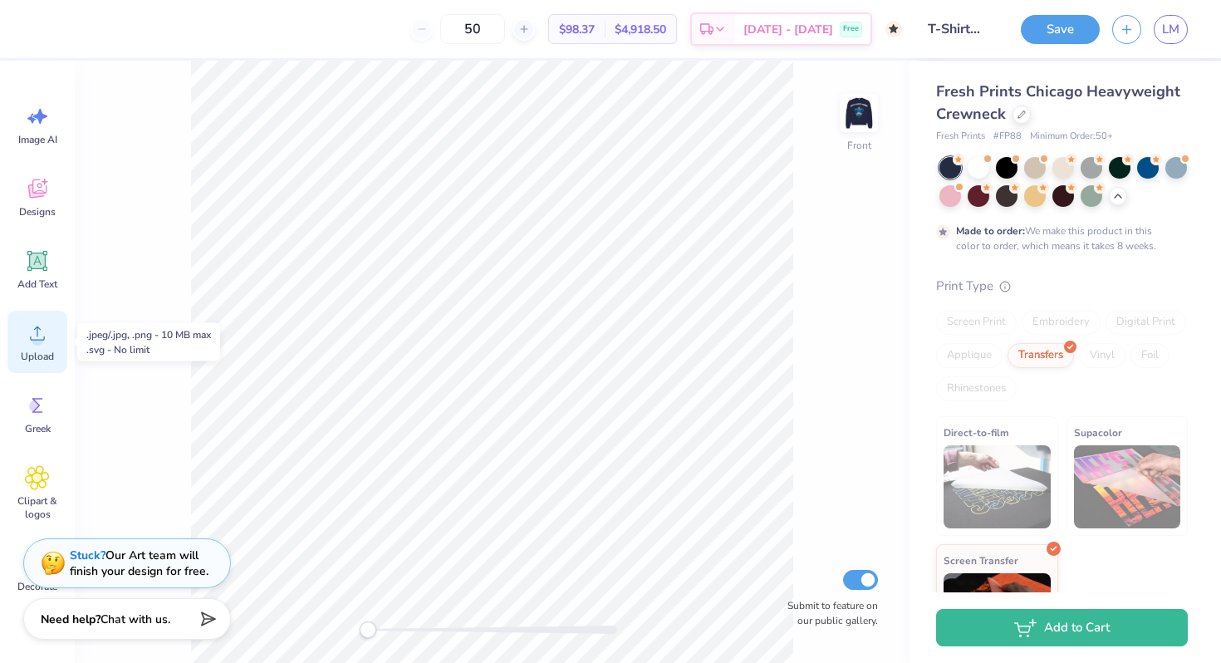
click at [42, 333] on icon at bounding box center [37, 333] width 25 height 25
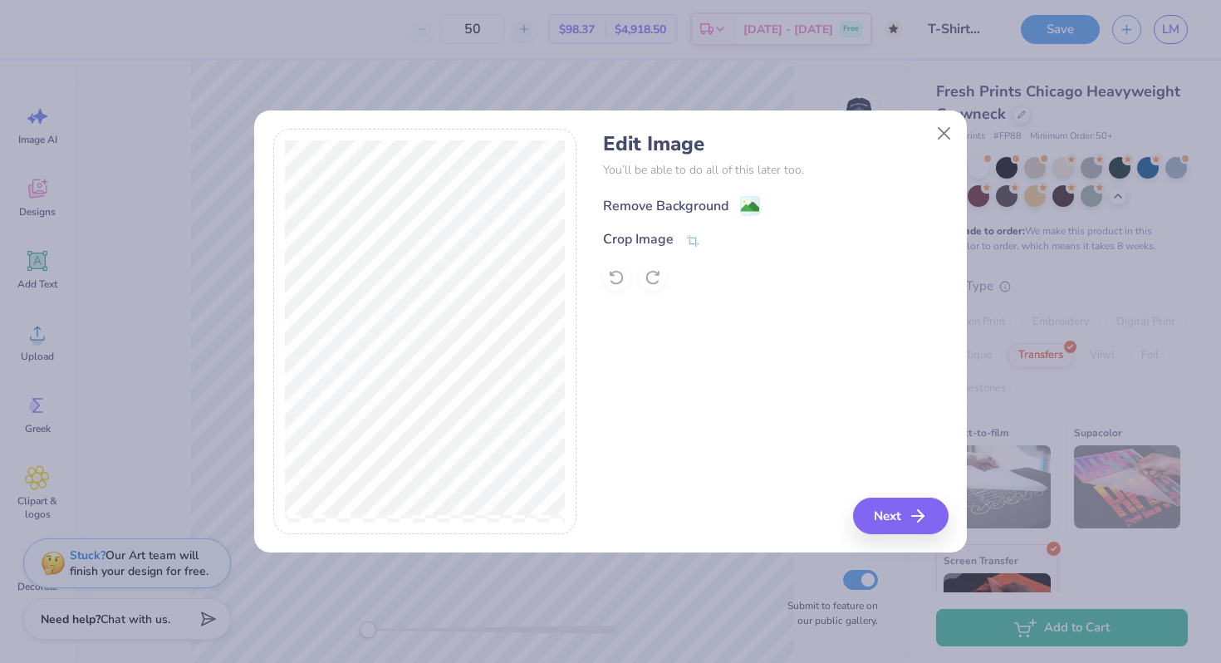
click at [600, 206] on div "Remove Background" at bounding box center [665, 206] width 125 height 20
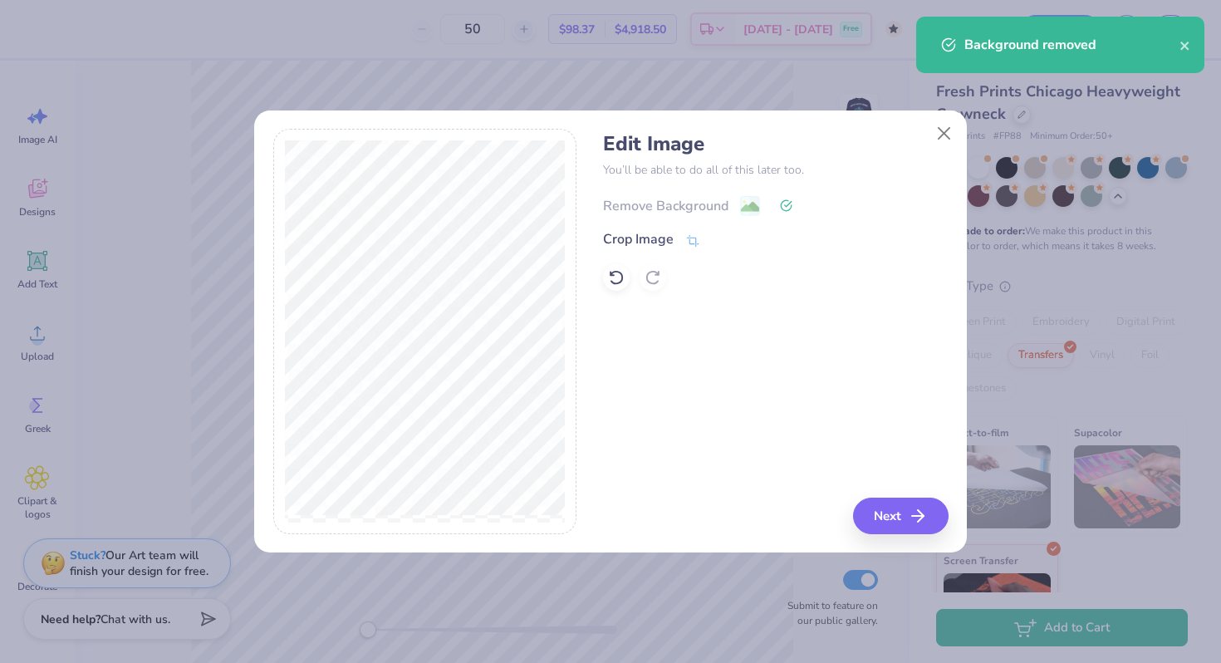
click at [600, 206] on div "Remove Background" at bounding box center [775, 204] width 345 height 21
click at [600, 282] on icon at bounding box center [617, 278] width 14 height 15
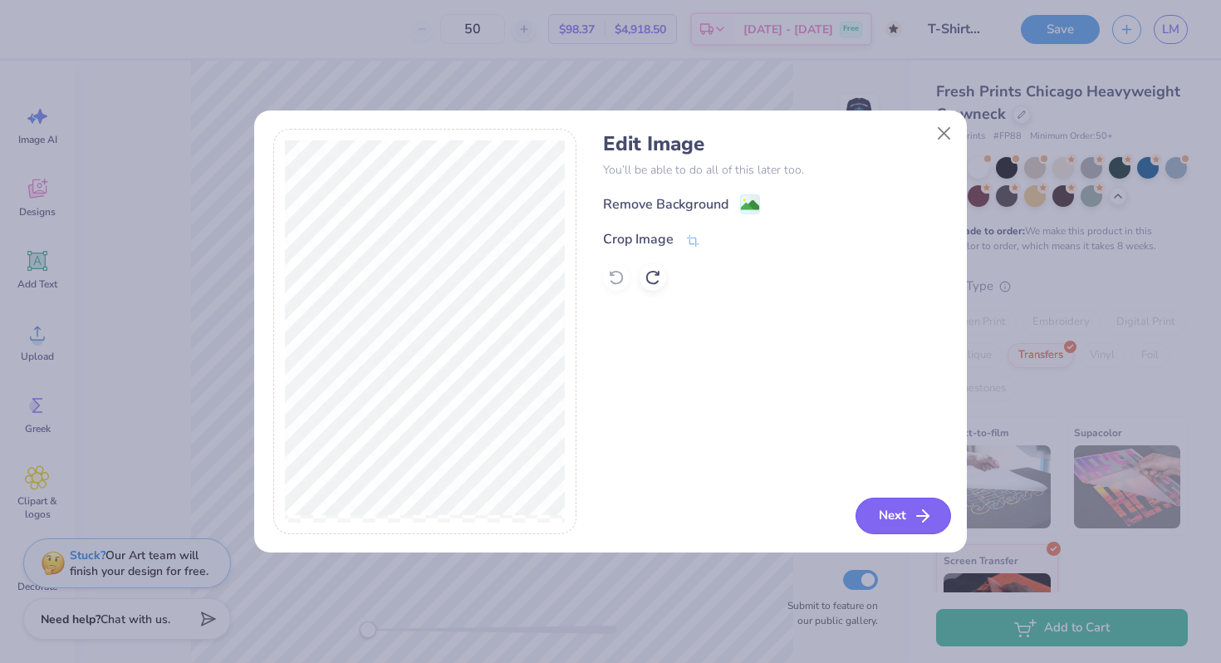
click at [600, 522] on button "Next" at bounding box center [904, 516] width 96 height 37
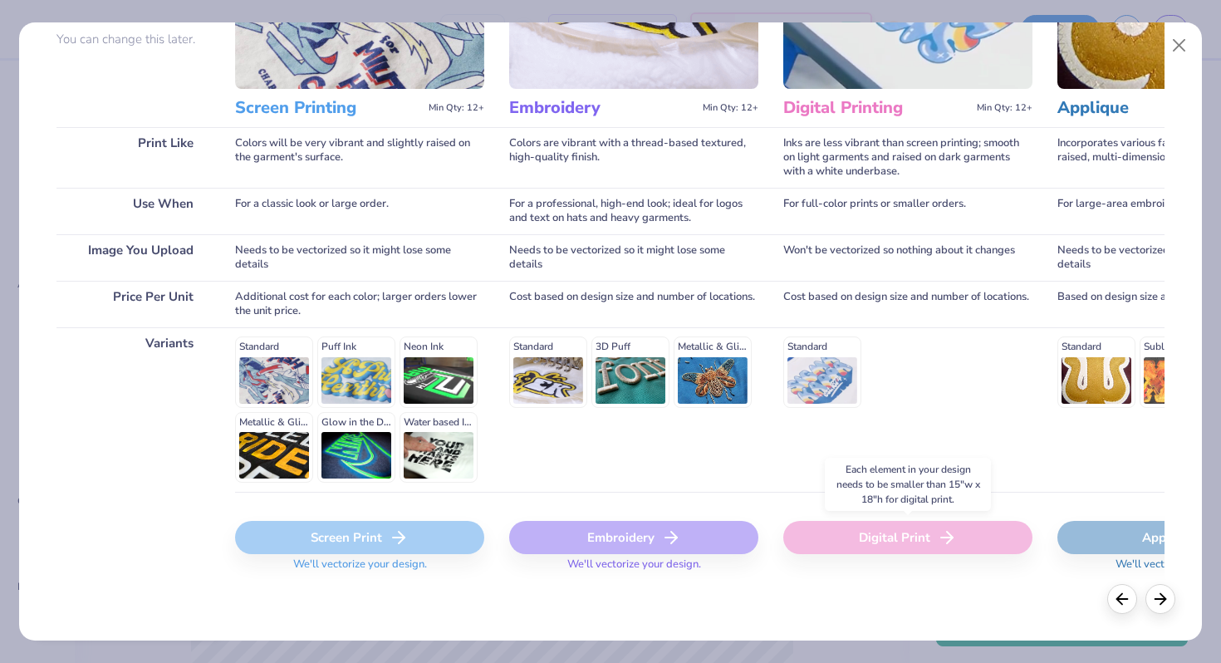
scroll to position [0, 641]
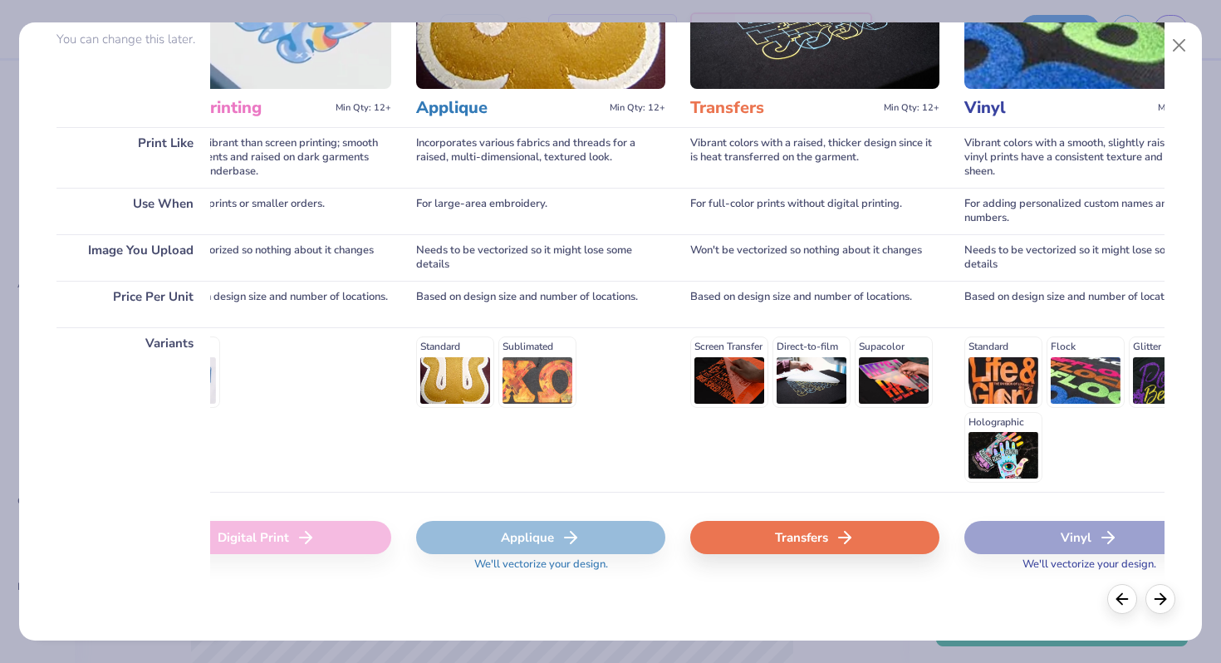
click at [600, 532] on div "Transfers" at bounding box center [814, 537] width 249 height 33
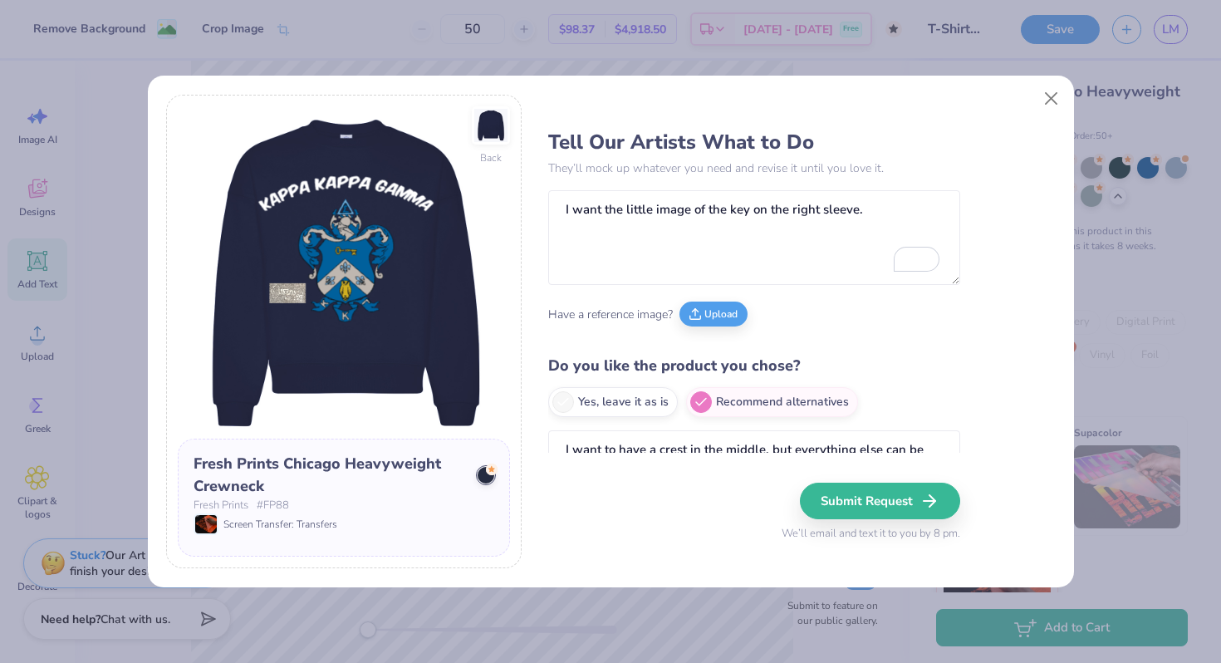
type textarea "I want to have a crest in the middle, but everything else can be moved around i…"
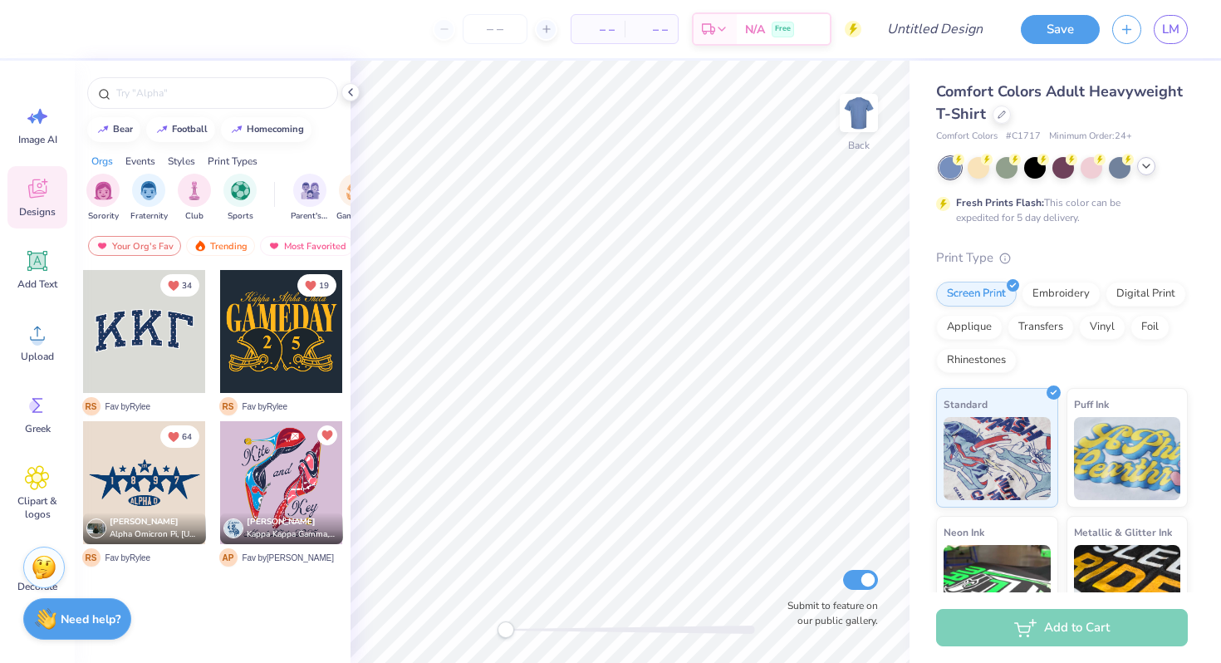
click at [1142, 174] on div at bounding box center [1146, 166] width 18 height 18
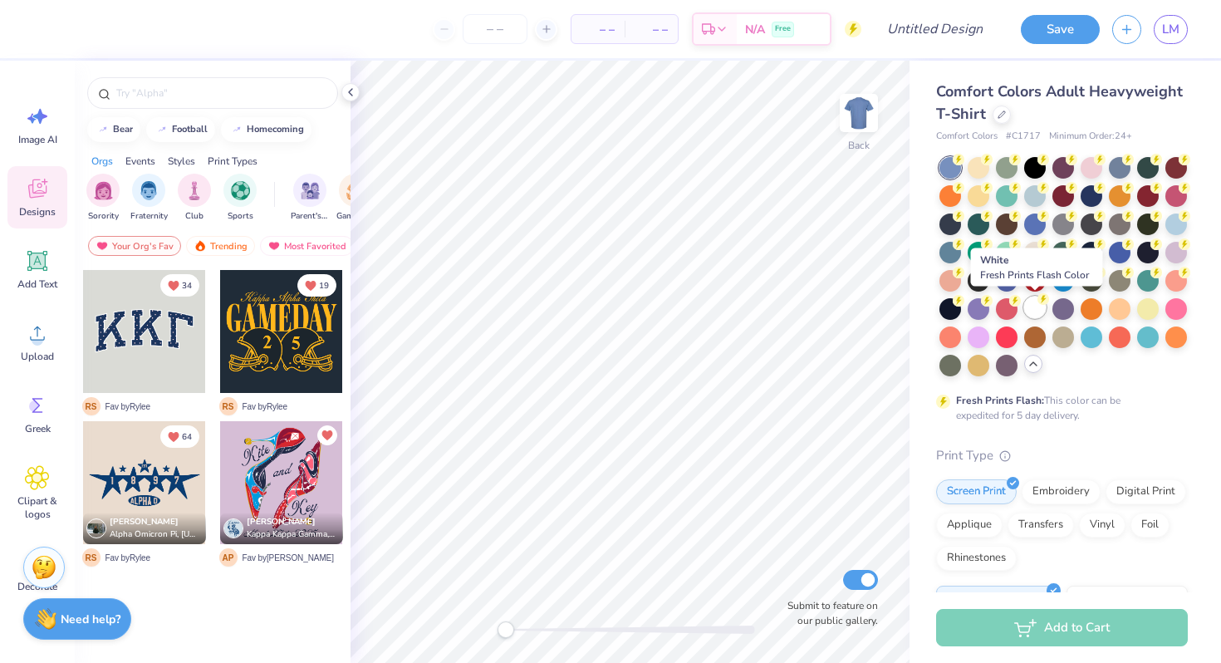
click at [1038, 312] on div at bounding box center [1035, 308] width 22 height 22
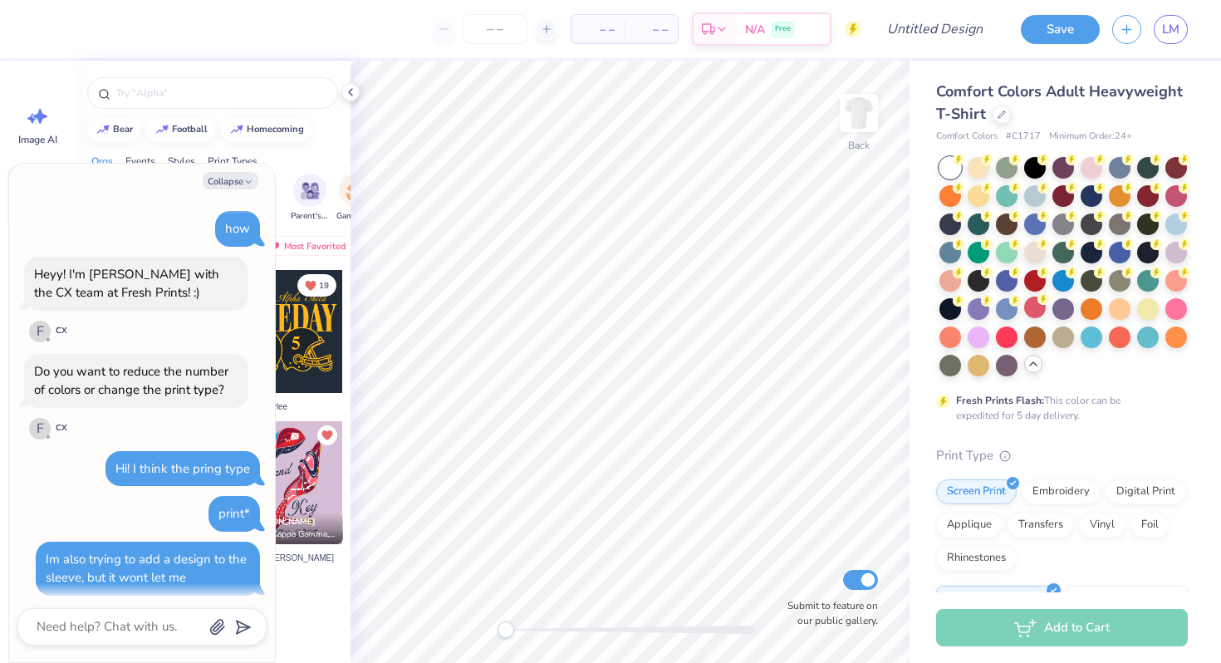
scroll to position [1450, 0]
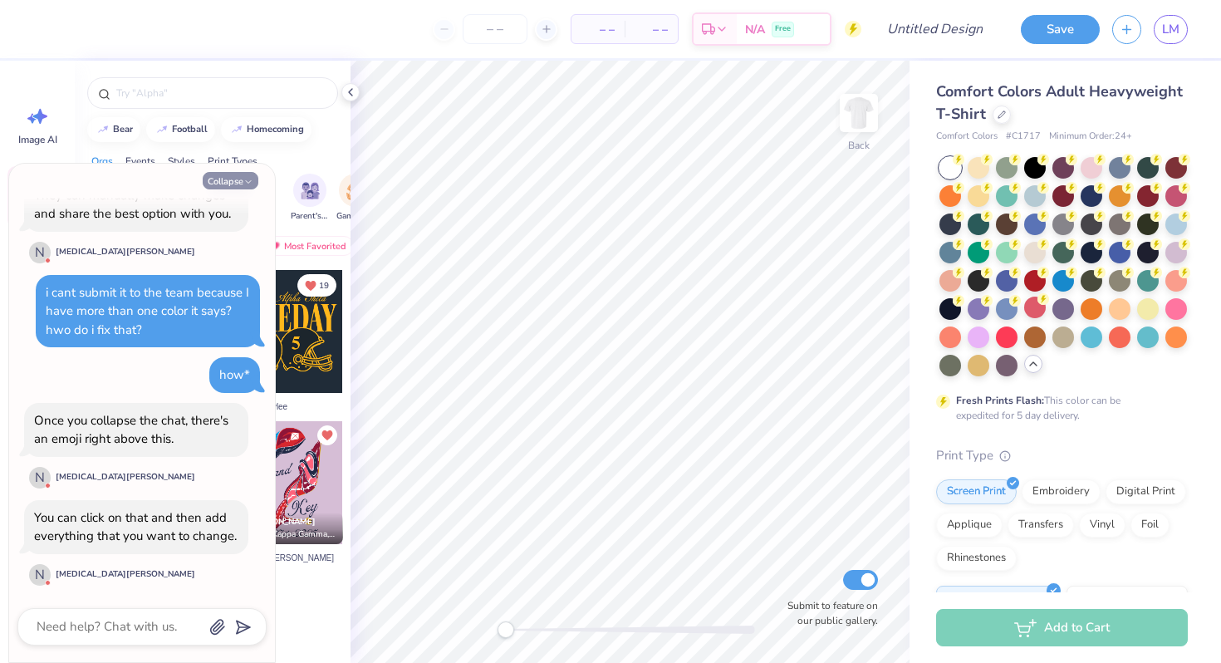
click at [246, 172] on button "Collapse" at bounding box center [231, 180] width 56 height 17
type textarea "x"
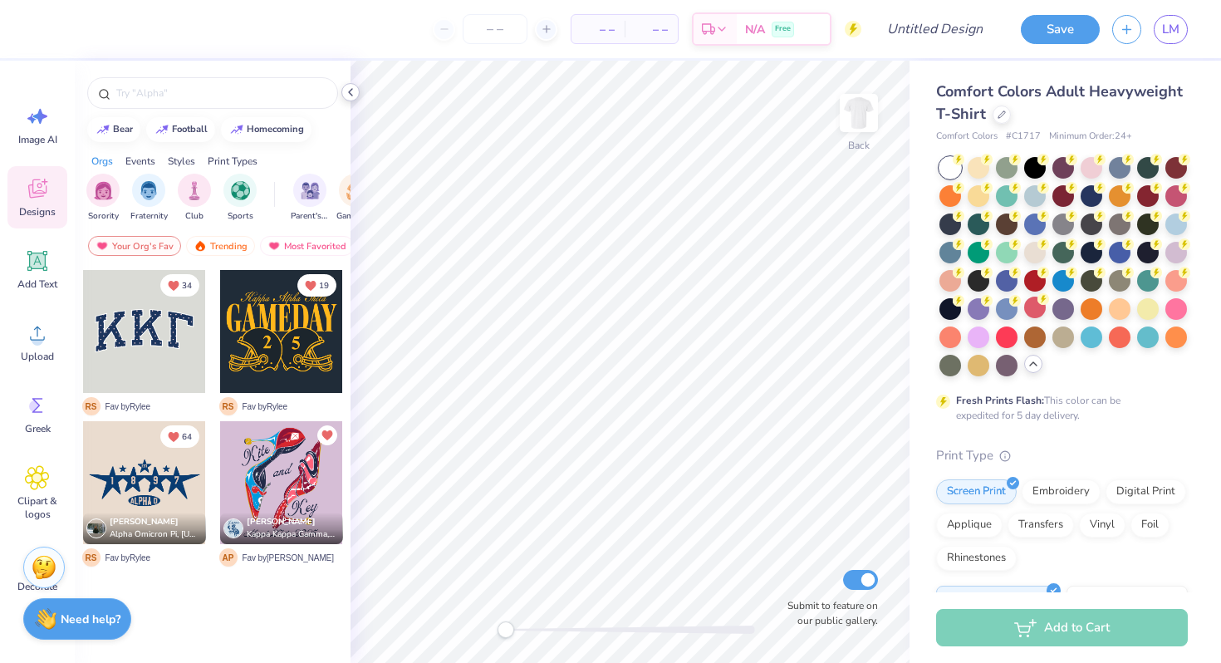
click at [356, 94] on icon at bounding box center [350, 92] width 13 height 13
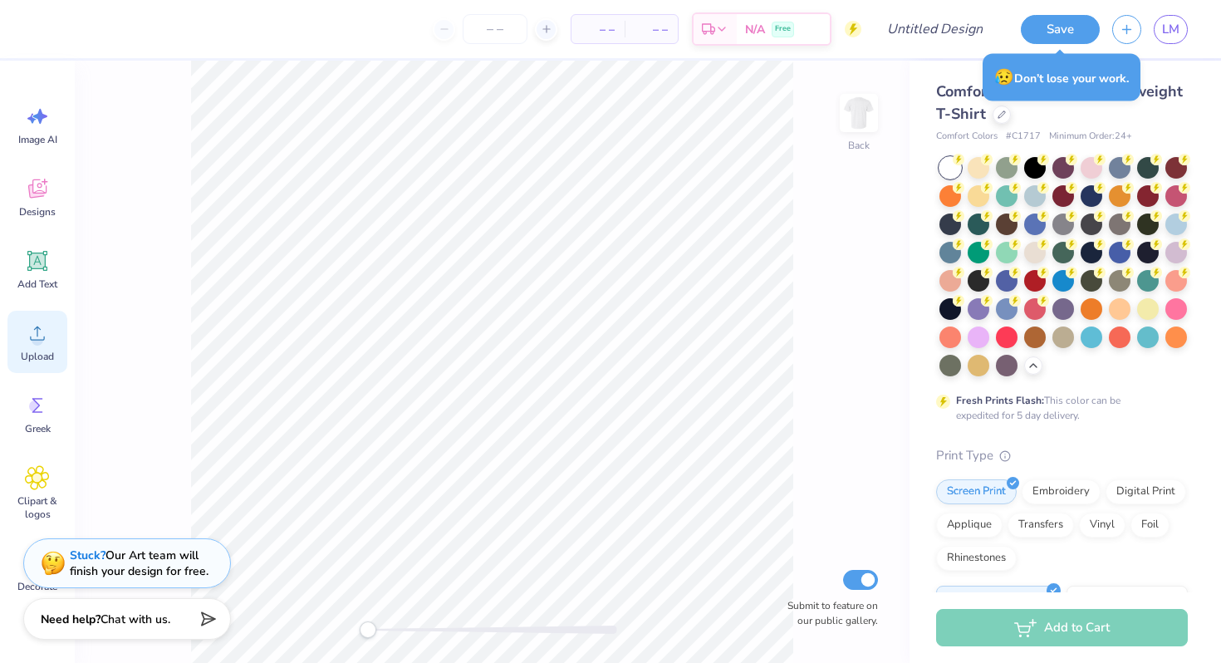
click at [27, 341] on icon at bounding box center [37, 333] width 25 height 25
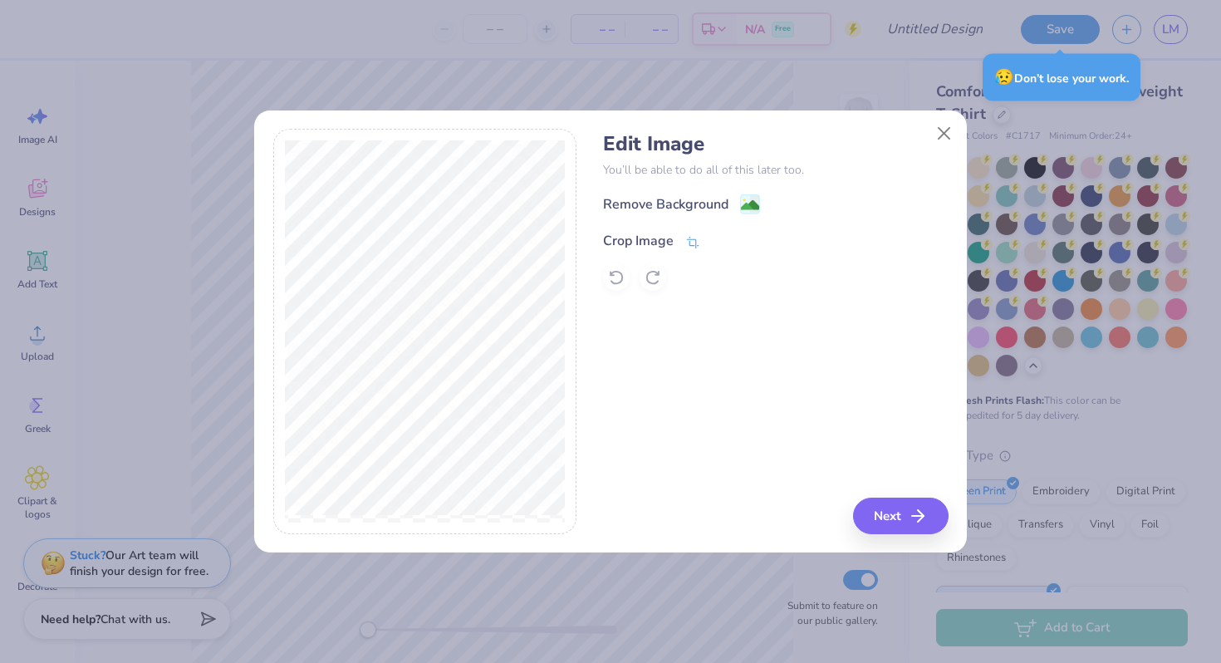
click at [678, 246] on div "Crop Image" at bounding box center [651, 241] width 97 height 20
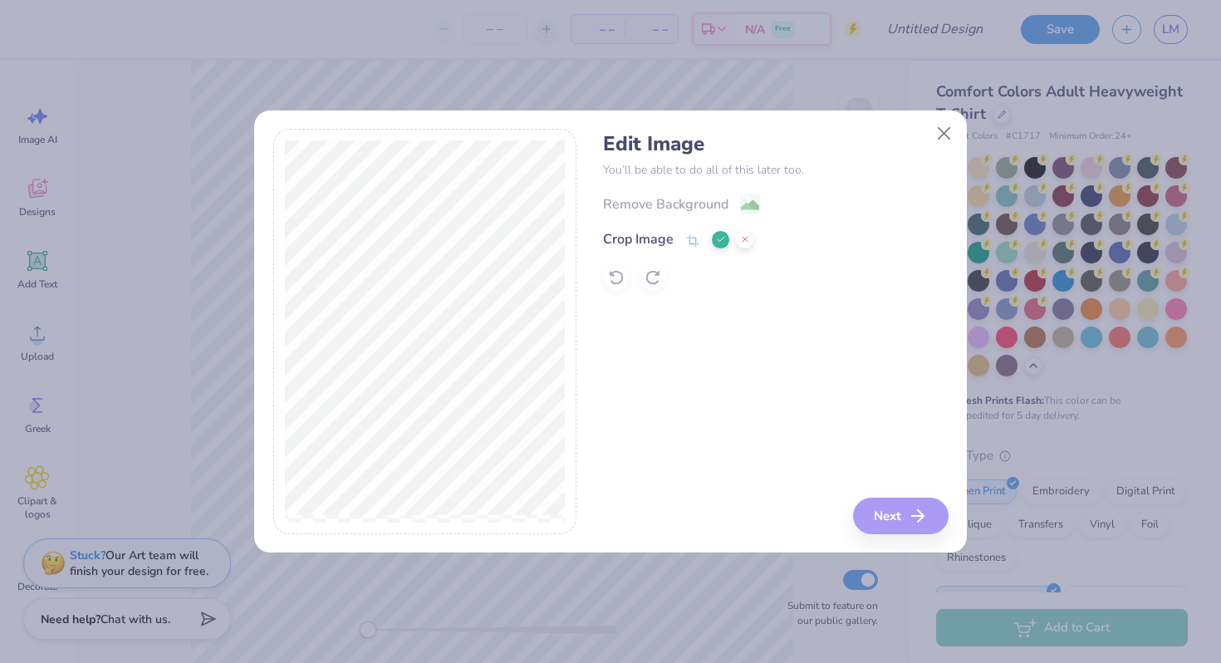
click at [717, 238] on icon at bounding box center [721, 239] width 10 height 10
click at [732, 210] on div "Remove Background" at bounding box center [681, 205] width 157 height 21
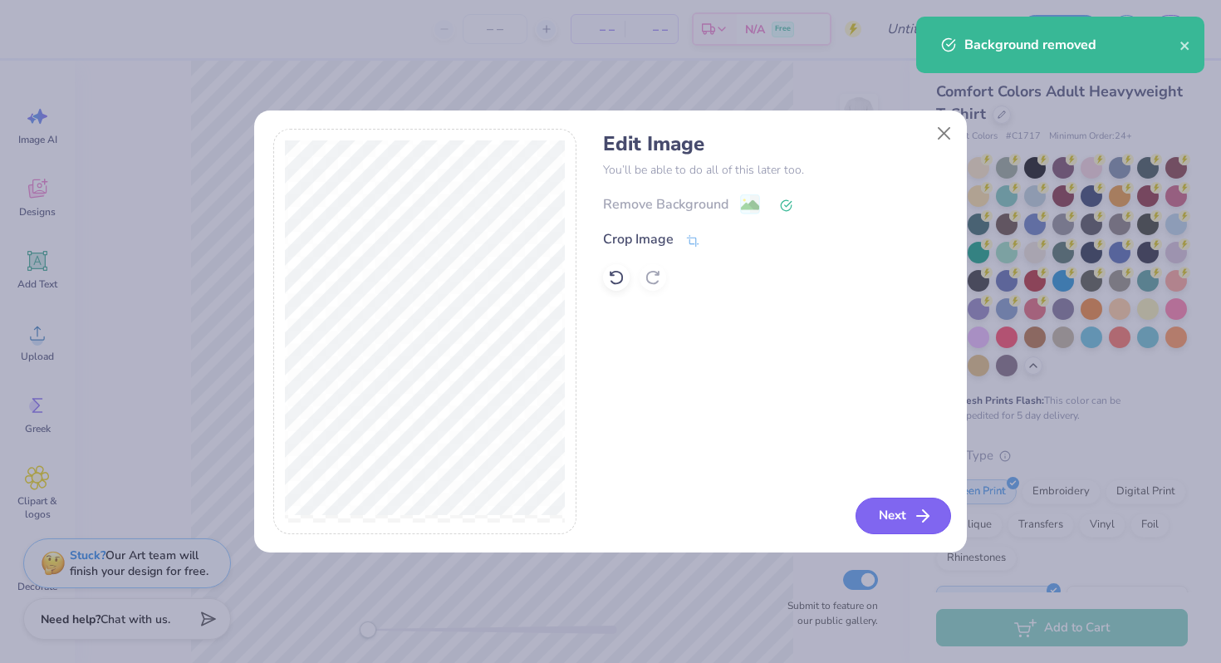
click at [910, 523] on button "Next" at bounding box center [904, 516] width 96 height 37
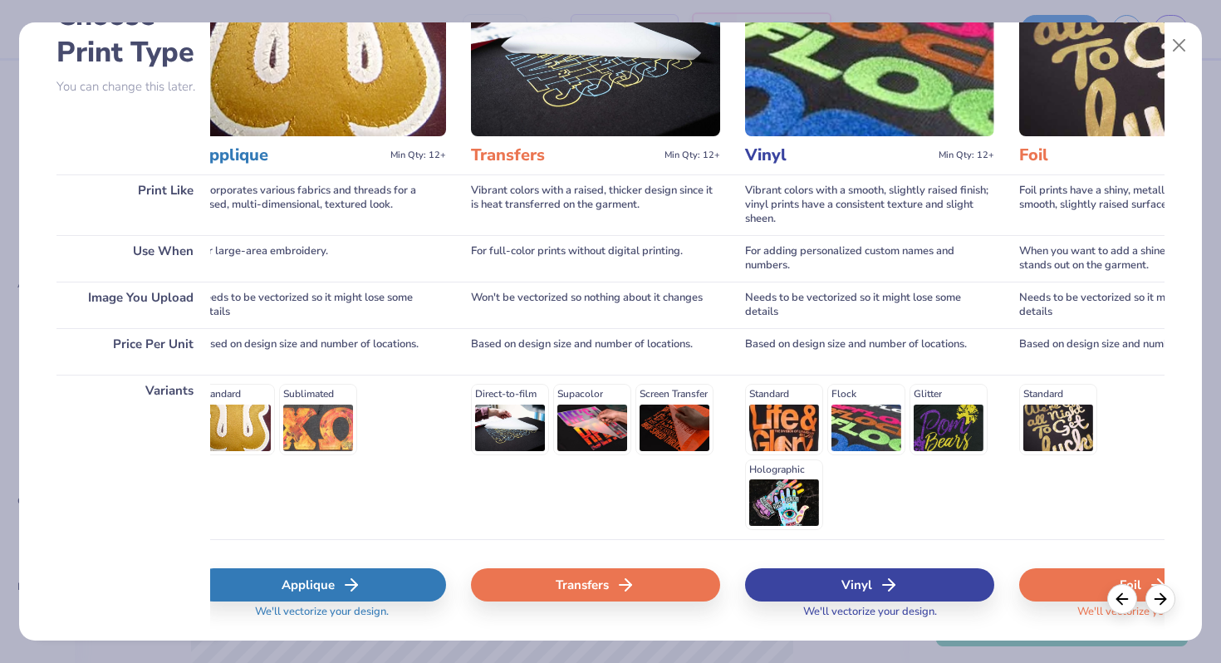
scroll to position [165, 0]
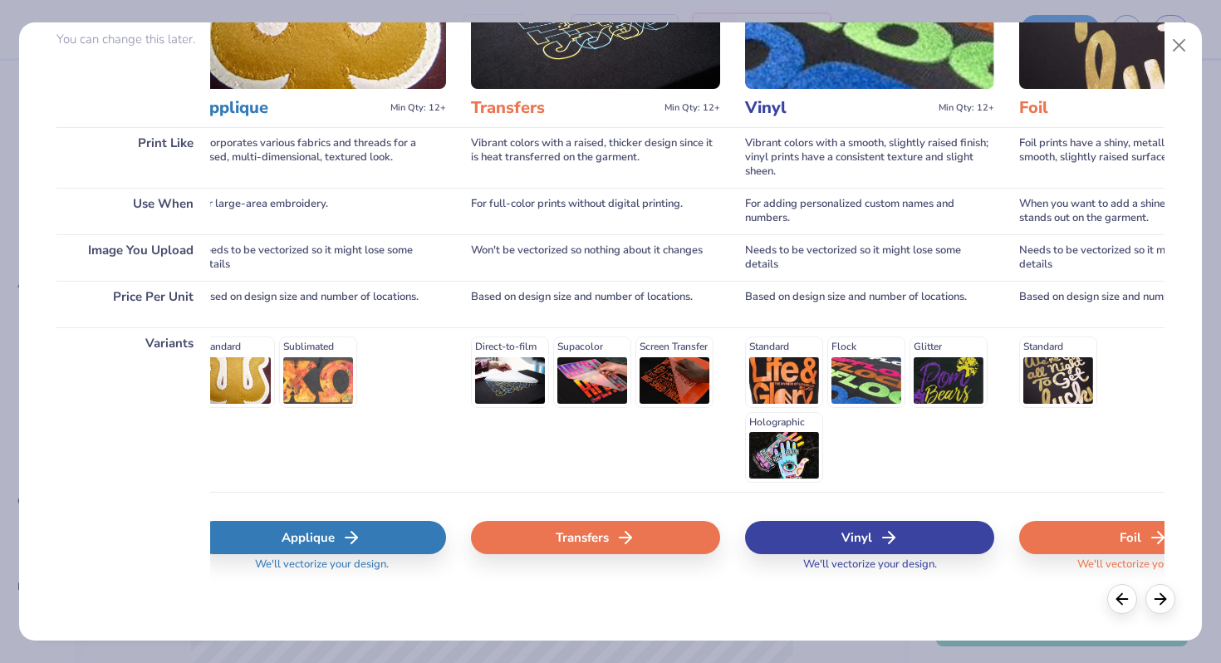
click at [646, 532] on div "Transfers" at bounding box center [595, 537] width 249 height 33
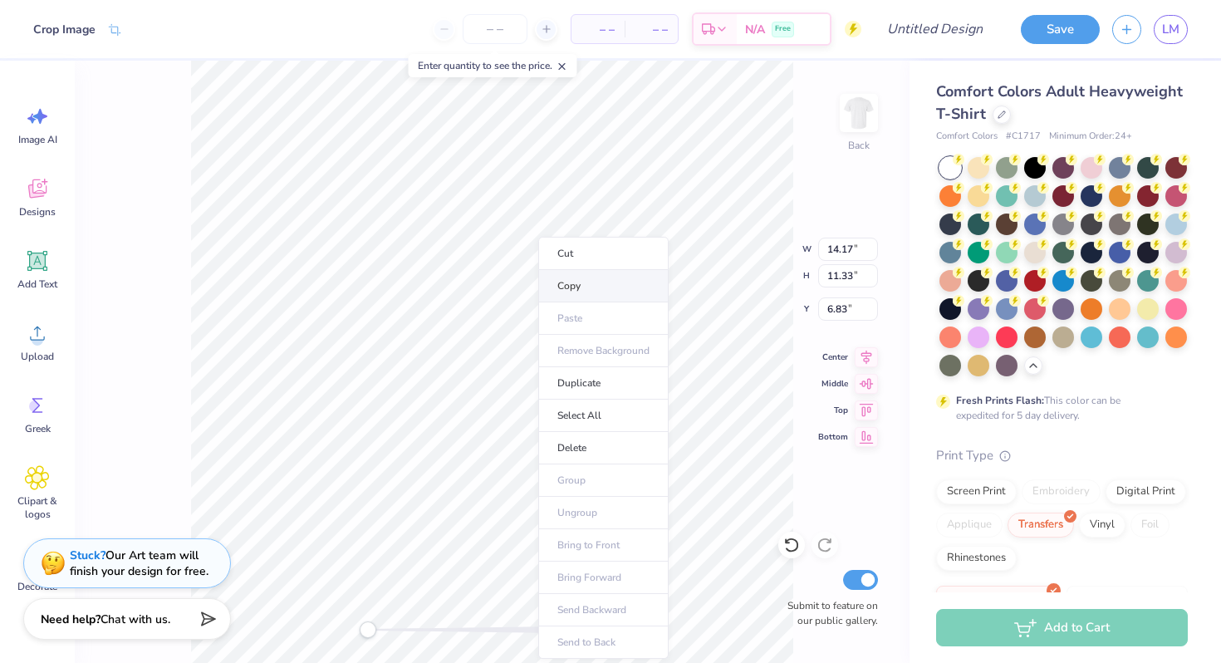
click at [570, 294] on li "Copy" at bounding box center [603, 286] width 130 height 32
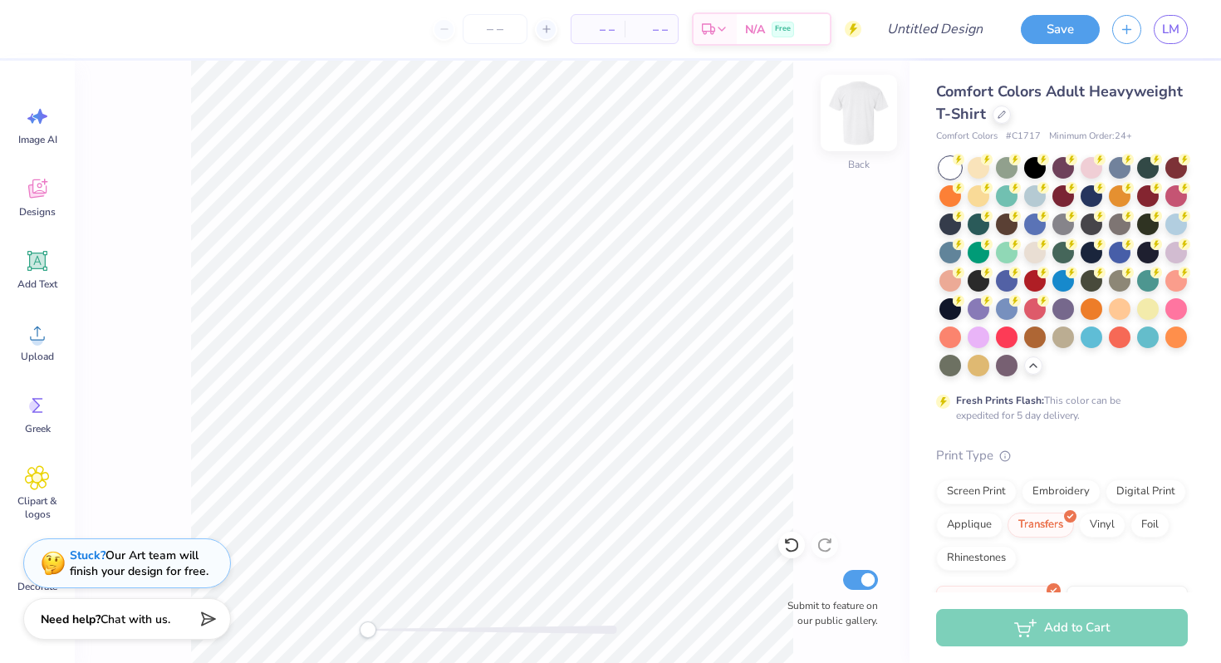
click at [857, 117] on img at bounding box center [859, 113] width 66 height 66
click at [520, 318] on li "Paste" at bounding box center [559, 318] width 130 height 32
click at [915, 23] on input "Design Title" at bounding box center [955, 28] width 81 height 33
type input "T-Shirt Order Fall 2025"
click at [862, 204] on div "Front Submit to feature on our public gallery." at bounding box center [492, 362] width 835 height 602
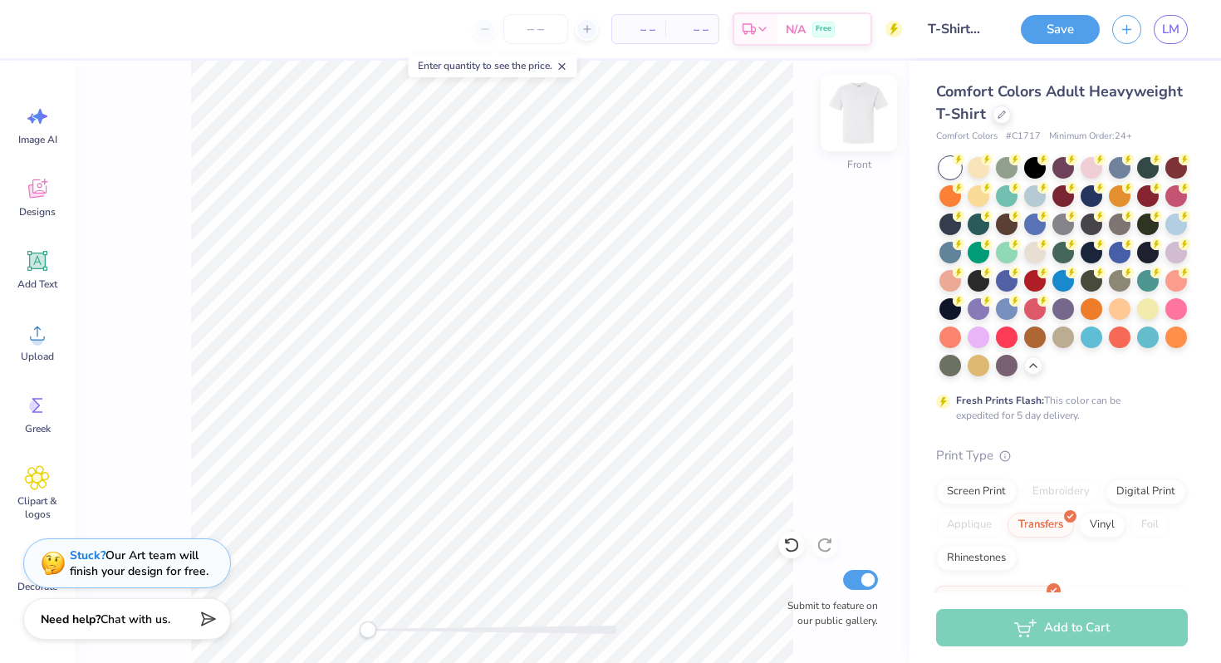
click at [845, 141] on img at bounding box center [859, 113] width 66 height 66
click at [845, 130] on img at bounding box center [858, 112] width 33 height 33
click at [844, 143] on img at bounding box center [859, 113] width 66 height 66
click at [28, 290] on span "Add Text" at bounding box center [37, 283] width 40 height 13
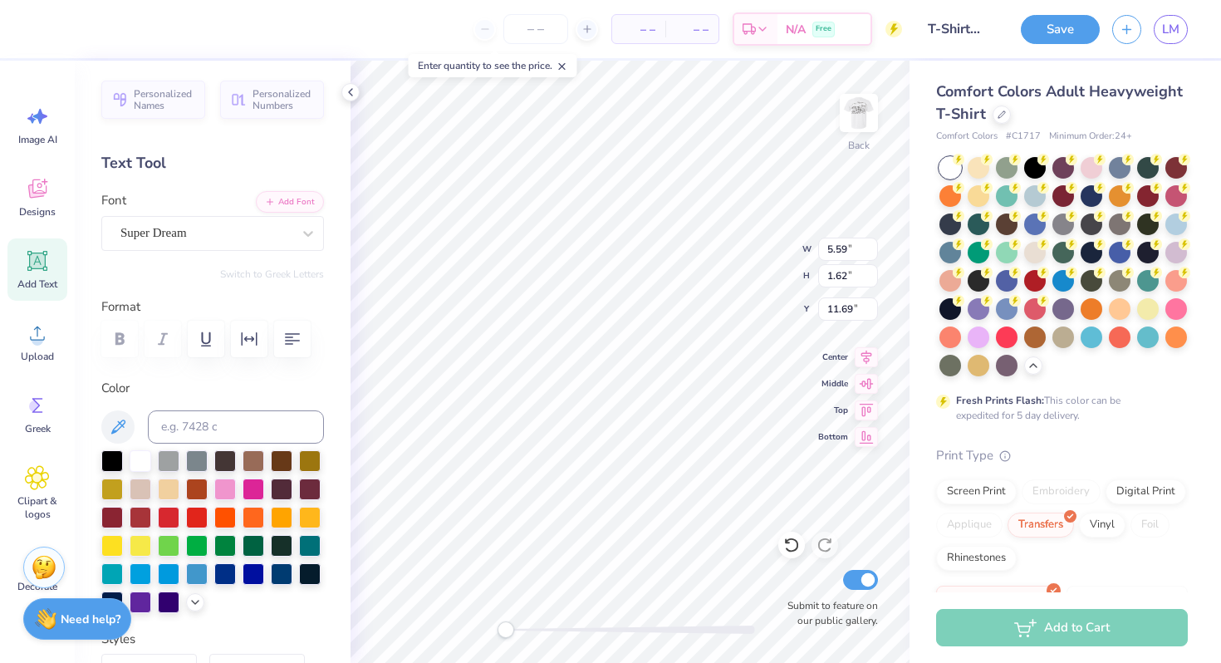
scroll to position [0, 6]
type textarea "Kappa Kappa Gamma"
click at [862, 380] on icon at bounding box center [867, 381] width 14 height 11
click at [871, 415] on icon at bounding box center [866, 408] width 23 height 20
click at [864, 371] on div "Back W 5.59 H 1.62 Y 11.69 Center Middle Top Bottom Submit to feature on our pu…" at bounding box center [630, 362] width 559 height 602
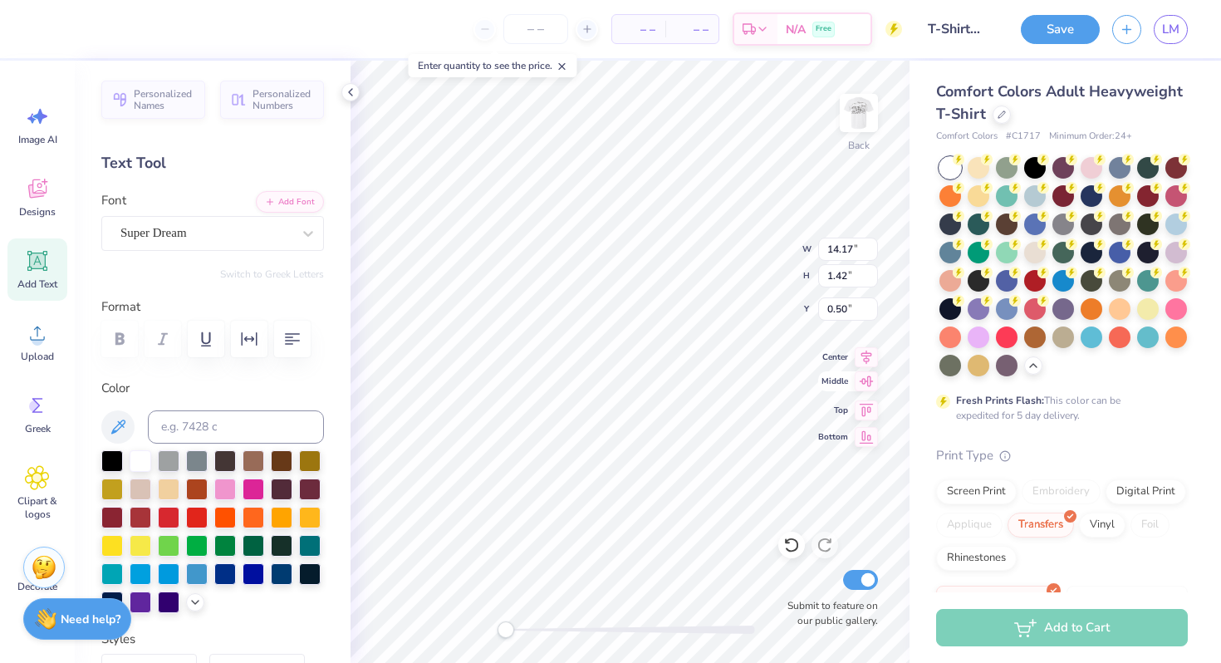
click at [861, 381] on icon at bounding box center [867, 381] width 14 height 11
click at [864, 403] on icon at bounding box center [866, 408] width 23 height 20
click at [47, 277] on span "Add Text" at bounding box center [37, 283] width 40 height 13
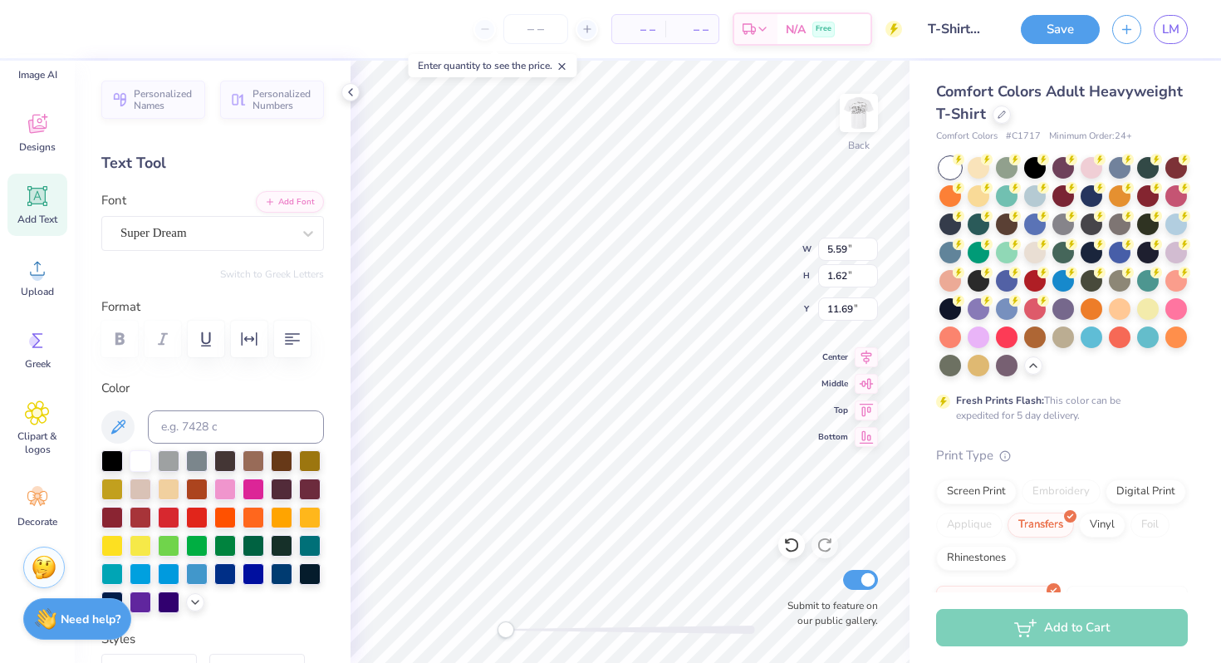
scroll to position [0, 0]
type textarea "T"
type textarea "University of Central FLorida"
click at [866, 386] on icon at bounding box center [866, 381] width 23 height 20
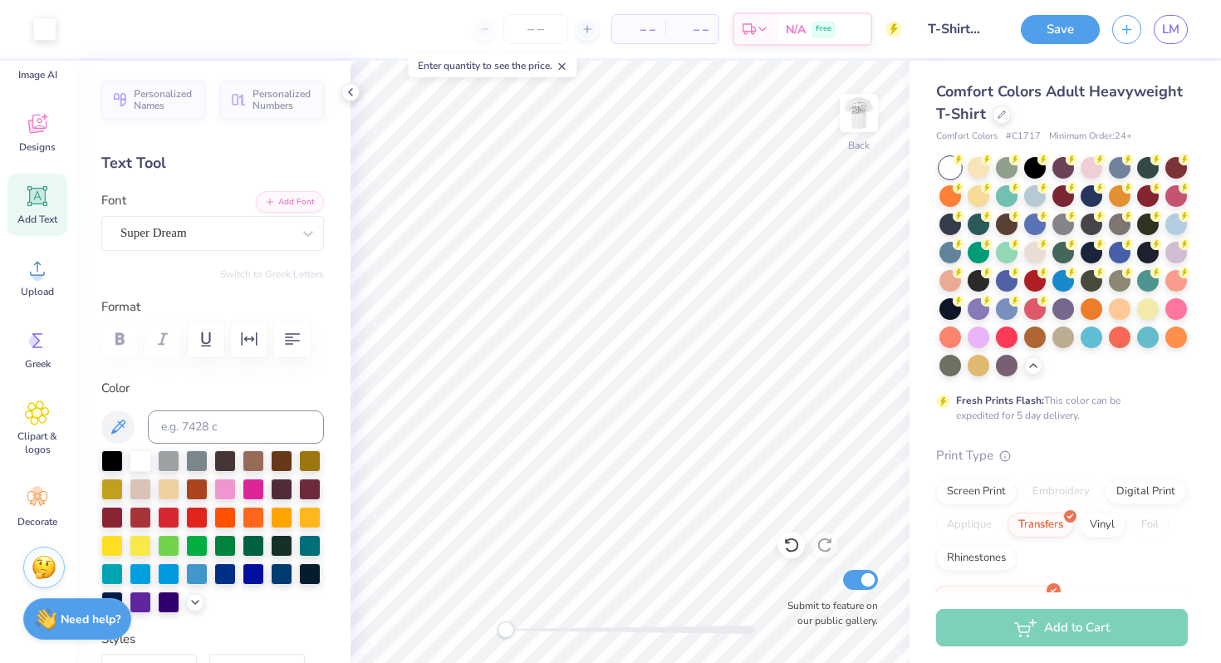
click at [36, 222] on span "Add Text" at bounding box center [37, 219] width 40 height 13
type textarea "Eta Eta"
click at [346, 95] on icon at bounding box center [350, 92] width 13 height 13
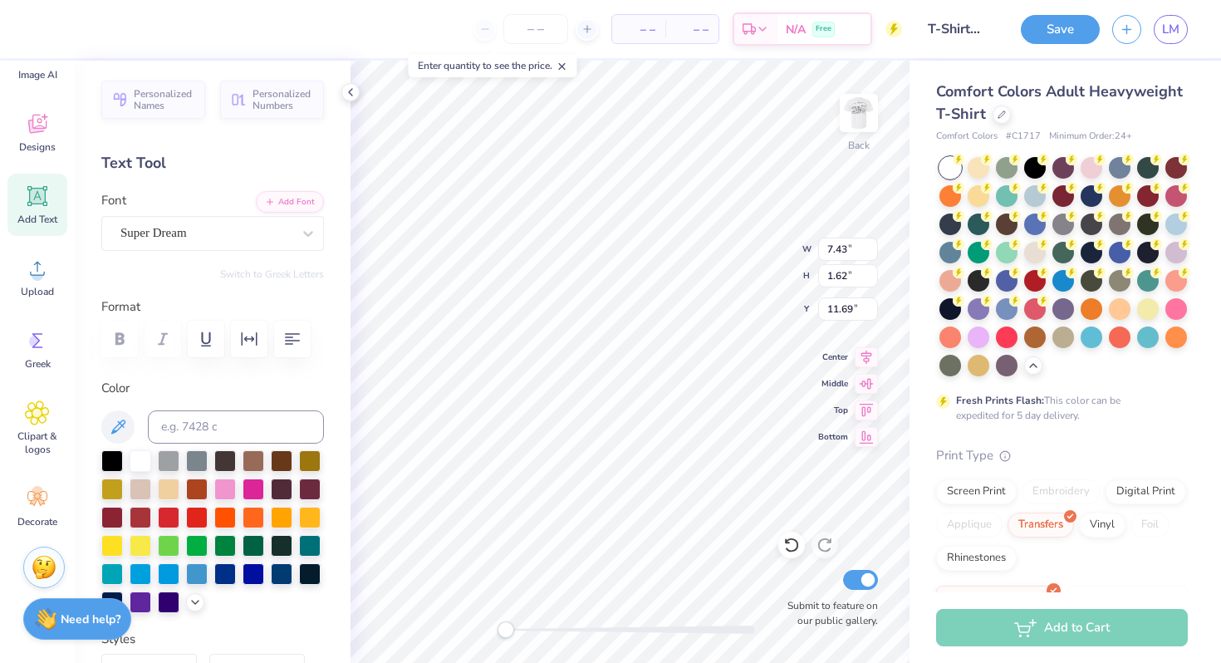
type input "14.17"
type input "0.89"
type input "12.05"
type input "1.42"
type input "0.50"
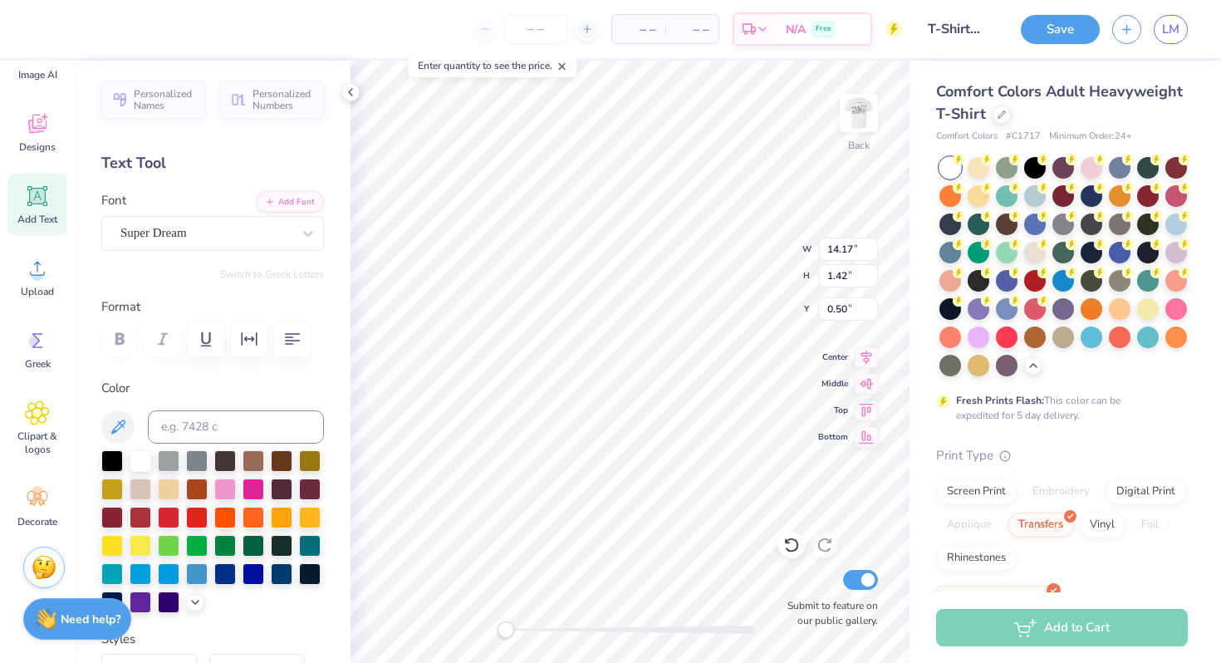
type input "0.89"
type input "7.53"
type input "1.42"
type input "3.00"
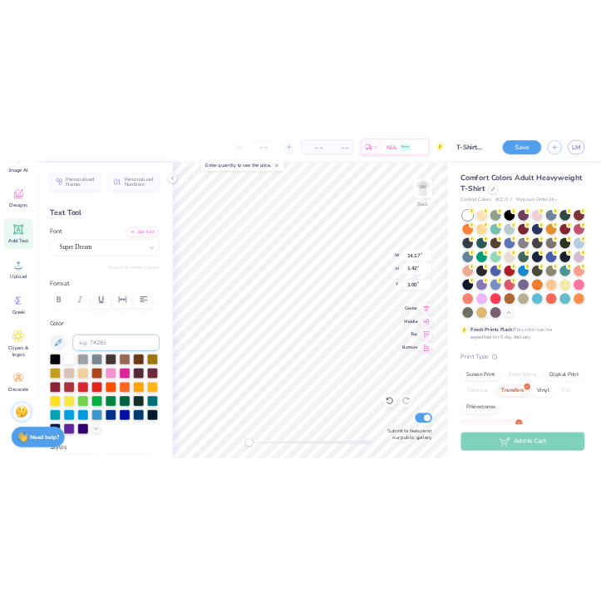
scroll to position [368, 0]
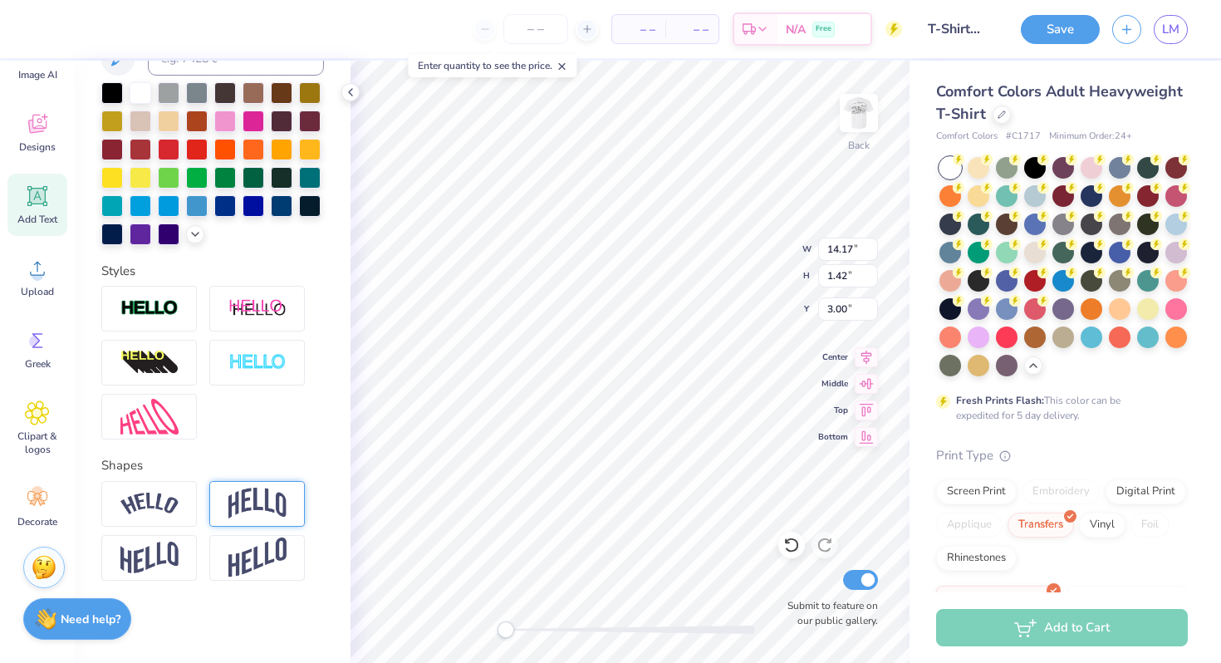
click at [256, 497] on img at bounding box center [257, 504] width 58 height 32
type input "0.89"
type input "5.80"
click at [248, 505] on img at bounding box center [257, 504] width 58 height 32
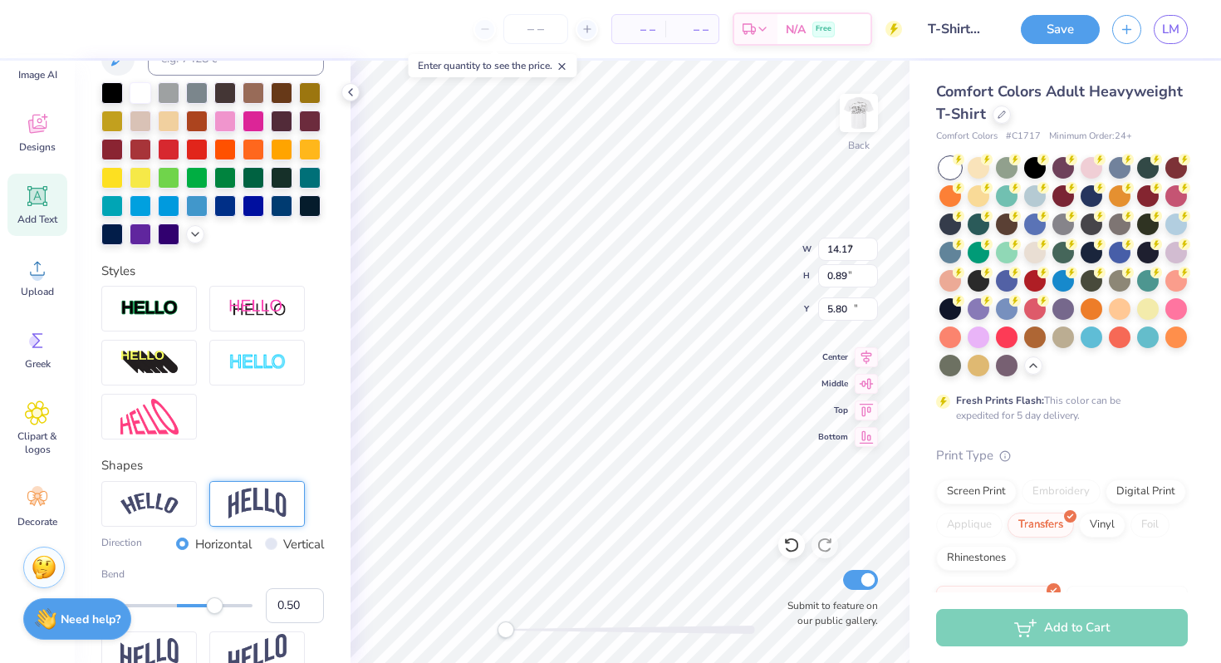
type input "7.43"
type input "1.62"
type input "14.12"
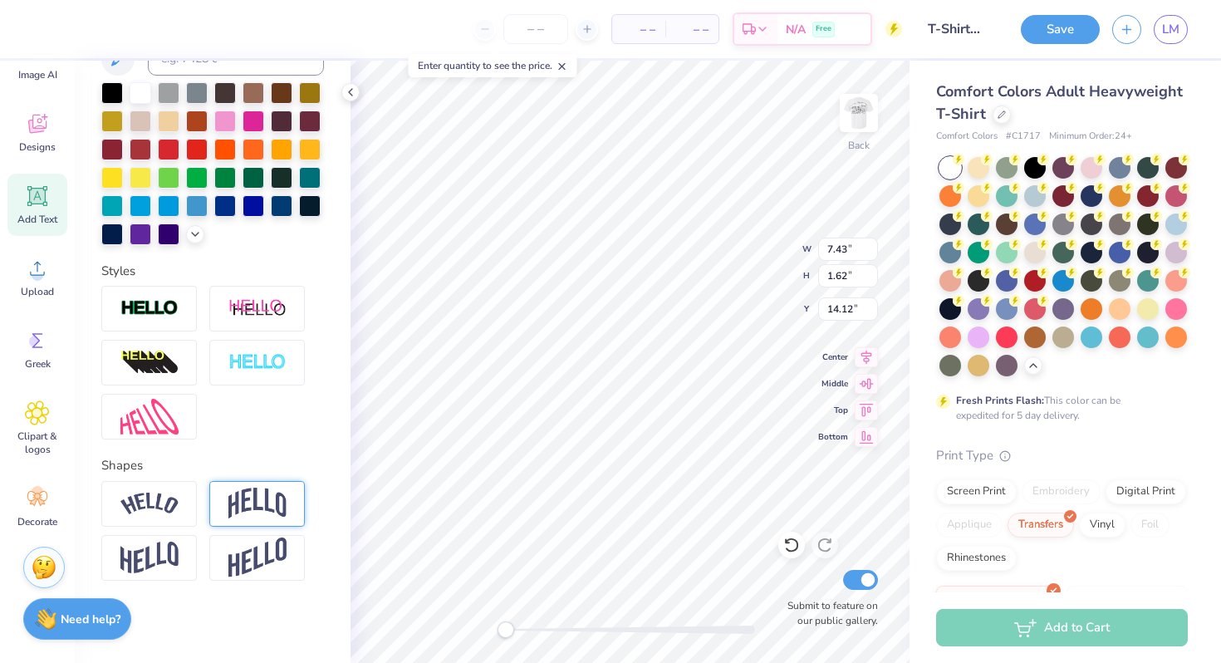
click at [260, 503] on img at bounding box center [257, 504] width 58 height 32
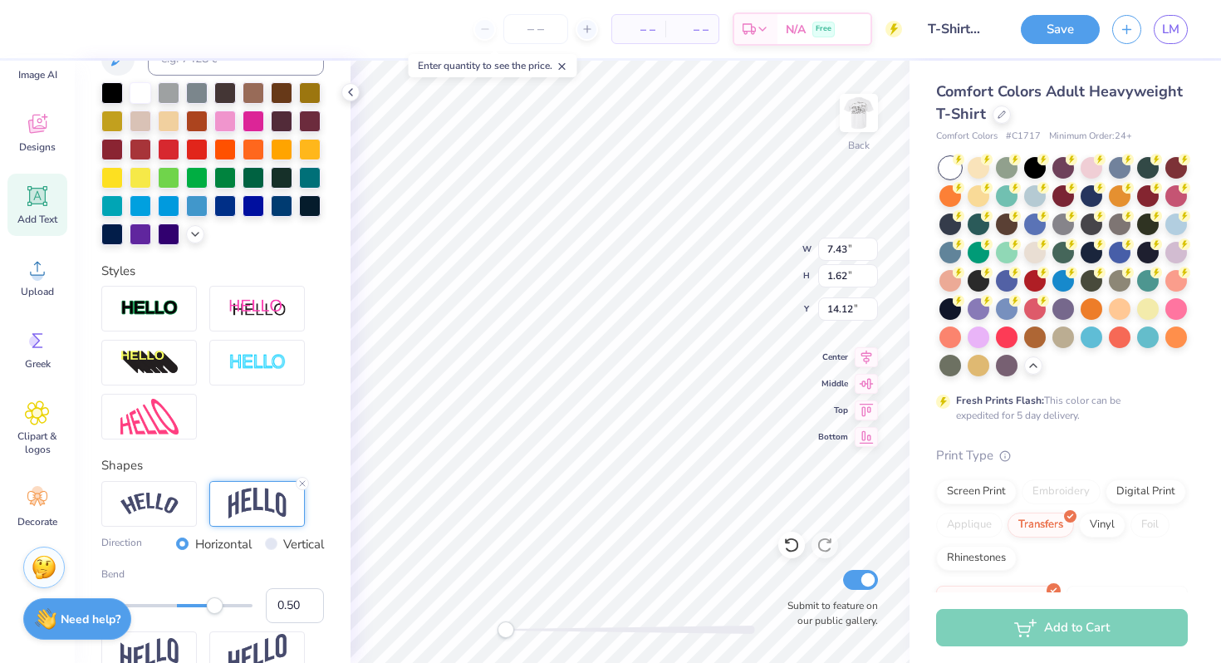
type input "14.17"
type input "3.61"
type input "4.44"
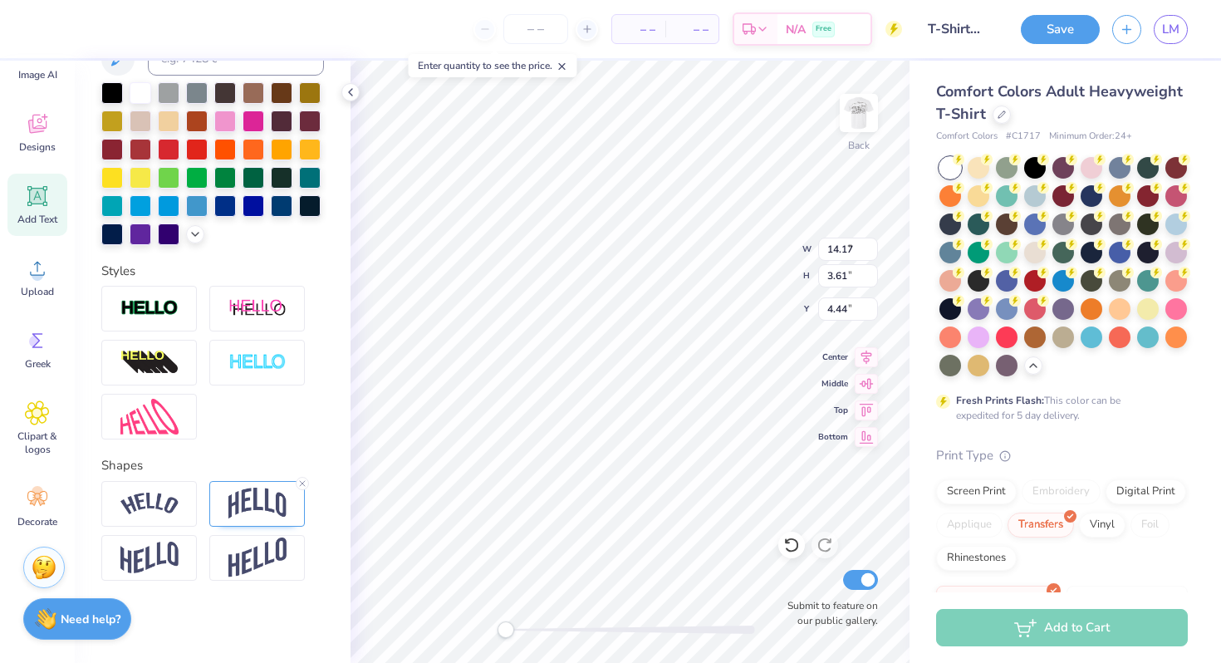
type input "7.43"
type input "2.99"
type input "6.55"
type input "5.68"
type input "2.29"
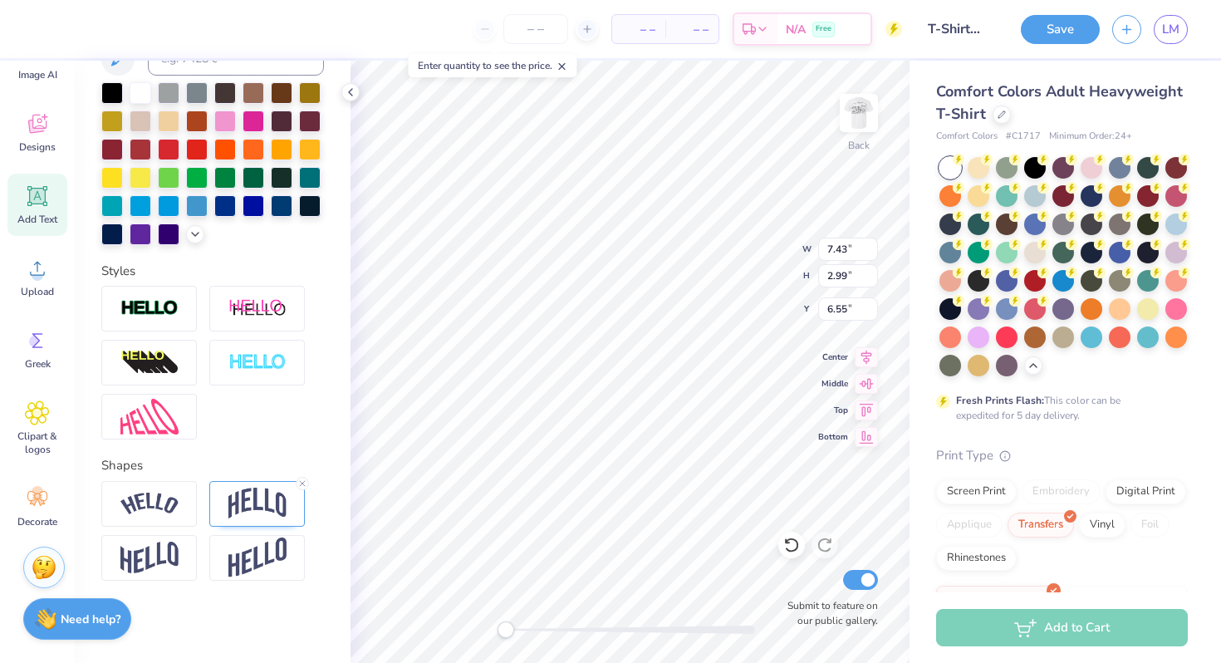
type input "5.58"
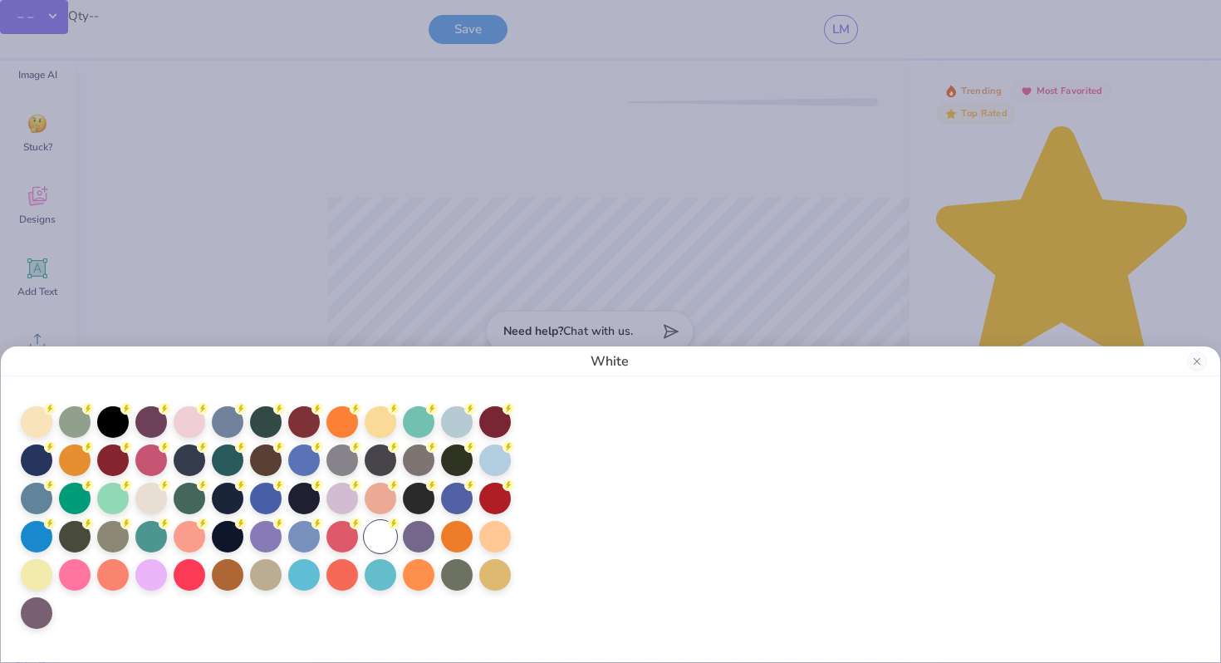
scroll to position [0, 0]
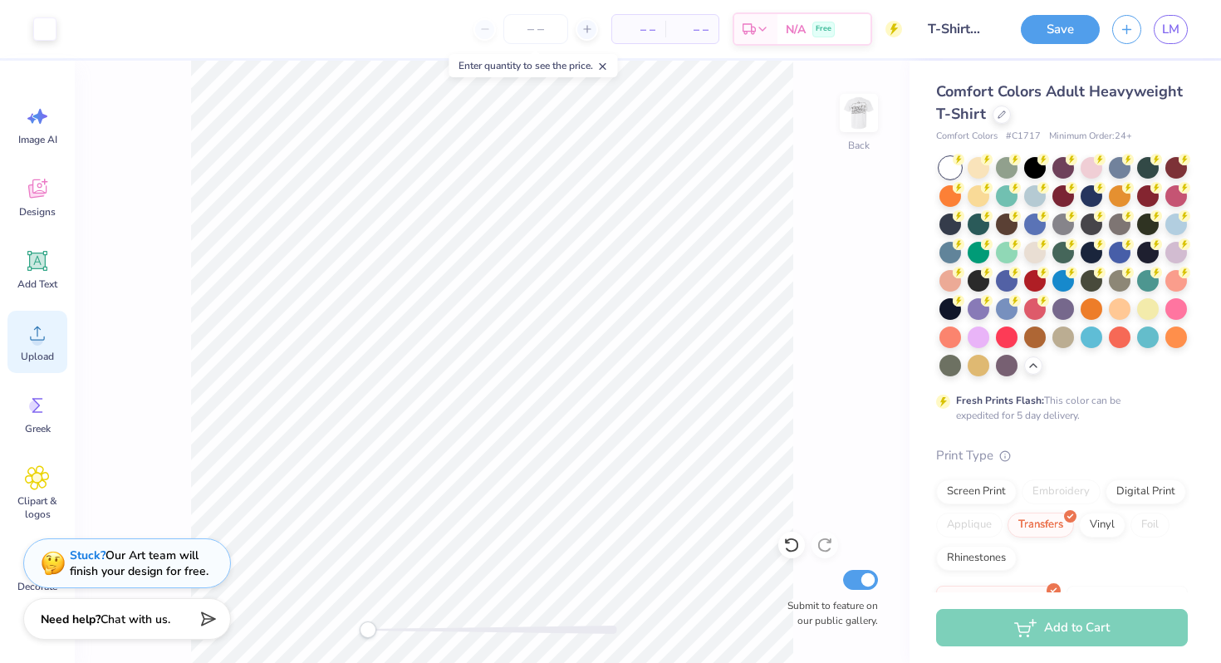
click at [39, 325] on icon at bounding box center [37, 333] width 25 height 25
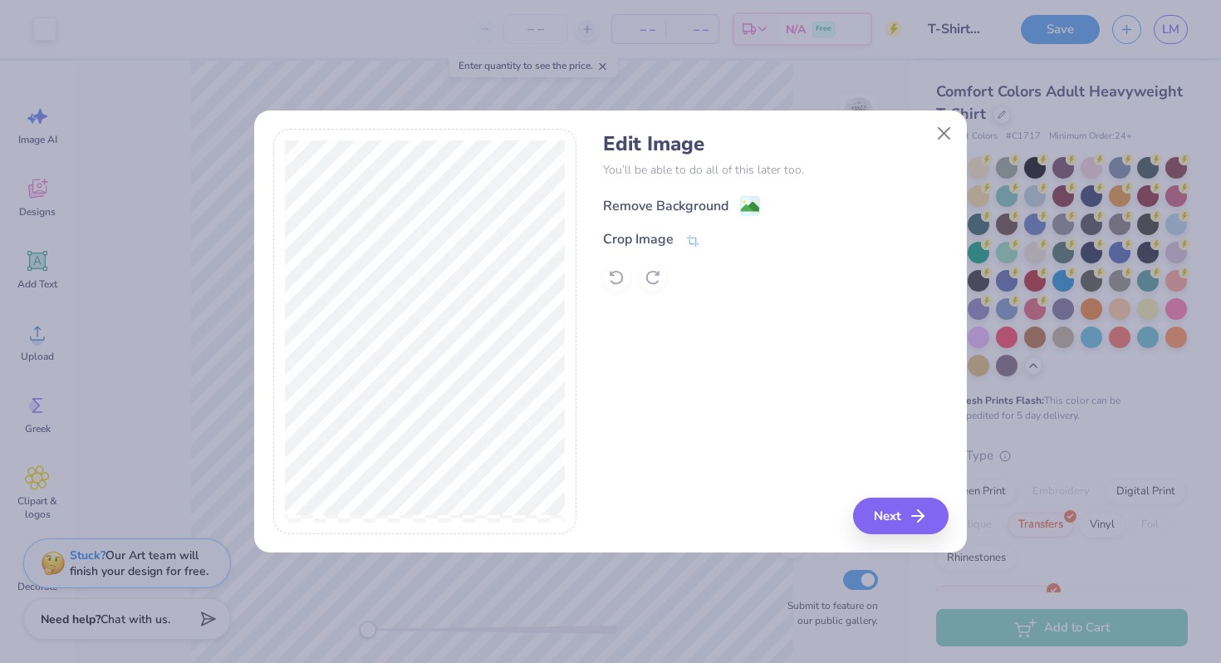
click at [650, 208] on div "Remove Background" at bounding box center [665, 206] width 125 height 20
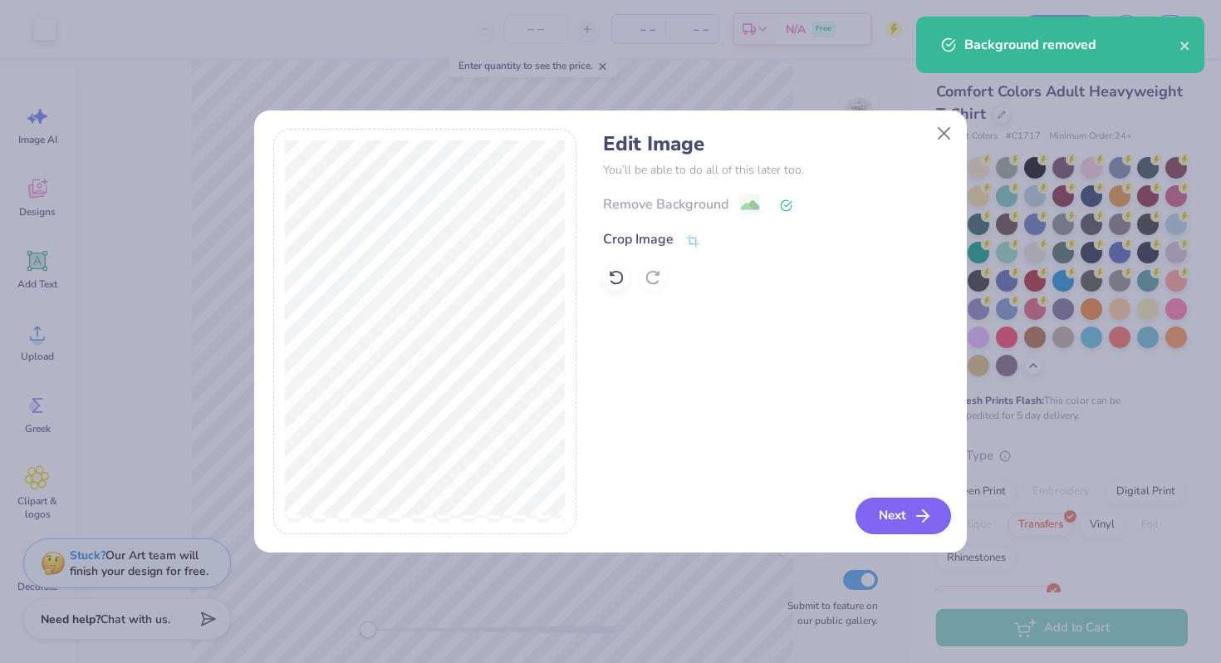
click at [897, 518] on button "Next" at bounding box center [904, 516] width 96 height 37
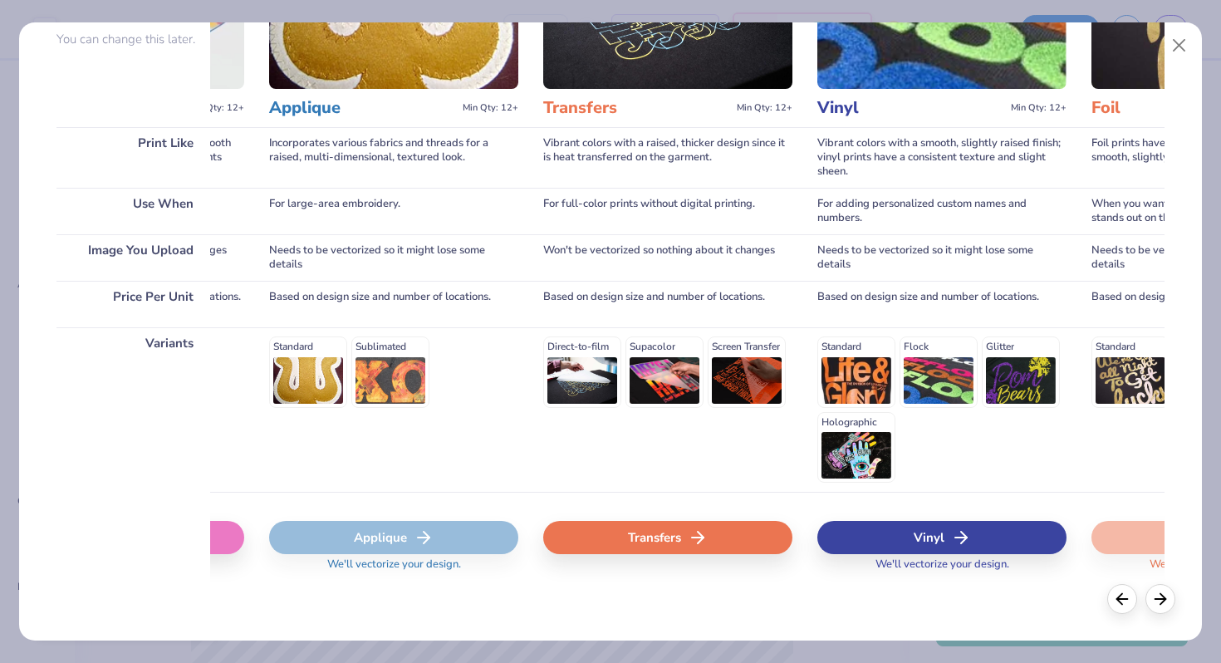
scroll to position [0, 797]
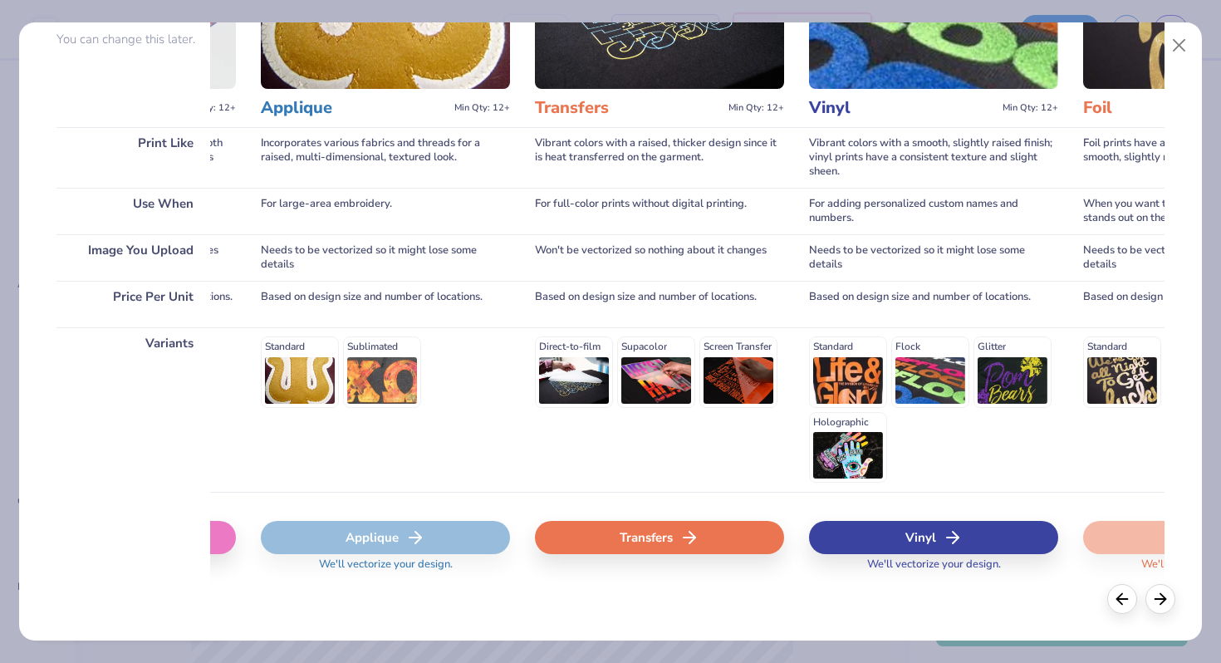
click at [727, 532] on div "Transfers" at bounding box center [659, 537] width 249 height 33
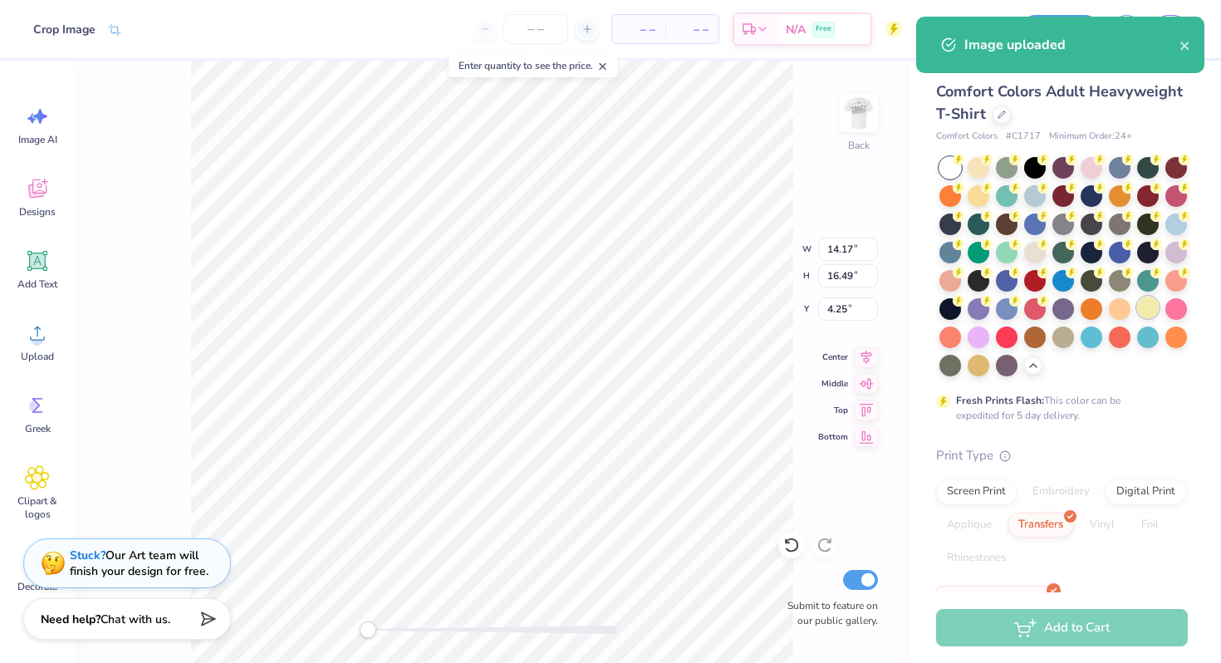
click at [1152, 310] on div at bounding box center [1148, 308] width 22 height 22
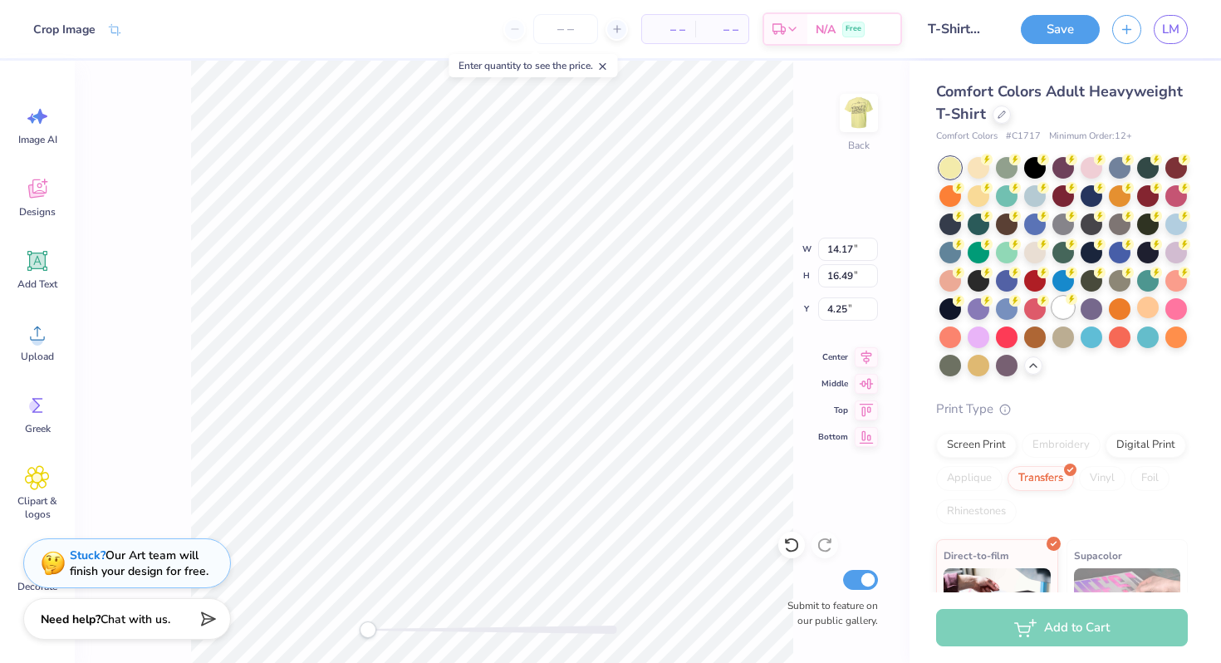
click at [1063, 312] on div at bounding box center [1064, 308] width 22 height 22
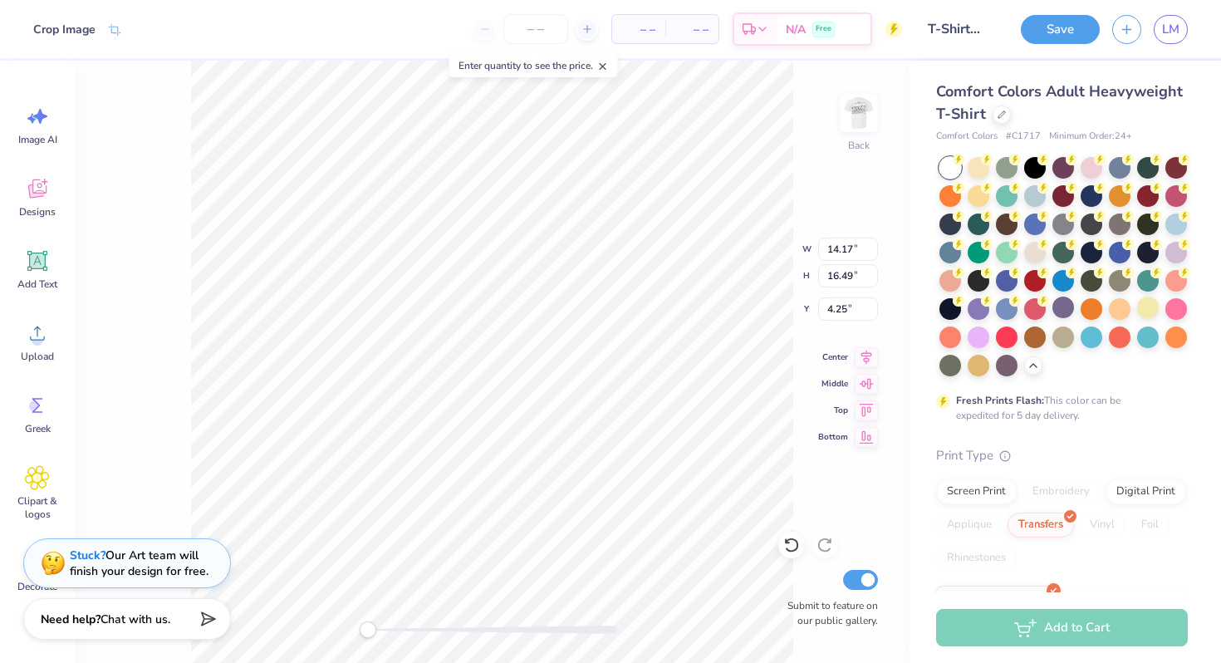
click at [187, 307] on div "Back W 14.17 14.17 " H 16.49 16.49 " Y 4.25 4.25 " Center Middle Top Bottom Sub…" at bounding box center [492, 362] width 835 height 602
type input "6.34"
type input "7.37"
type input "13.37"
click at [870, 112] on img at bounding box center [859, 113] width 66 height 66
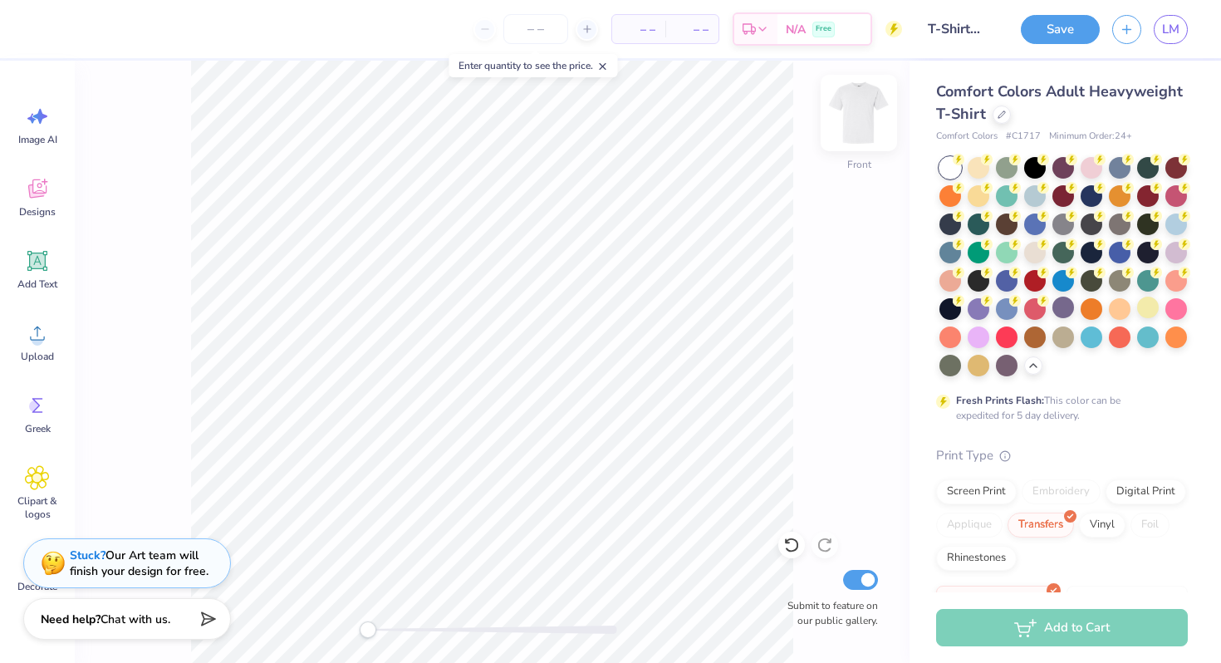
click at [870, 112] on img at bounding box center [859, 113] width 66 height 66
click at [870, 112] on img at bounding box center [858, 112] width 33 height 33
click at [869, 112] on img at bounding box center [859, 113] width 66 height 66
click at [157, 550] on div "Stuck? Our Art team will finish your design for free." at bounding box center [139, 561] width 139 height 32
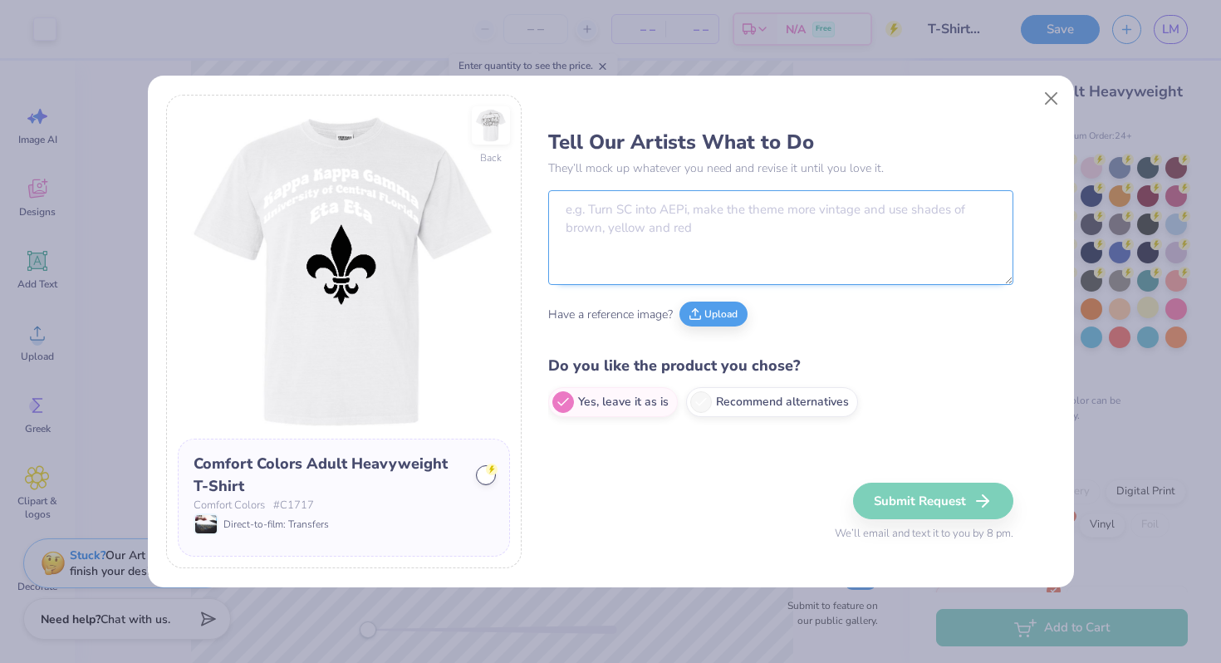
click at [663, 204] on textarea at bounding box center [780, 237] width 465 height 95
click at [711, 404] on label "Recommend alternatives" at bounding box center [772, 402] width 172 height 30
click at [559, 404] on input "Recommend alternatives" at bounding box center [553, 402] width 11 height 11
radio input "true"
click at [757, 396] on label "Recommend alternatives" at bounding box center [772, 402] width 172 height 30
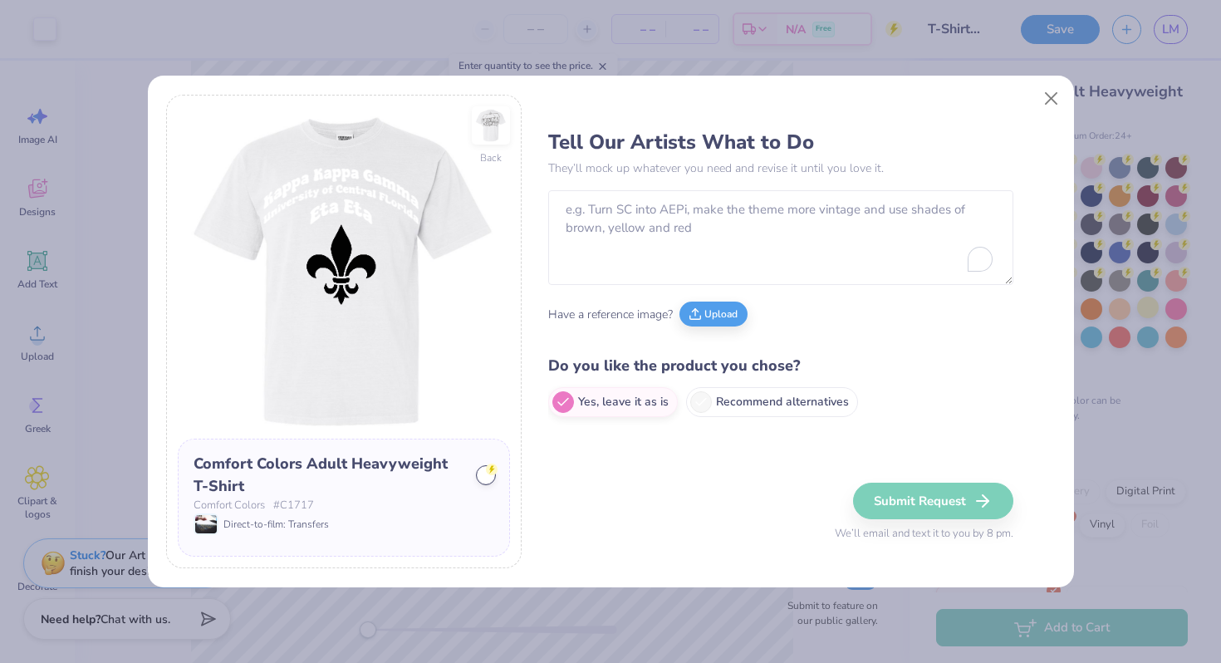
click at [559, 397] on input "Recommend alternatives" at bounding box center [553, 402] width 11 height 11
click at [660, 400] on label "Yes, leave it as is" at bounding box center [613, 402] width 130 height 30
click at [559, 400] on input "Yes, leave it as is" at bounding box center [553, 402] width 11 height 11
radio input "true"
click at [655, 452] on div "Tell Our Artists What to Do They’ll mock up whatever you need and revise it unt…" at bounding box center [801, 332] width 507 height 474
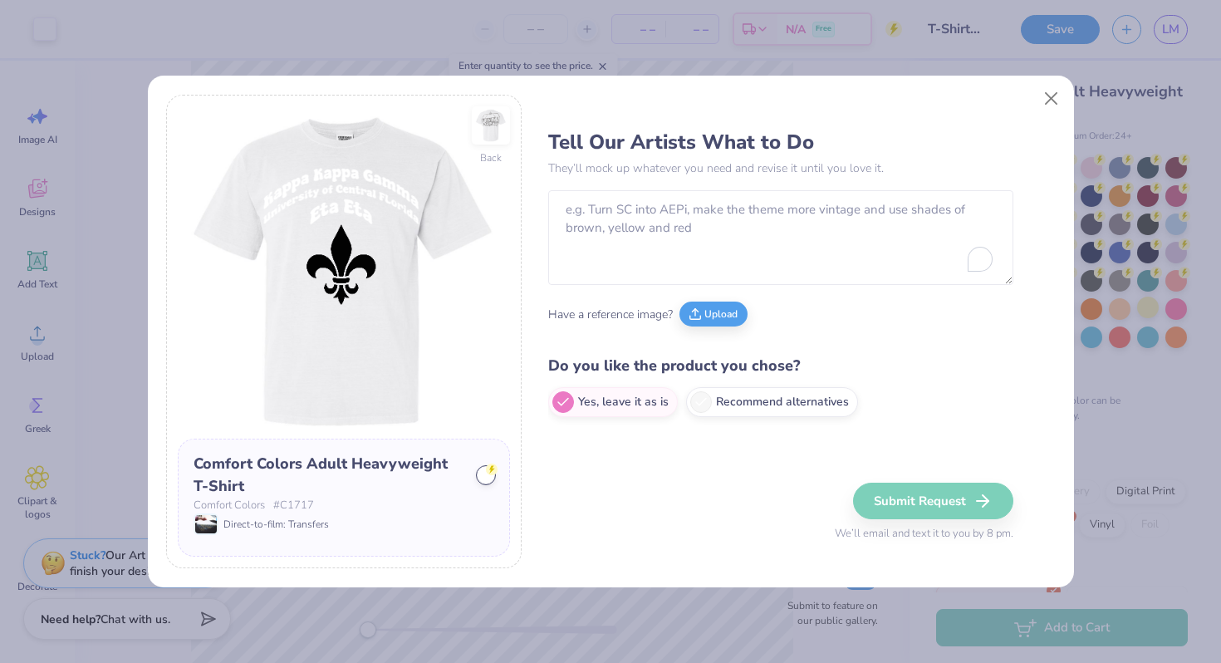
click at [659, 203] on textarea "To enrich screen reader interactions, please activate Accessibility in Grammarl…" at bounding box center [780, 237] width 465 height 95
click at [760, 148] on h3 "Tell Our Artists What to Do" at bounding box center [780, 142] width 465 height 25
click at [773, 401] on label "Recommend alternatives" at bounding box center [772, 400] width 172 height 30
click at [559, 401] on input "Recommend alternatives" at bounding box center [553, 402] width 11 height 11
radio input "true"
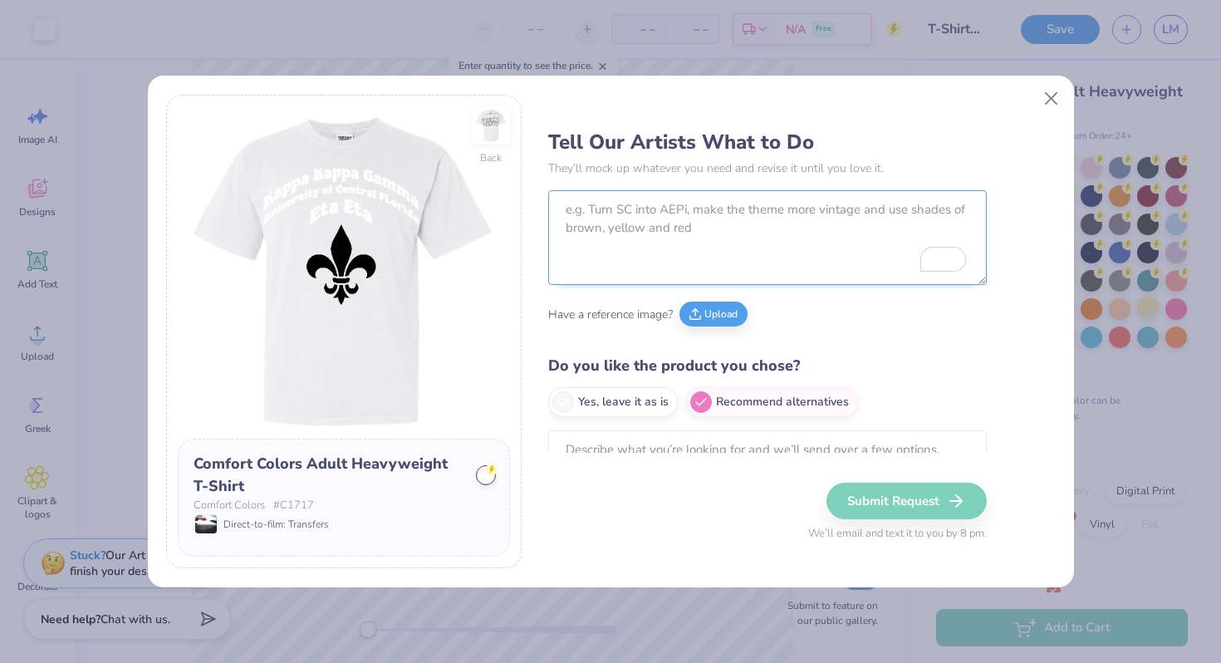
click at [766, 264] on textarea "To enrich screen reader interactions, please activate Accessibility in Grammarl…" at bounding box center [767, 237] width 439 height 95
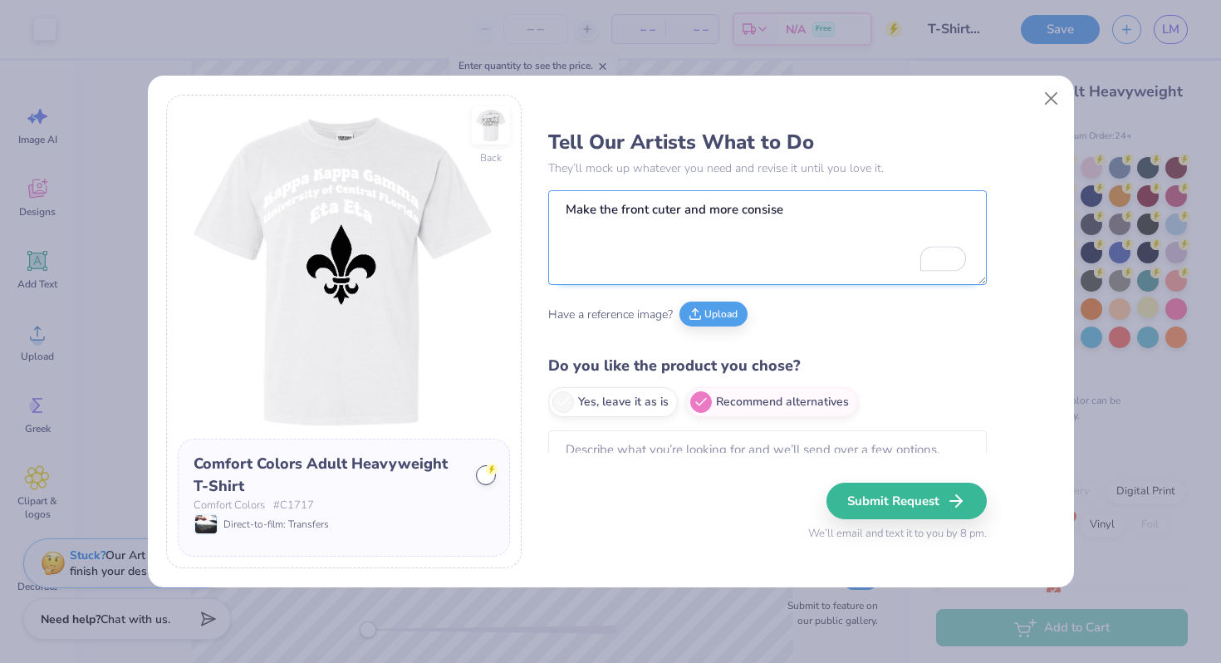
scroll to position [43, 0]
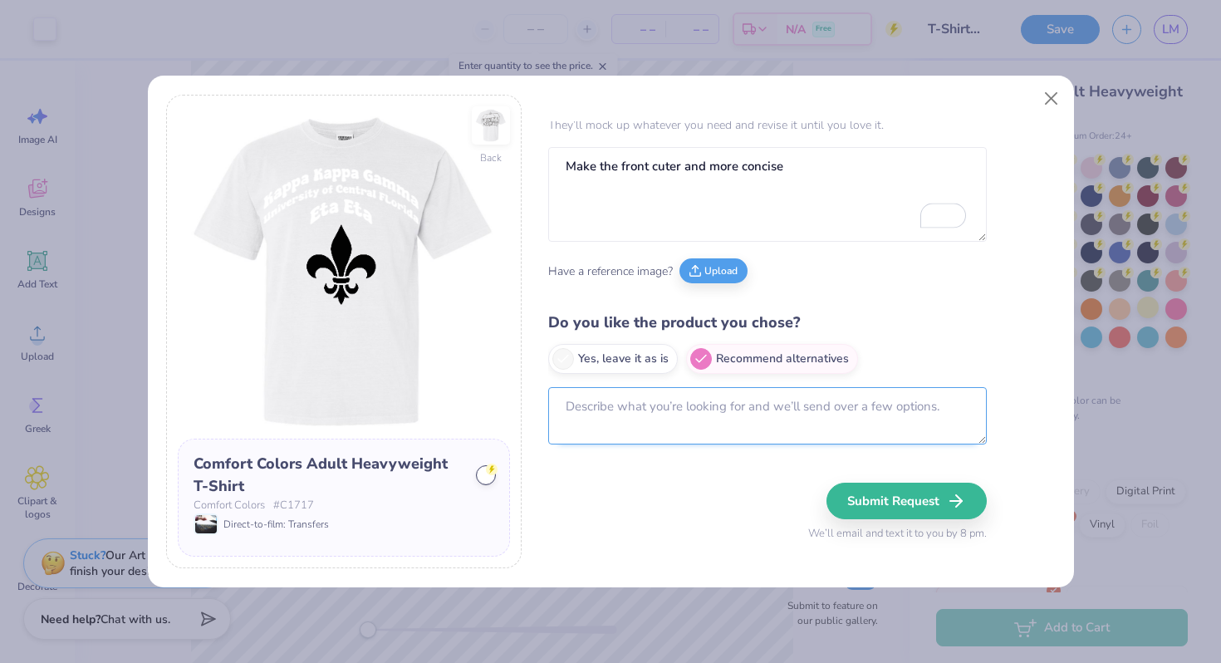
click at [737, 413] on textarea at bounding box center [767, 415] width 439 height 57
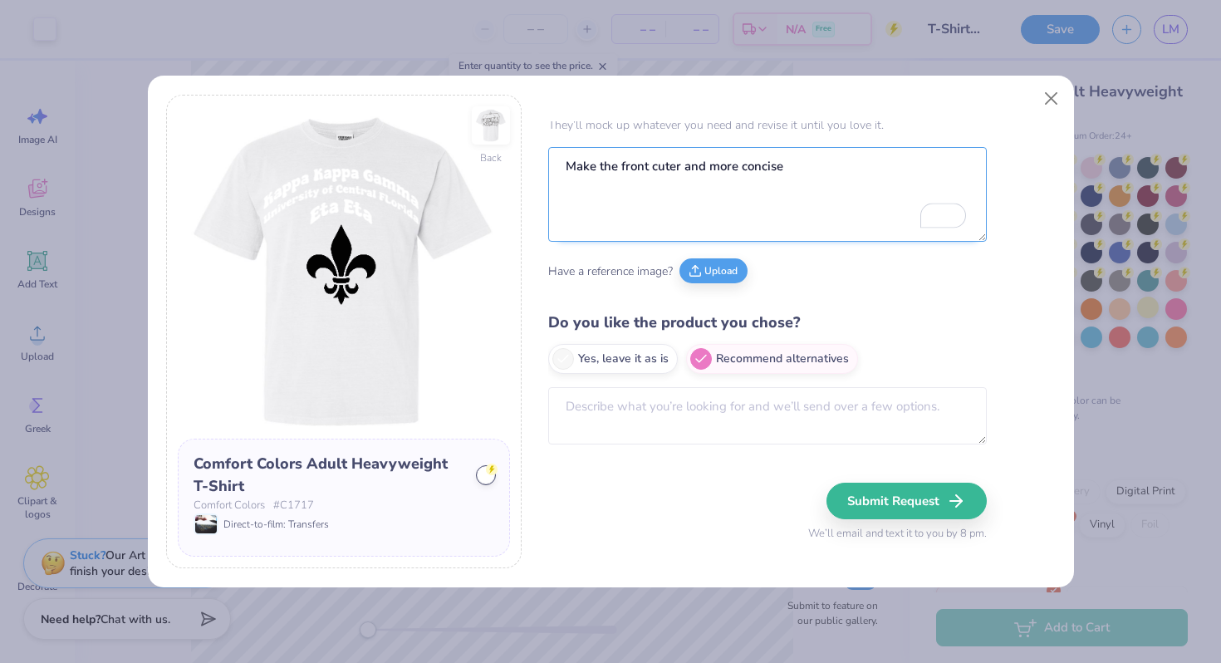
click at [800, 179] on textarea "Make the front cuter and more concise" at bounding box center [767, 194] width 439 height 95
click at [801, 178] on textarea "Make the front cuter and more concise" at bounding box center [767, 194] width 439 height 95
click at [645, 182] on textarea "Make the front cuter and more concise. . ." at bounding box center [780, 194] width 465 height 95
click at [566, 163] on textarea "Make the front cuter and more concise. . ." at bounding box center [780, 194] width 465 height 95
click at [584, 164] on textarea "Make the front cuter and more concise. . ." at bounding box center [780, 194] width 465 height 95
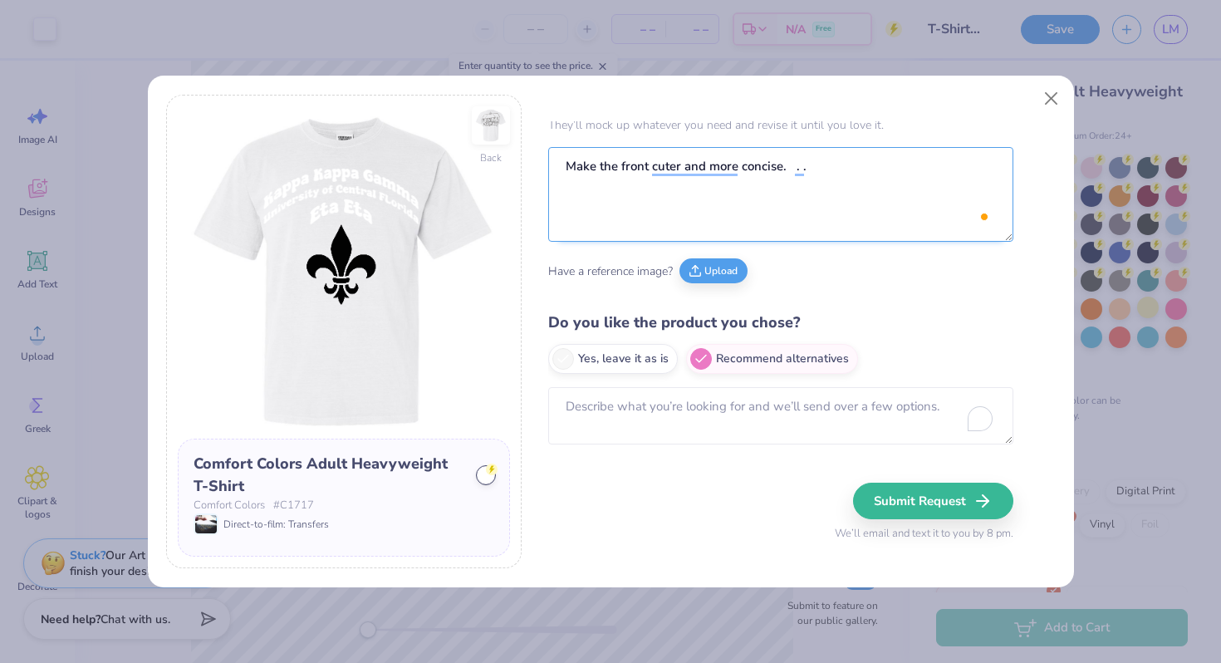
click at [584, 164] on textarea "Make the front cuter and more concise. . ." at bounding box center [780, 194] width 465 height 95
type textarea "Please make more concise and appealing the front cuter and more concise. . ."
click at [806, 172] on textarea "Make the front cuter and more concise. . ." at bounding box center [780, 194] width 465 height 95
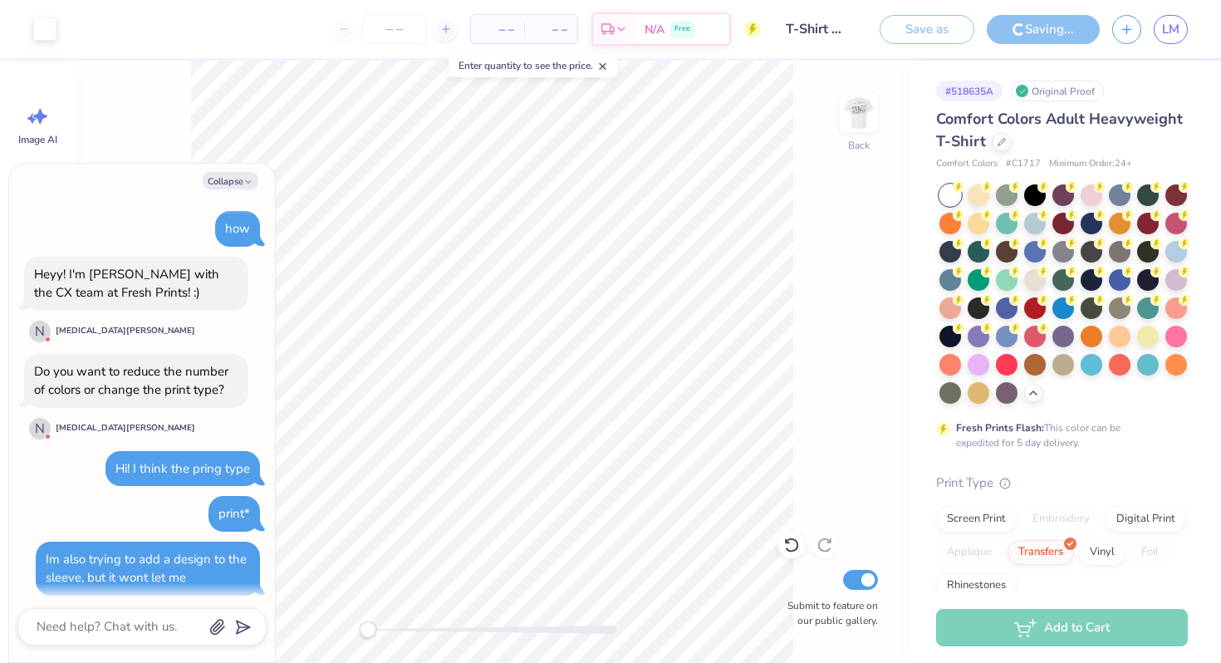
scroll to position [1529, 0]
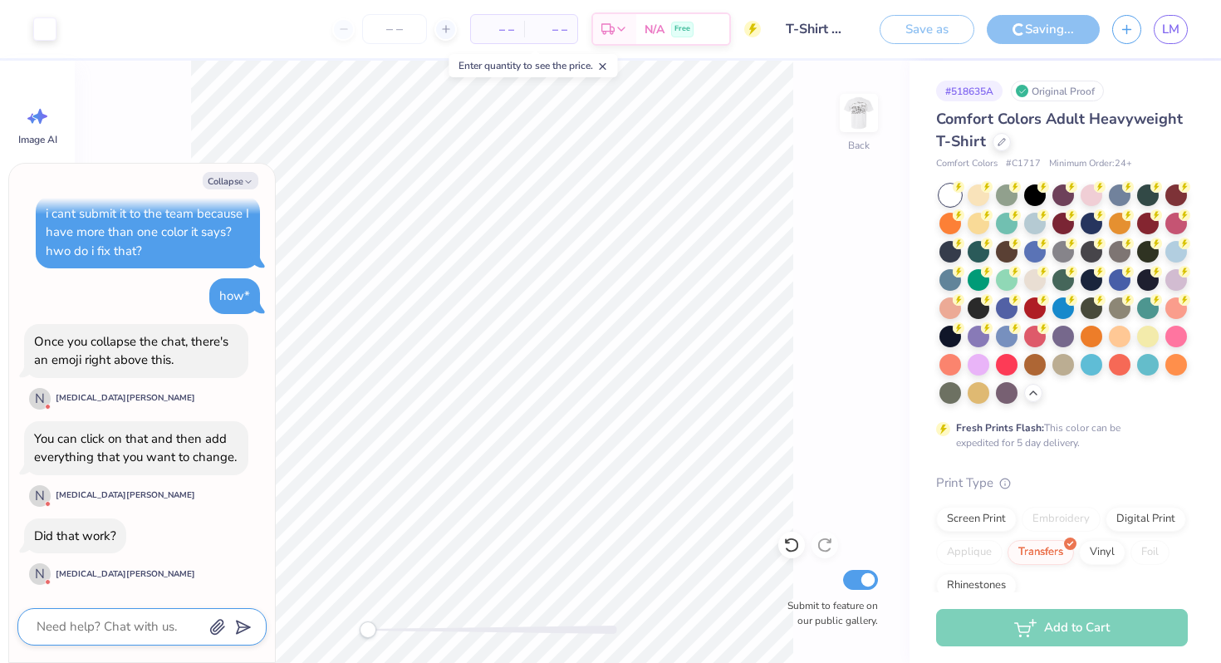
click at [144, 631] on textarea at bounding box center [119, 627] width 169 height 22
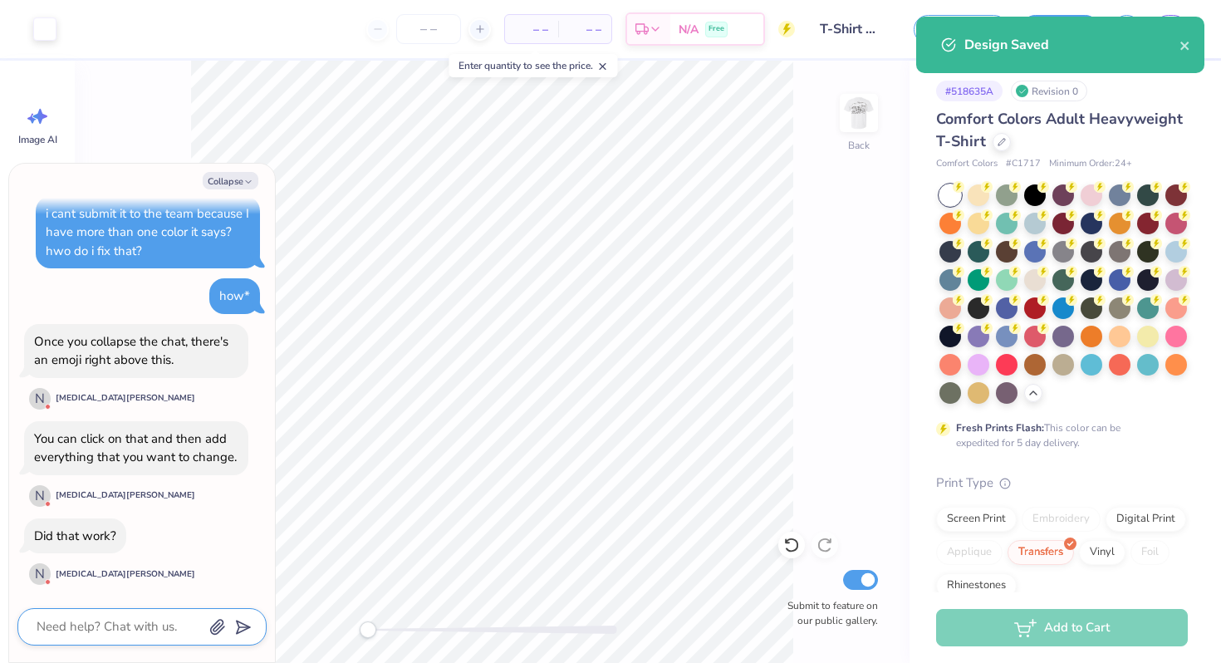
type textarea "x"
type textarea "y"
type textarea "x"
type textarea "ye"
type textarea "x"
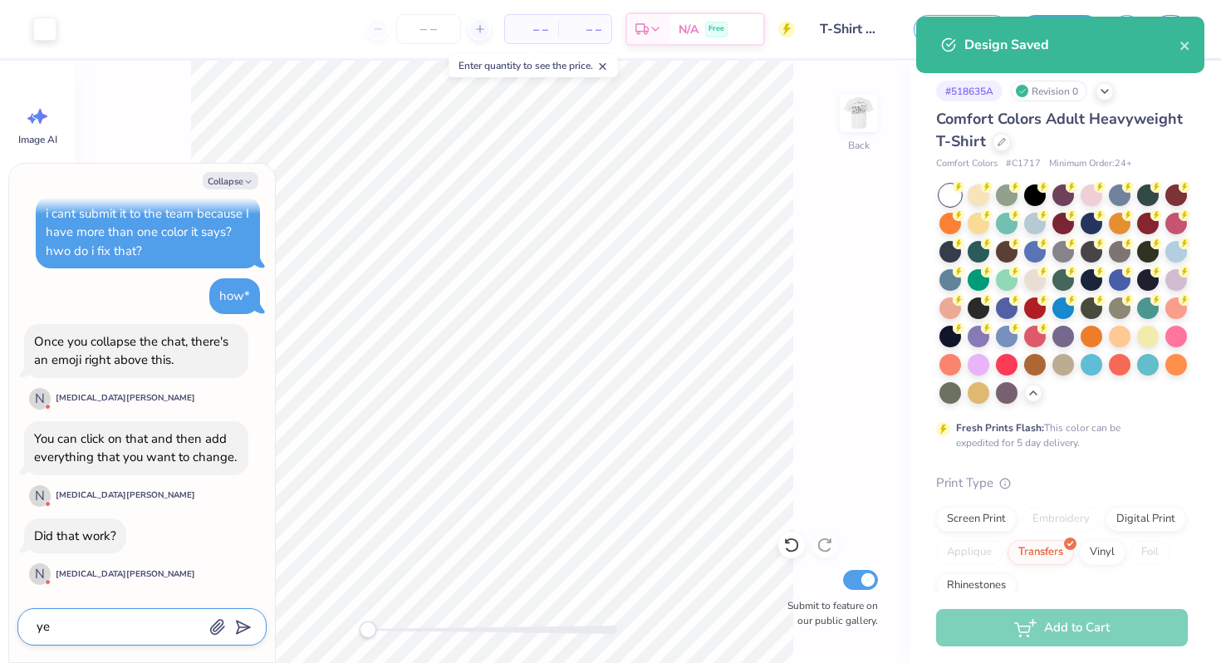
type textarea "yes"
type textarea "x"
type textarea "yes"
type textarea "x"
type textarea "yes t"
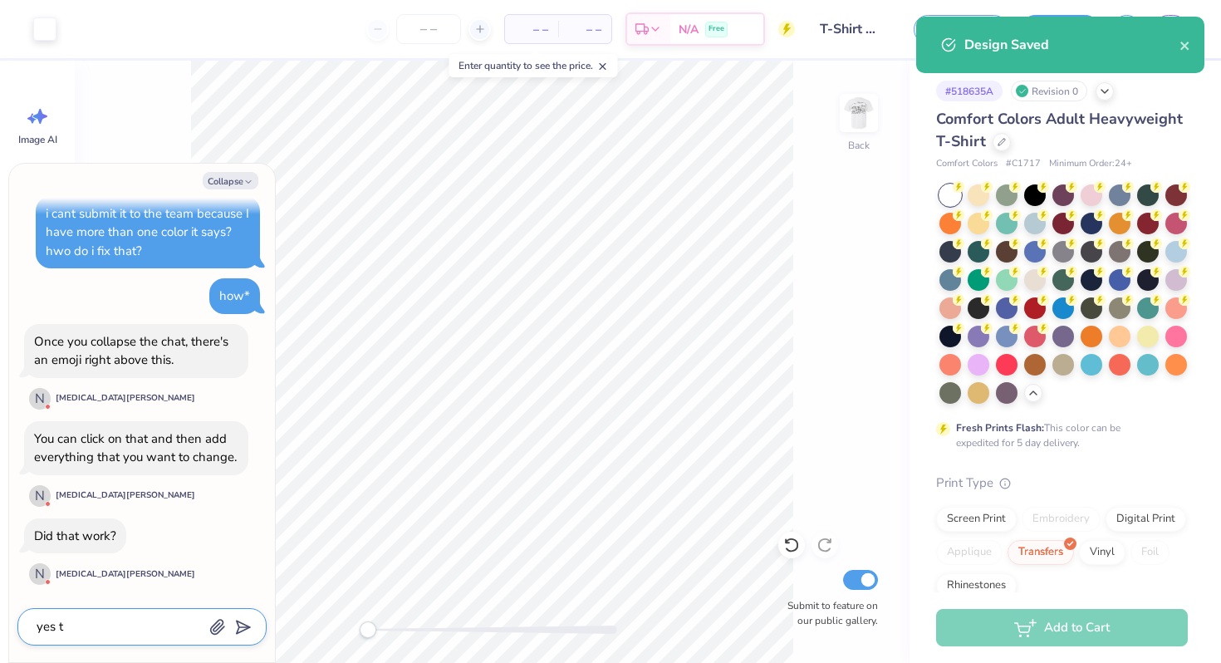
type textarea "x"
type textarea "yes th"
type textarea "x"
type textarea "yes tha"
type textarea "x"
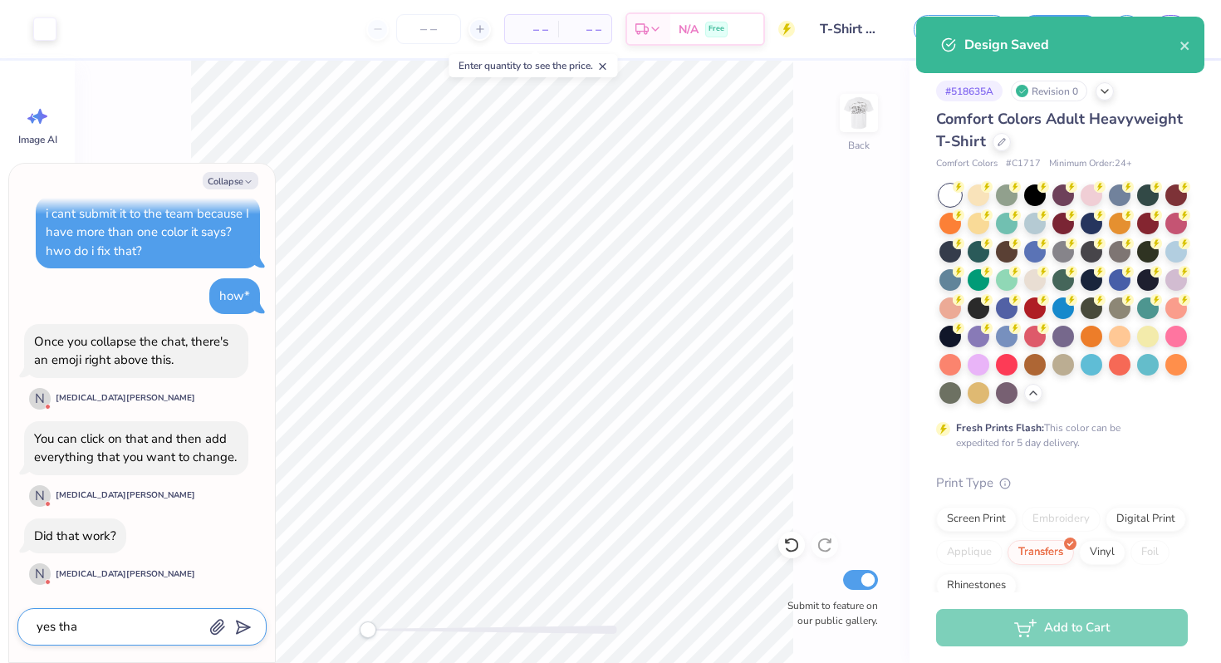
type textarea "yes than"
type textarea "x"
type textarea "yes thank"
type textarea "x"
type textarea "yes thank"
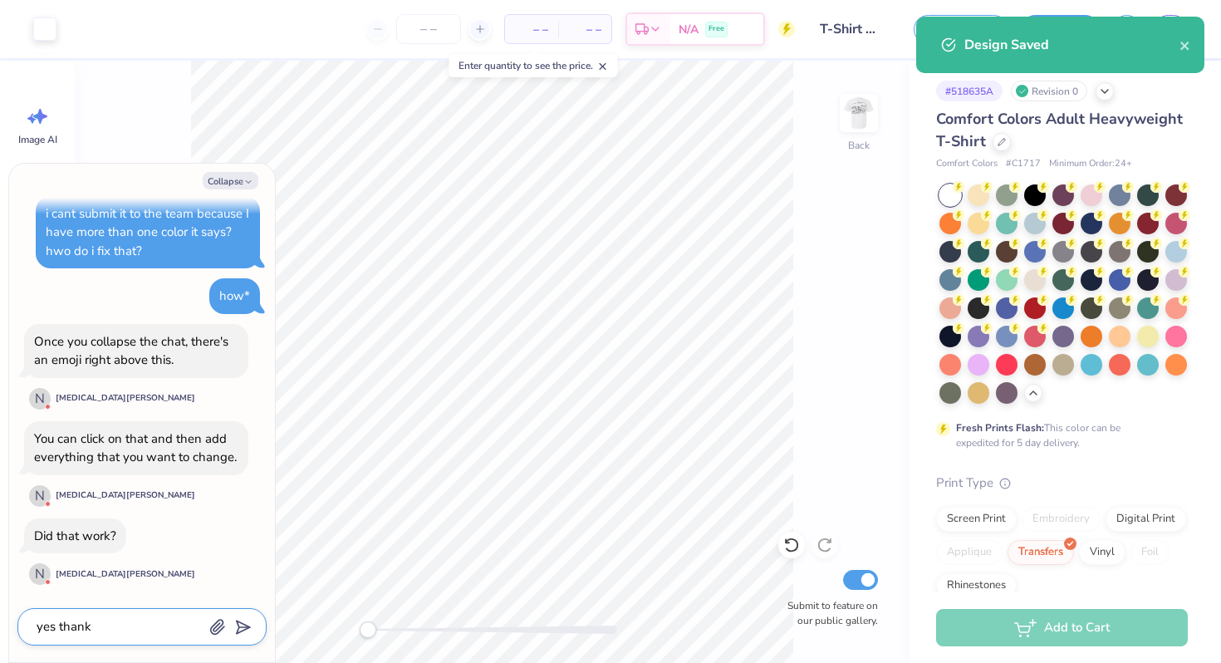
type textarea "x"
type textarea "yes thank y"
type textarea "x"
type textarea "yes thank yo"
type textarea "x"
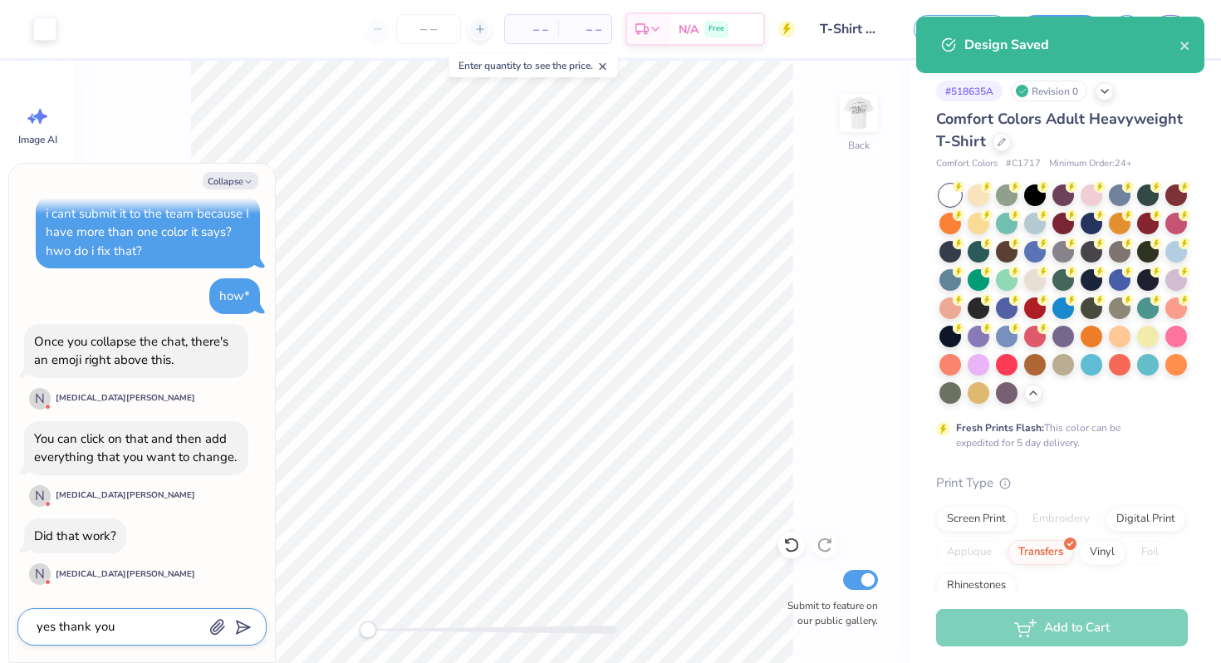
type textarea "yes thank you"
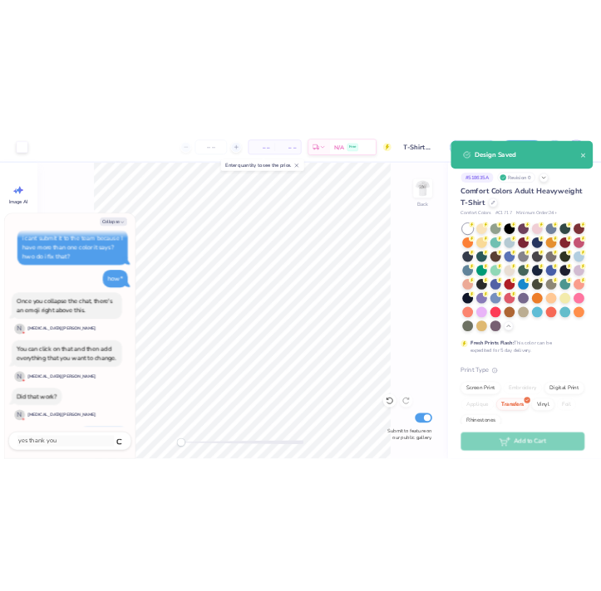
scroll to position [1574, 0]
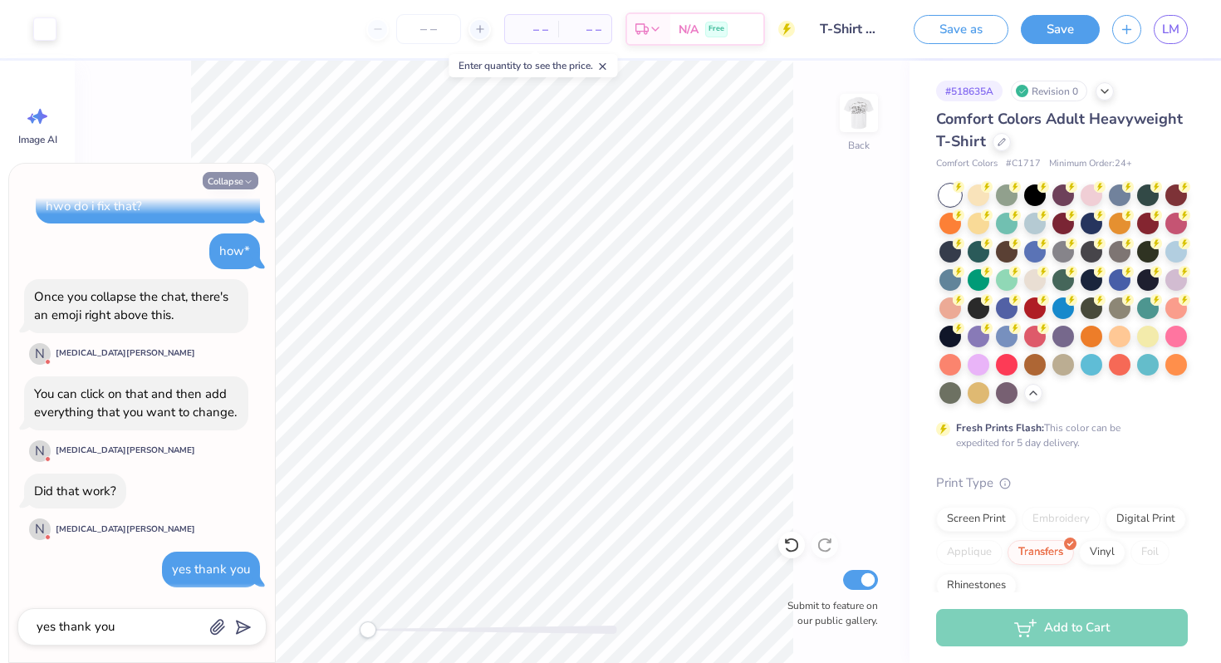
click at [236, 186] on button "Collapse" at bounding box center [231, 180] width 56 height 17
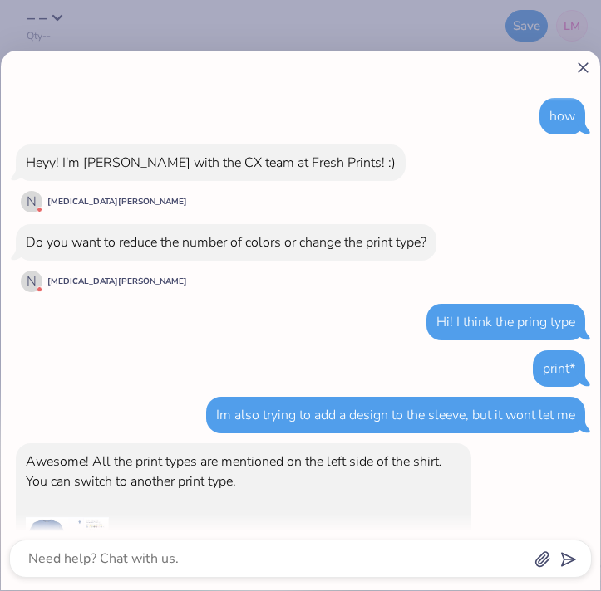
scroll to position [1550, 0]
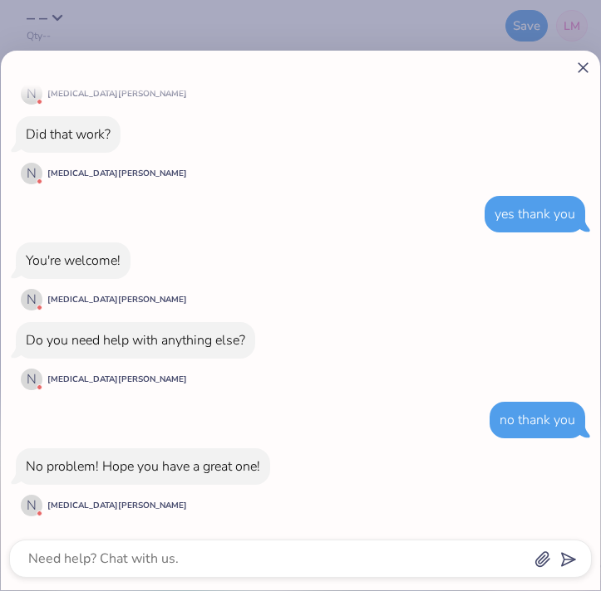
click at [582, 66] on icon at bounding box center [582, 67] width 17 height 17
type textarea "x"
